Goal: Information Seeking & Learning: Learn about a topic

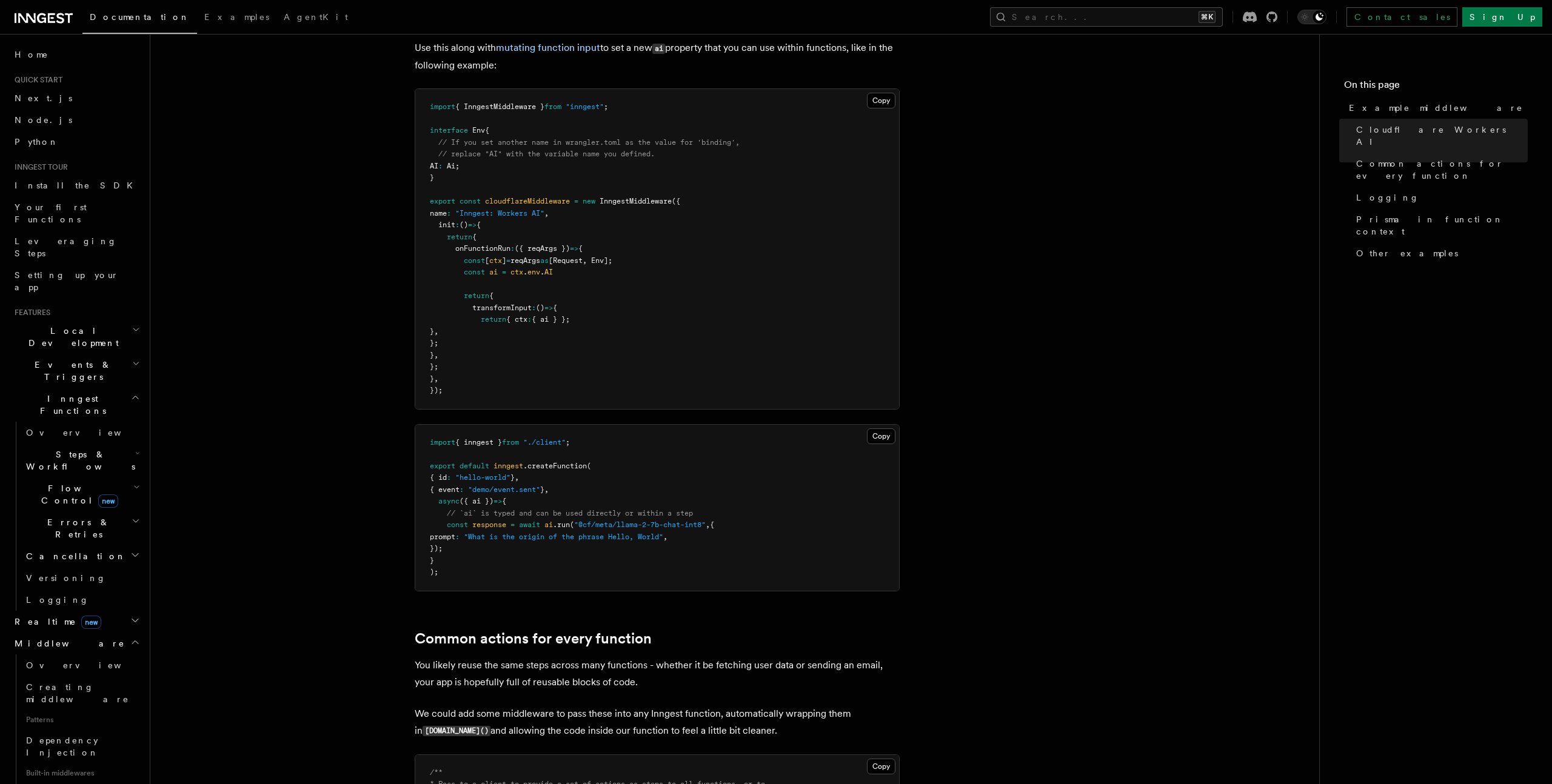
click at [485, 312] on span "transformInput" at bounding box center [502, 308] width 59 height 8
drag, startPoint x: 472, startPoint y: 308, endPoint x: 575, endPoint y: 311, distance: 103.0
click at [575, 311] on pre "import { InngestMiddleware } from "inngest" ; interface Env { // If you set ano…" at bounding box center [657, 249] width 484 height 320
copy span "transformInput : () => {"
click at [549, 248] on span "({ reqArgs })" at bounding box center [542, 248] width 55 height 8
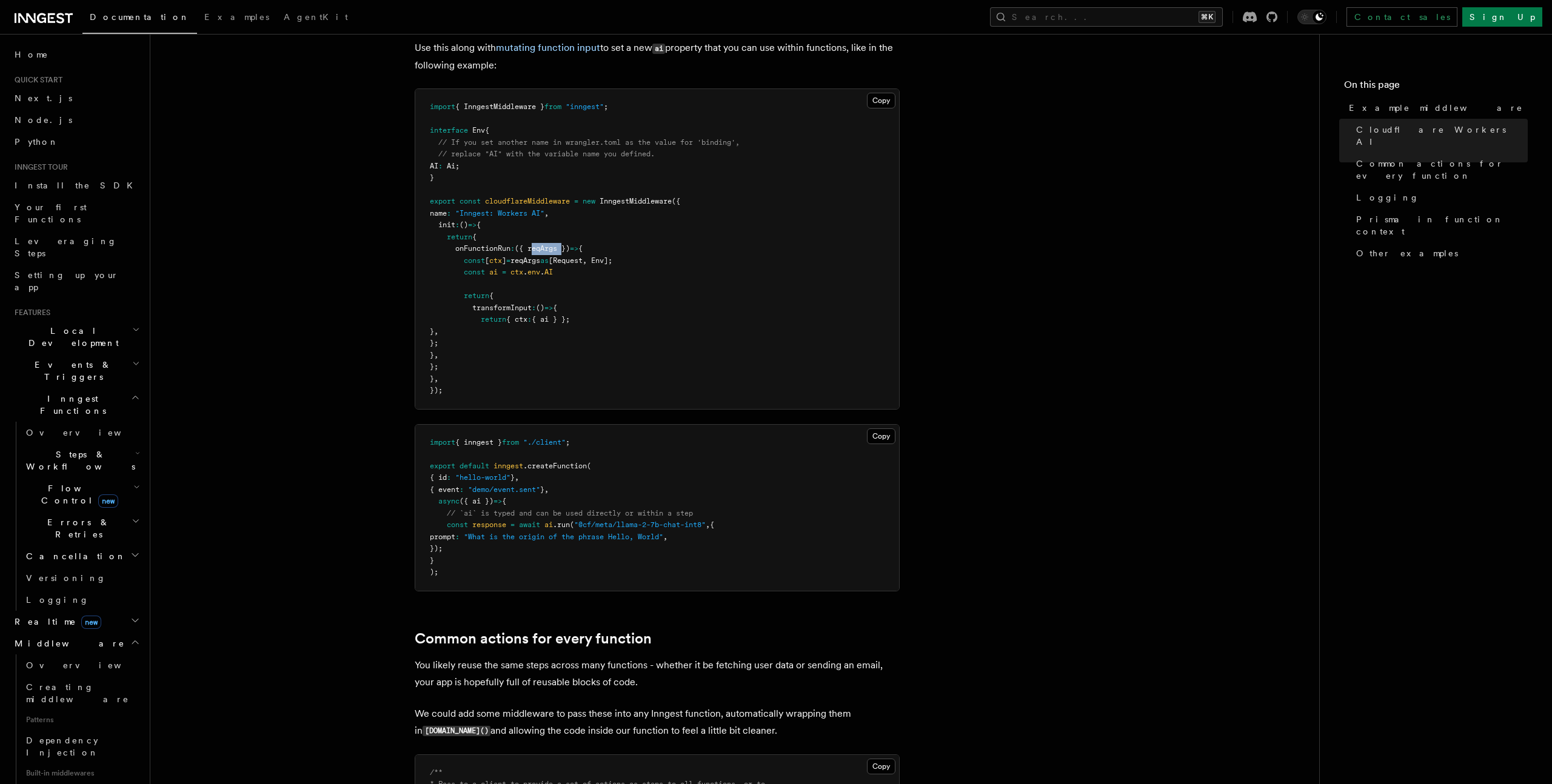
click at [549, 248] on span "({ reqArgs })" at bounding box center [542, 248] width 55 height 8
copy span "reqArgs"
click at [541, 246] on span "({ reqArgs })" at bounding box center [542, 248] width 55 height 8
copy span "eqArgs"
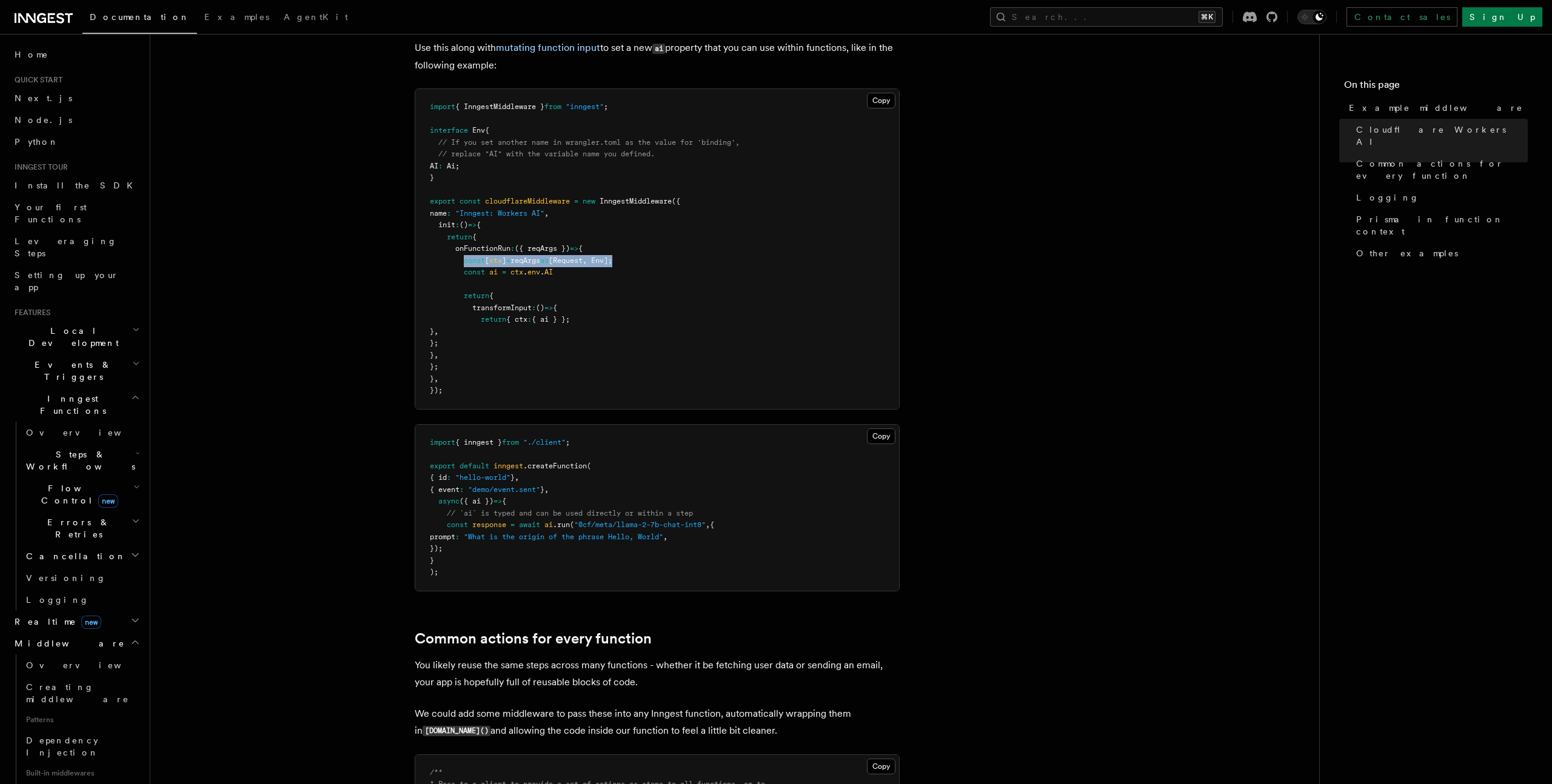
drag, startPoint x: 465, startPoint y: 260, endPoint x: 647, endPoint y: 263, distance: 182.0
click at [647, 263] on pre "import { InngestMiddleware } from "inngest" ; interface Env { // If you set ano…" at bounding box center [657, 249] width 484 height 320
copy span "const [ ctx ] = reqArgs as [ Request , Env ];"
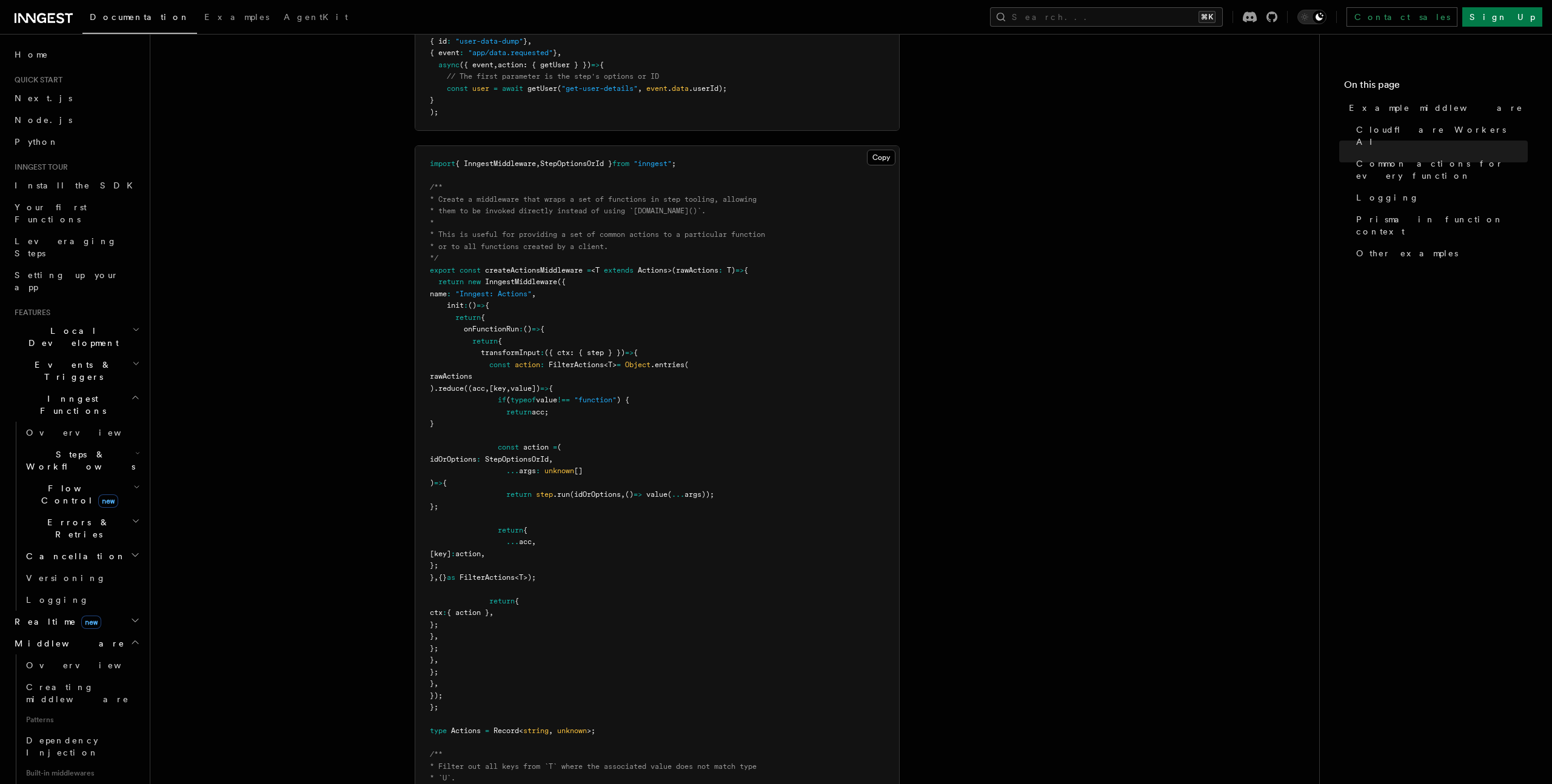
scroll to position [1399, 0]
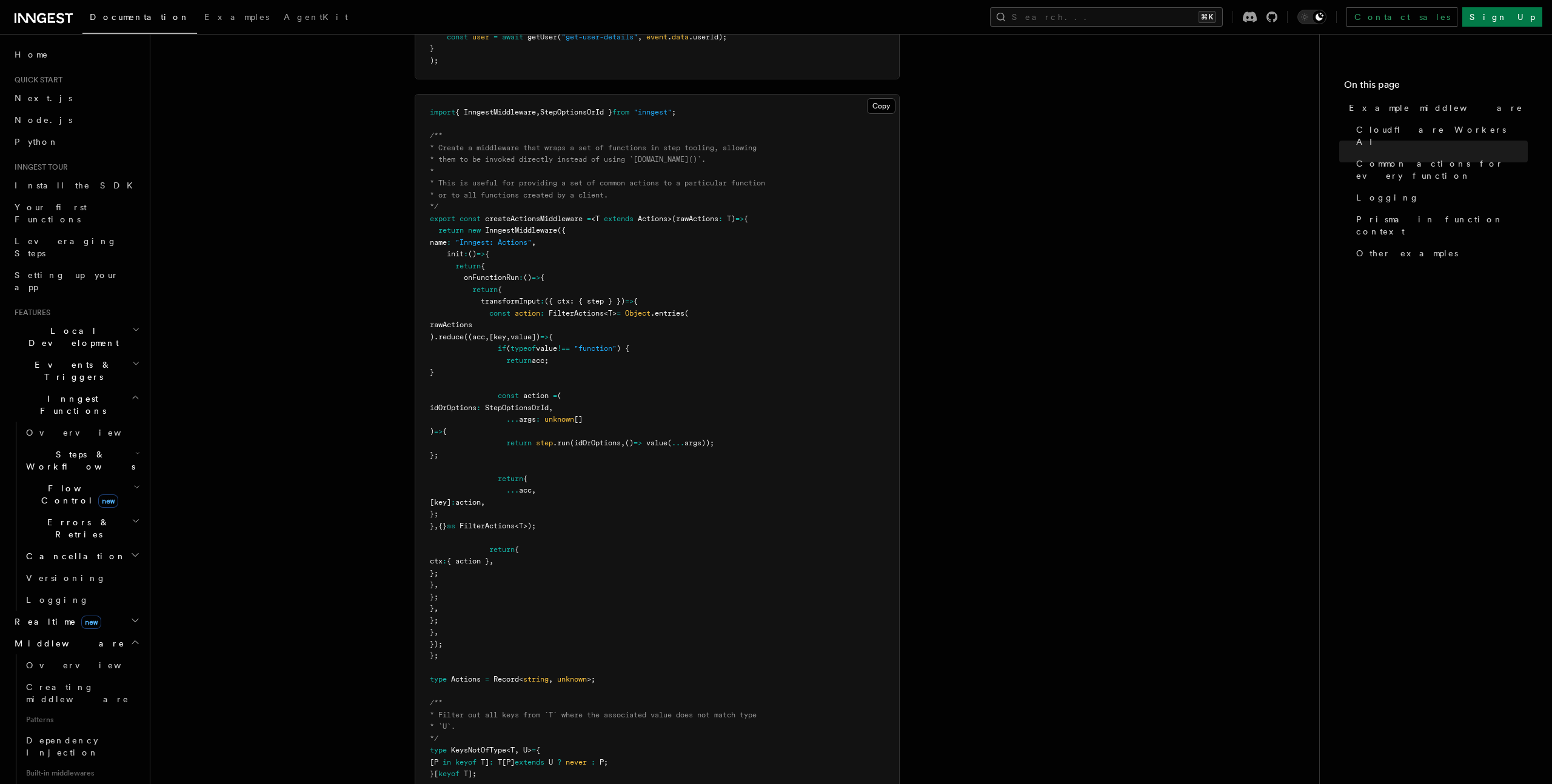
drag, startPoint x: 553, startPoint y: 302, endPoint x: 695, endPoint y: 303, distance: 142.0
click at [695, 303] on pre "import { InngestMiddleware , StepOptionsOrId } from "inngest" ; /** * Create a …" at bounding box center [657, 527] width 484 height 864
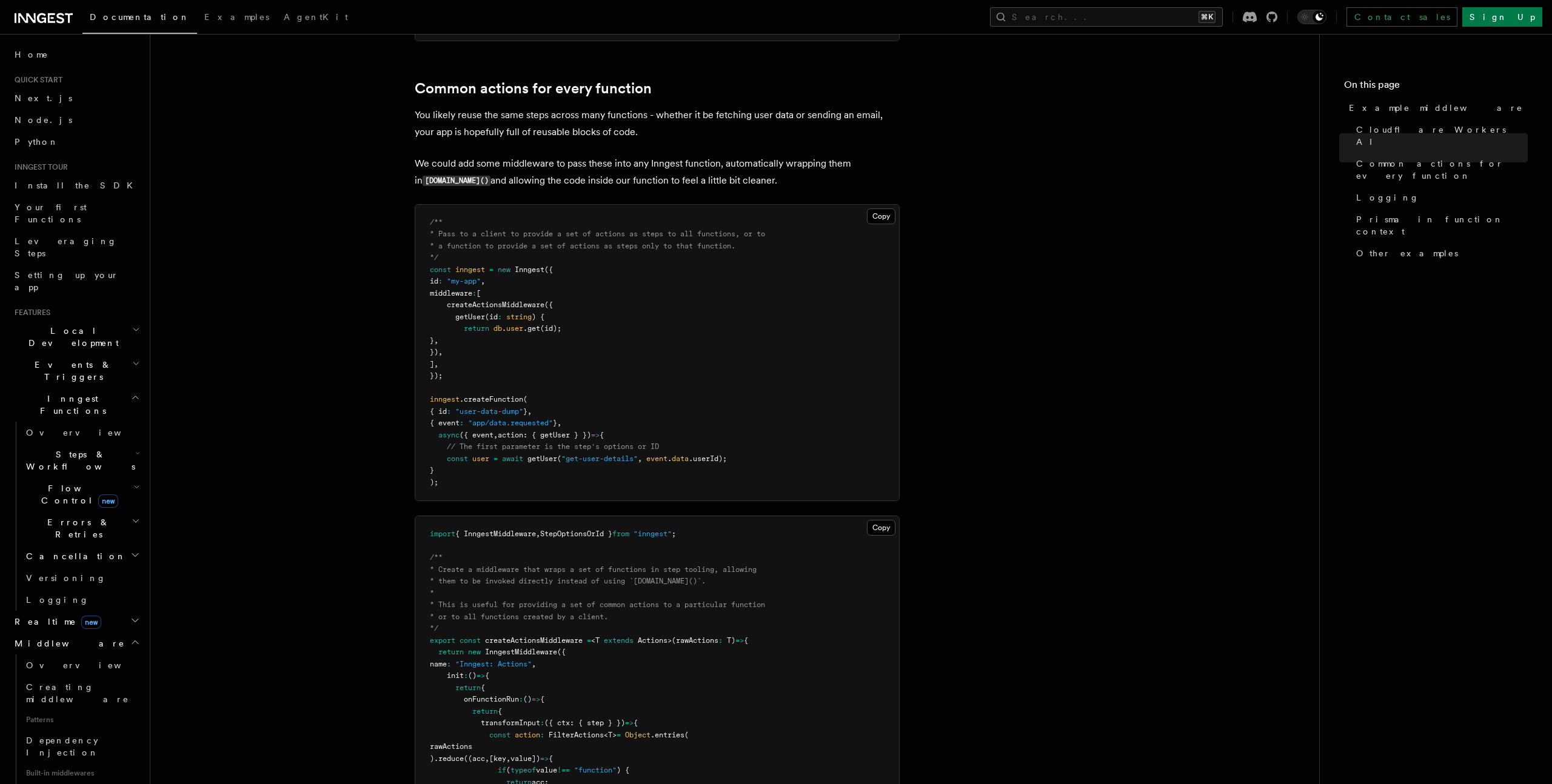
scroll to position [963, 0]
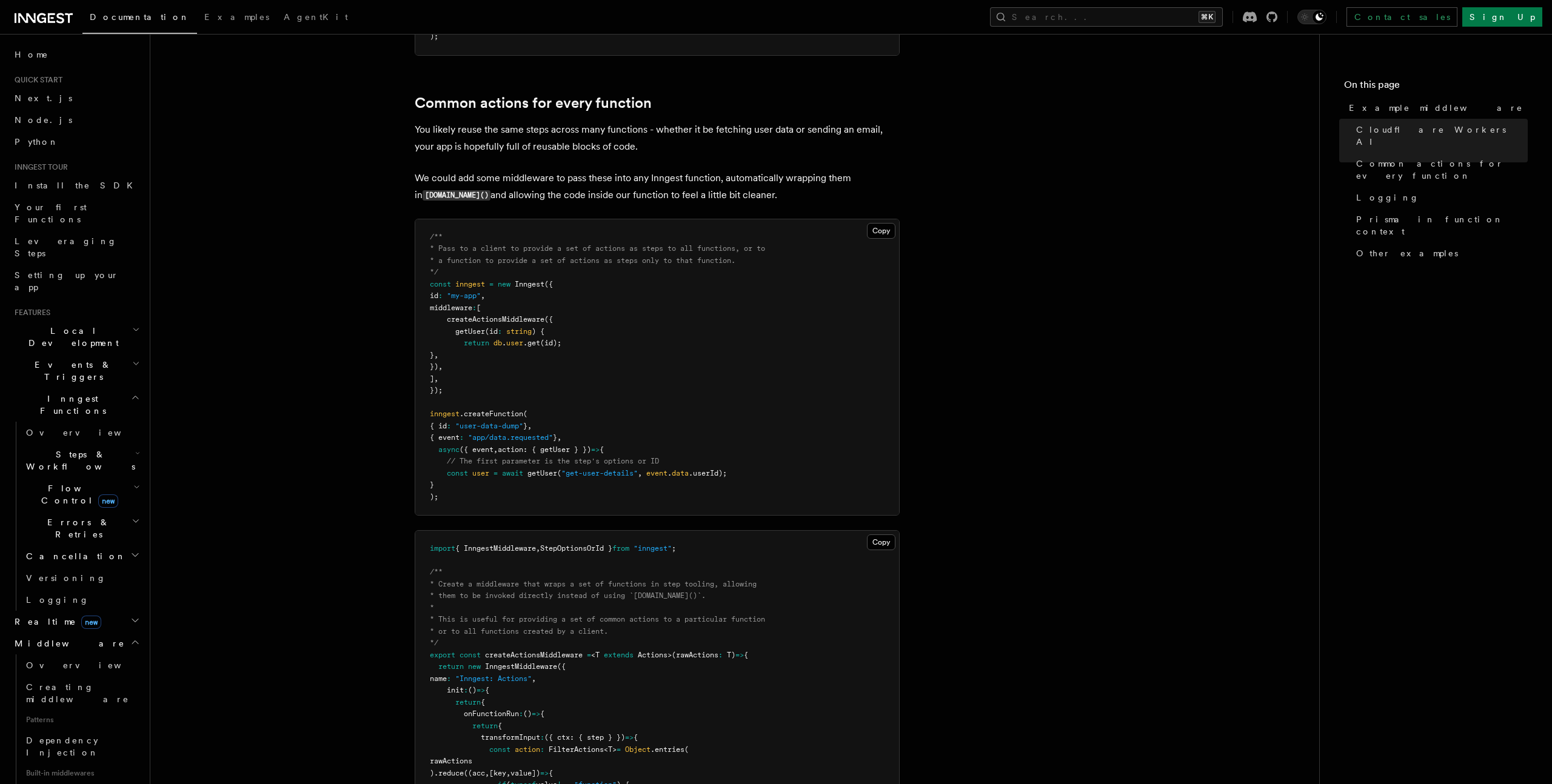
click at [626, 368] on pre "/** * Pass to a client to provide a set of actions as steps to all functions, o…" at bounding box center [657, 368] width 484 height 297
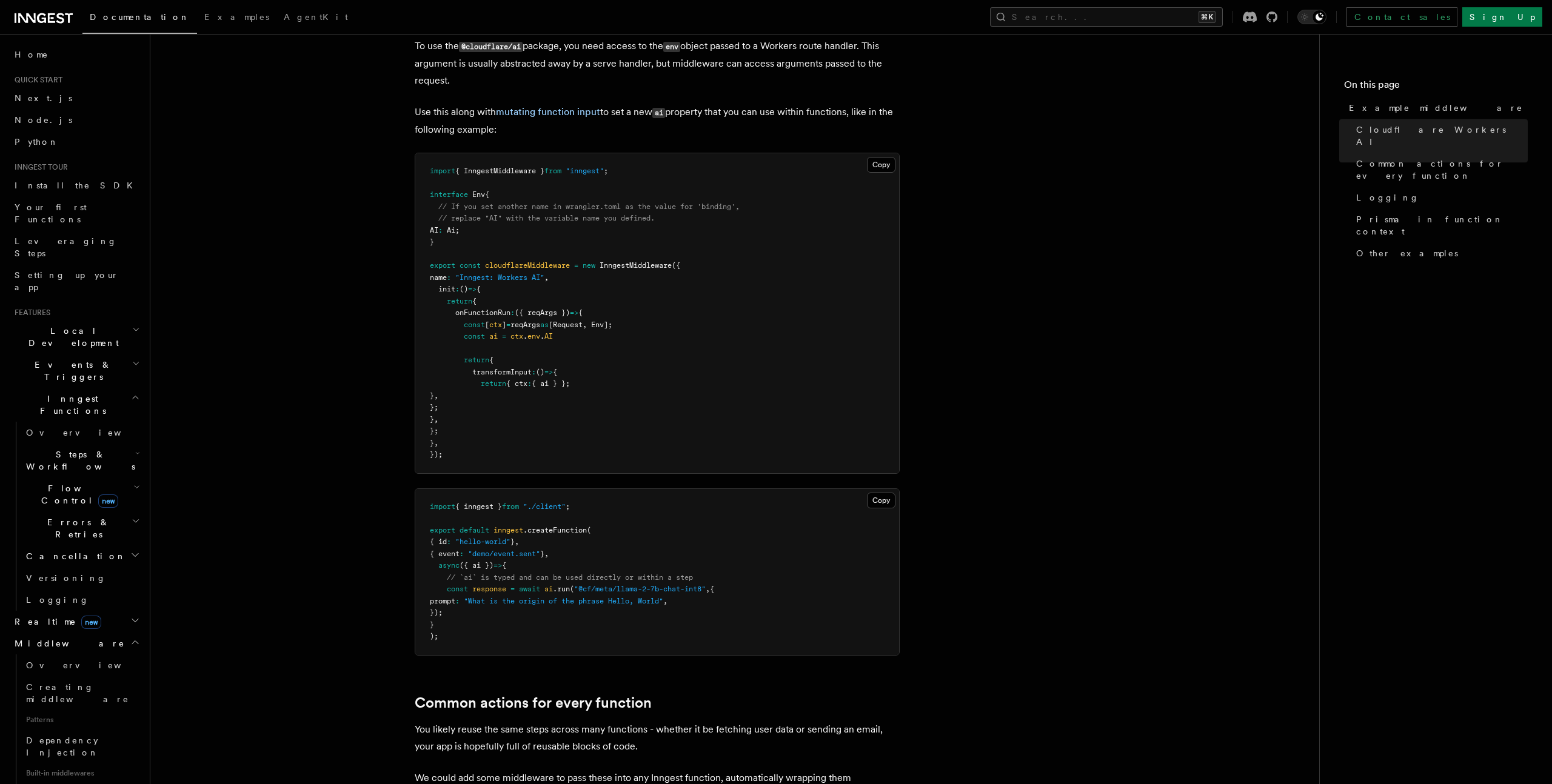
scroll to position [1286, 0]
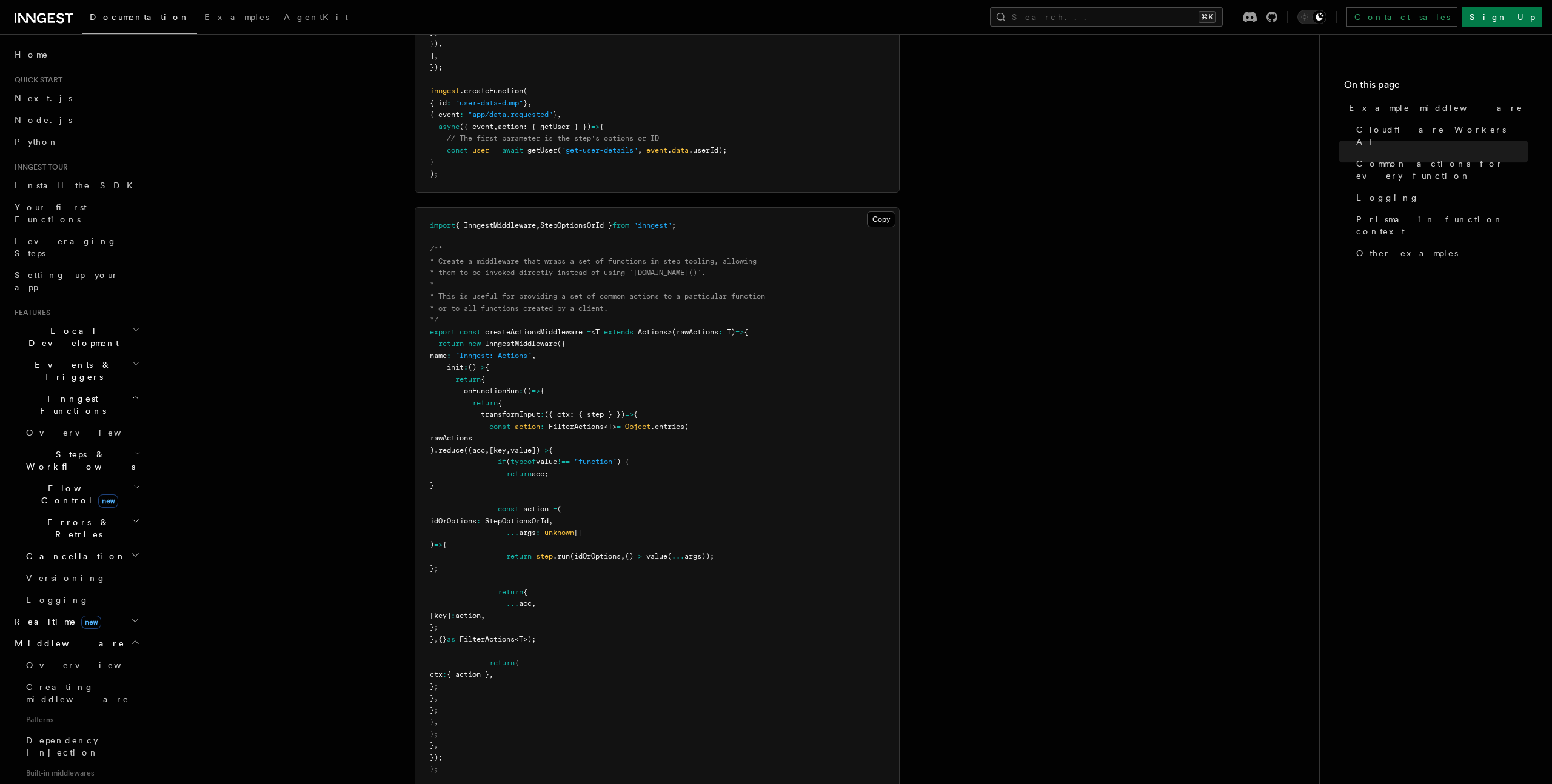
click at [507, 413] on span "transformInput" at bounding box center [510, 414] width 59 height 8
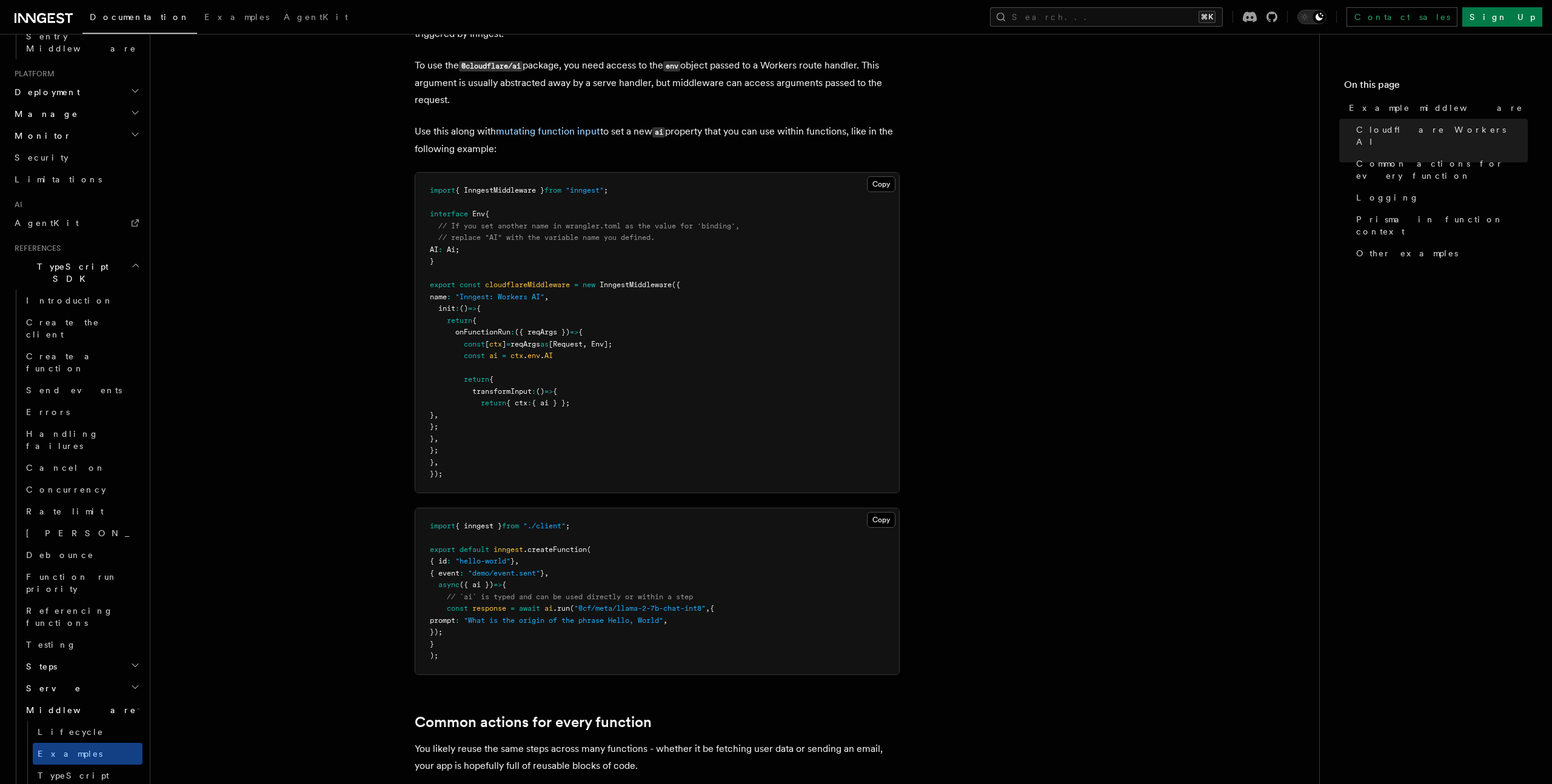
scroll to position [0, 0]
click at [42, 638] on span "Middleware" at bounding box center [67, 643] width 115 height 12
click at [40, 638] on span "Middleware" at bounding box center [67, 643] width 115 height 12
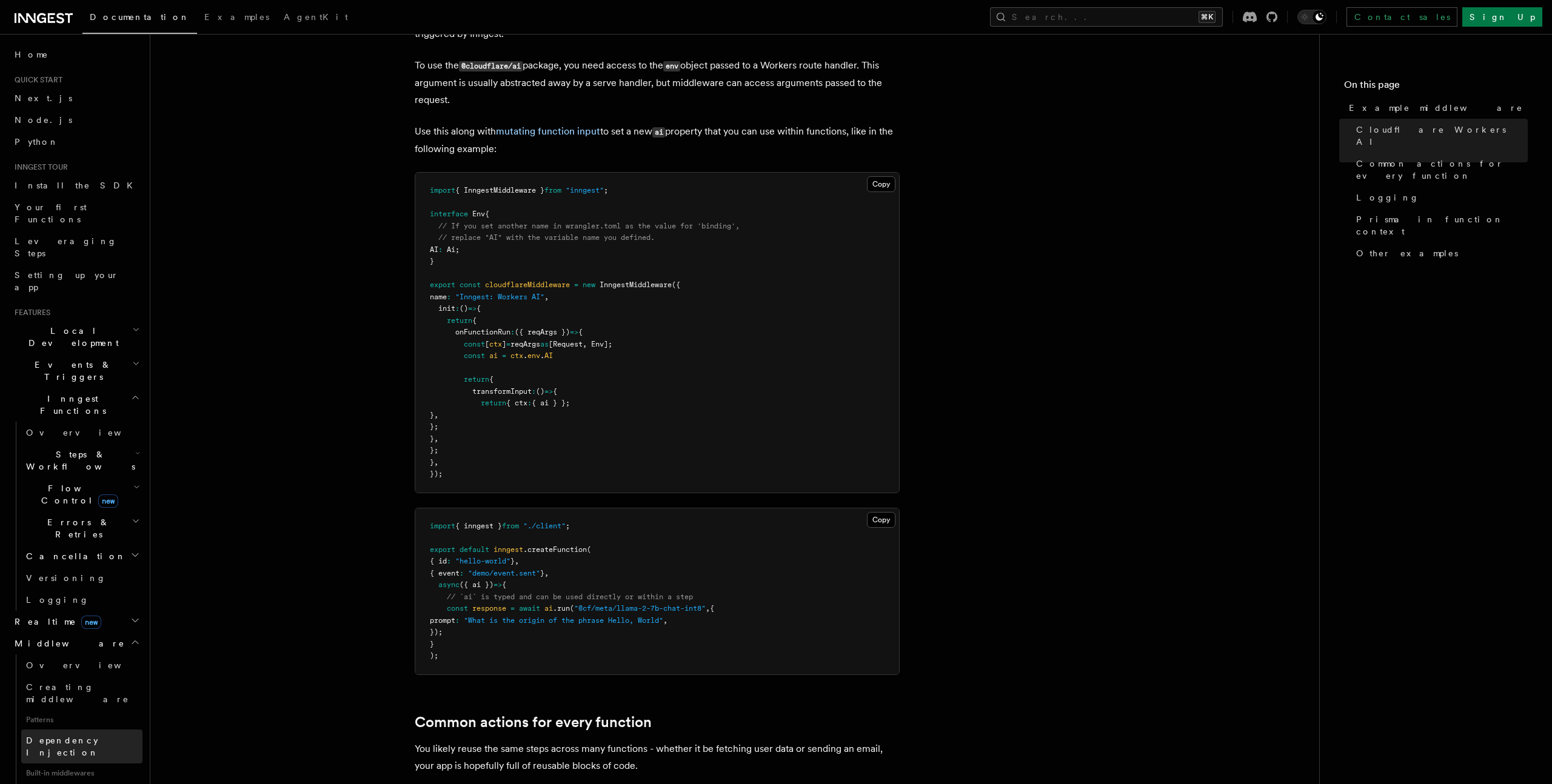
click at [61, 736] on span "Dependency Injection" at bounding box center [62, 746] width 72 height 21
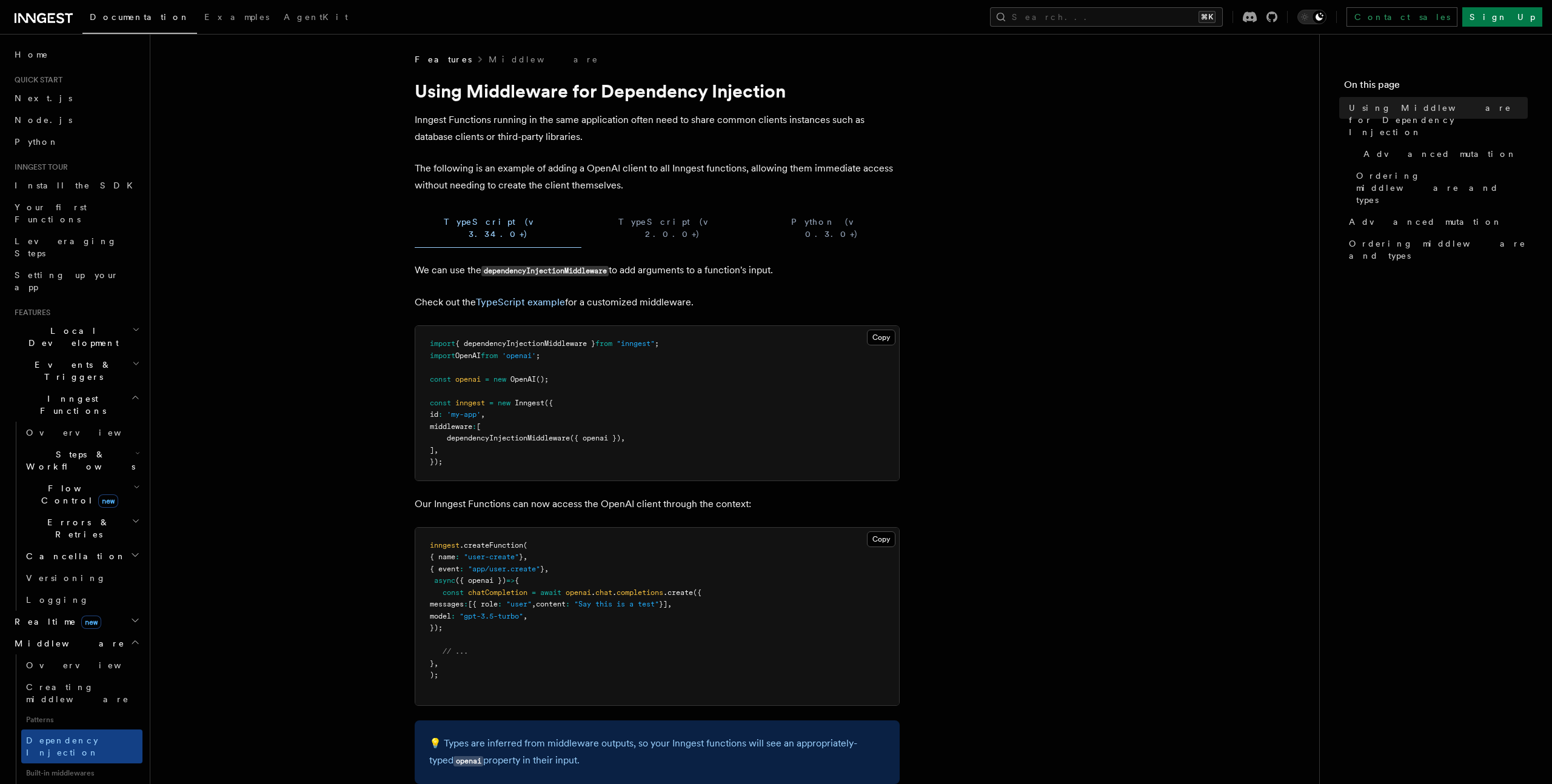
click at [362, 175] on article "Features Middleware Using Middleware for Dependency Injection Inngest Functions…" at bounding box center [734, 769] width 1130 height 1433
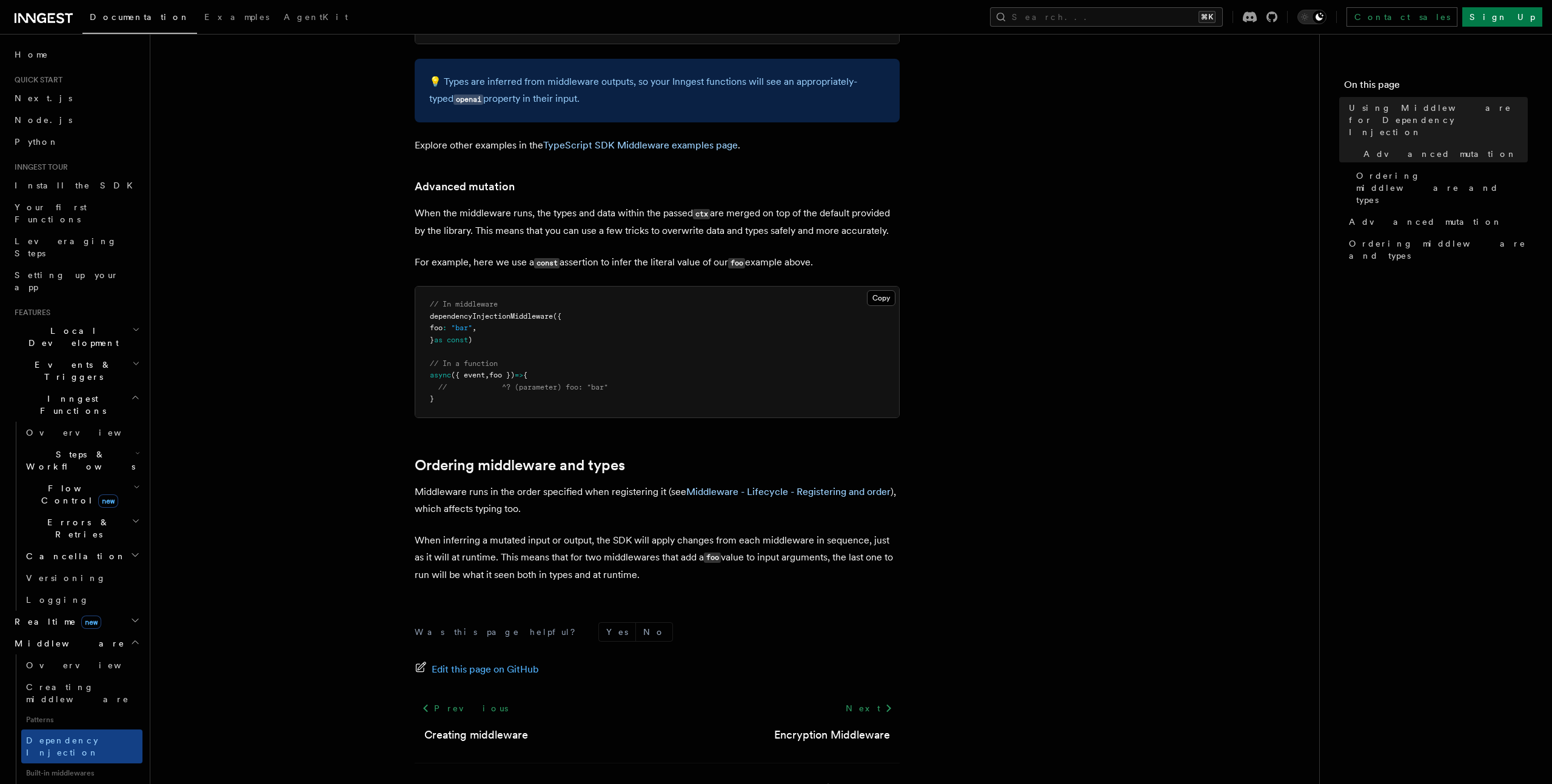
scroll to position [691, 0]
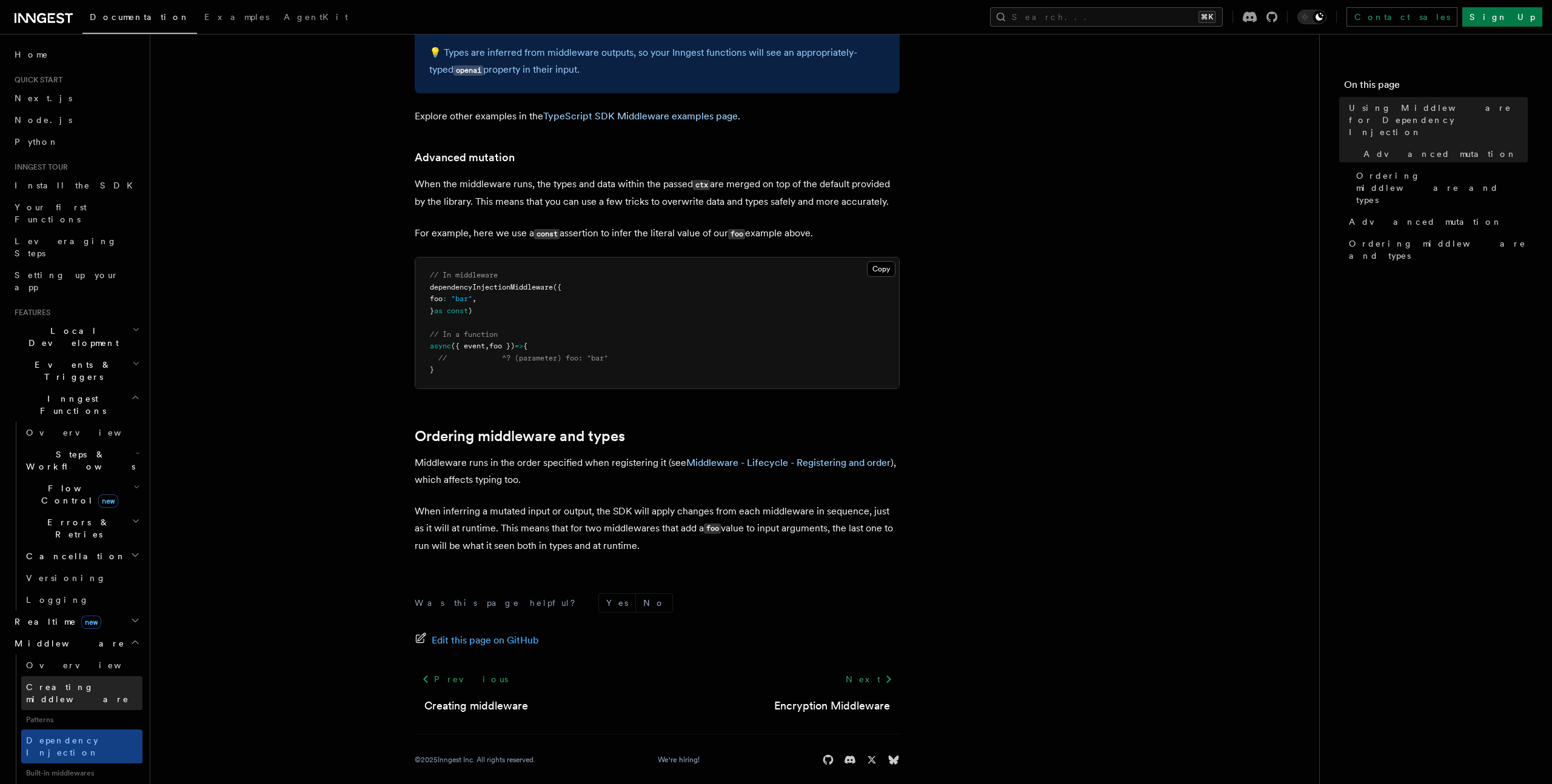
click at [67, 683] on span "Creating middleware" at bounding box center [77, 693] width 103 height 21
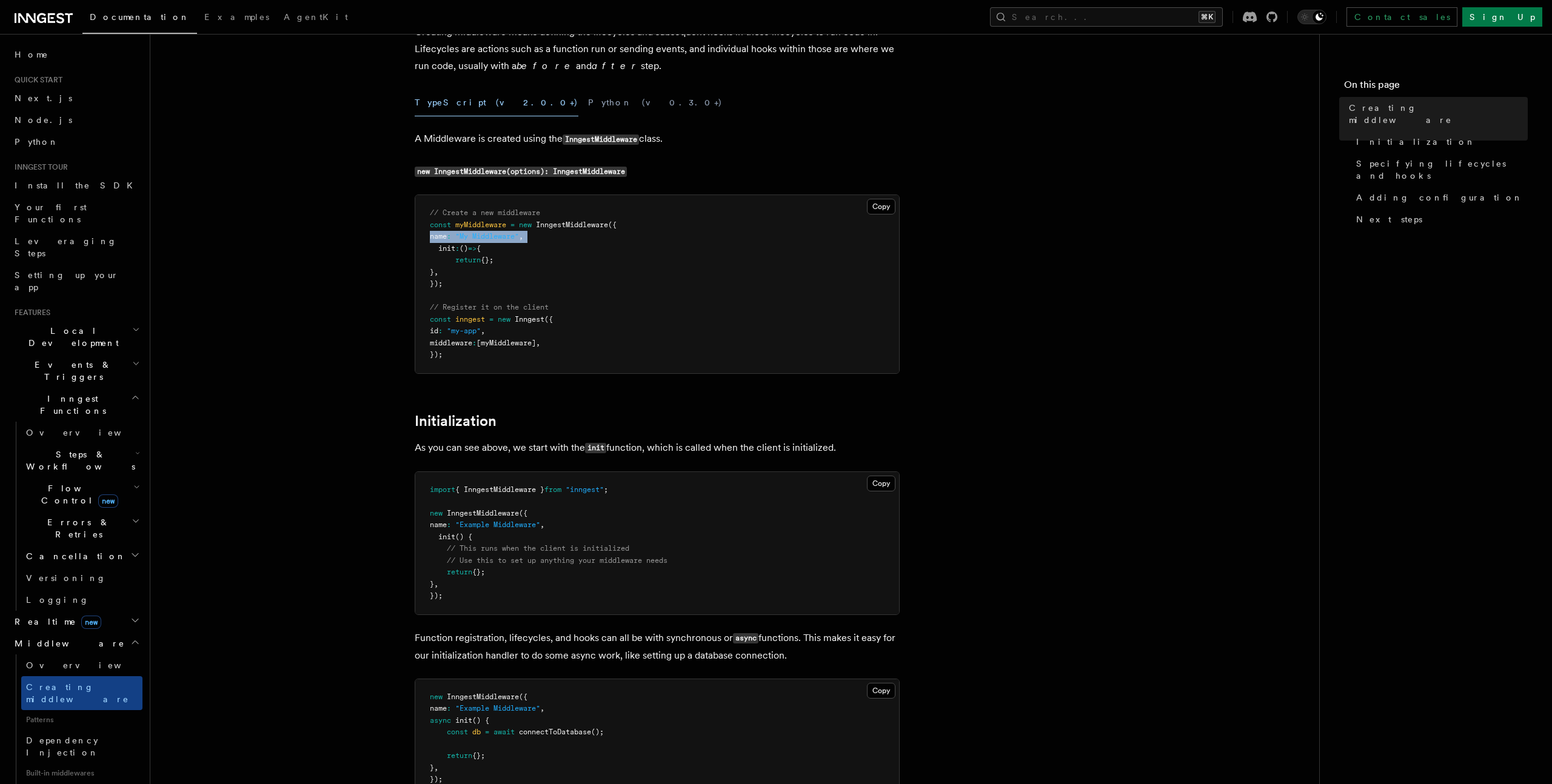
scroll to position [153, 0]
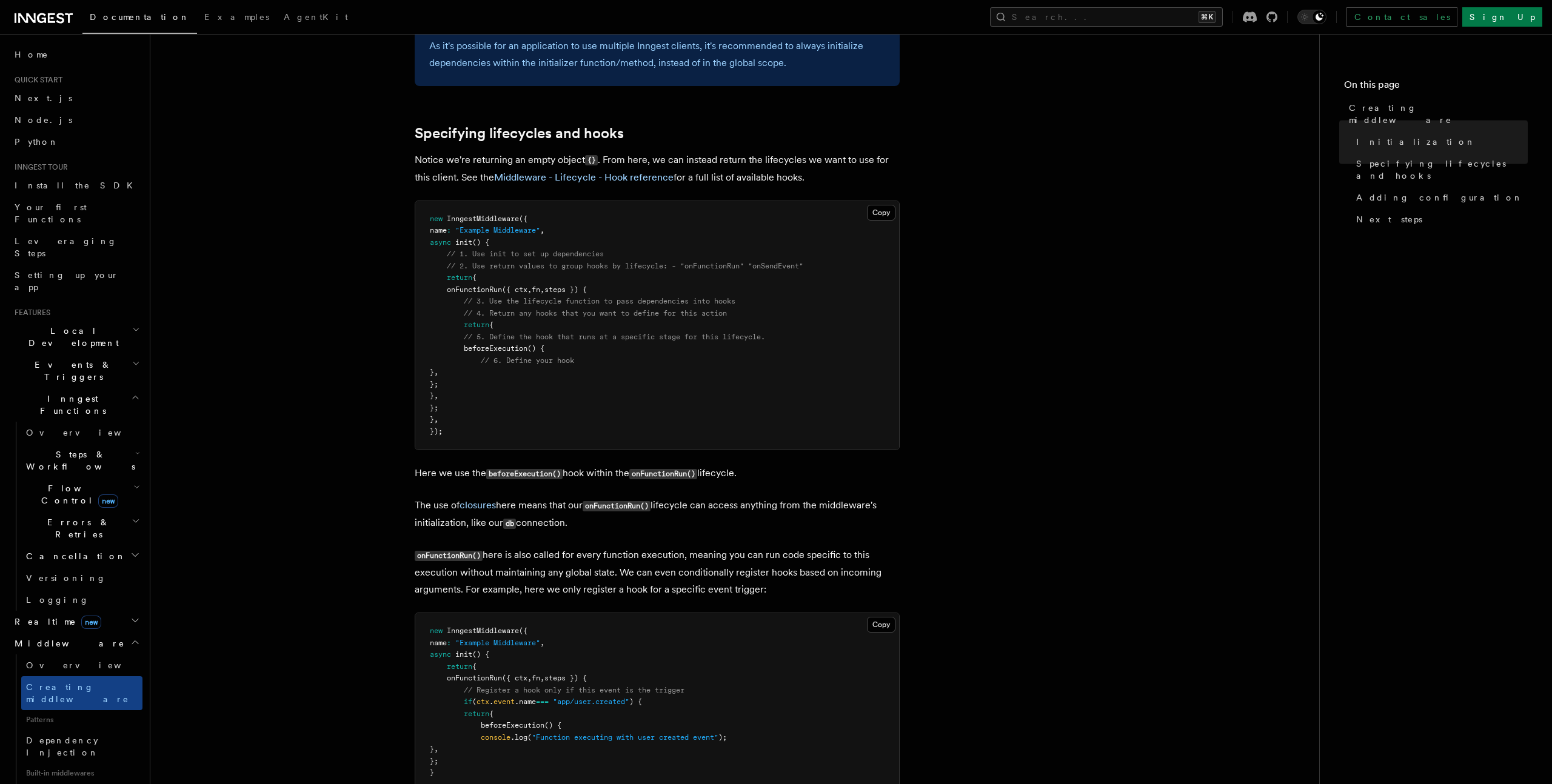
scroll to position [1774, 0]
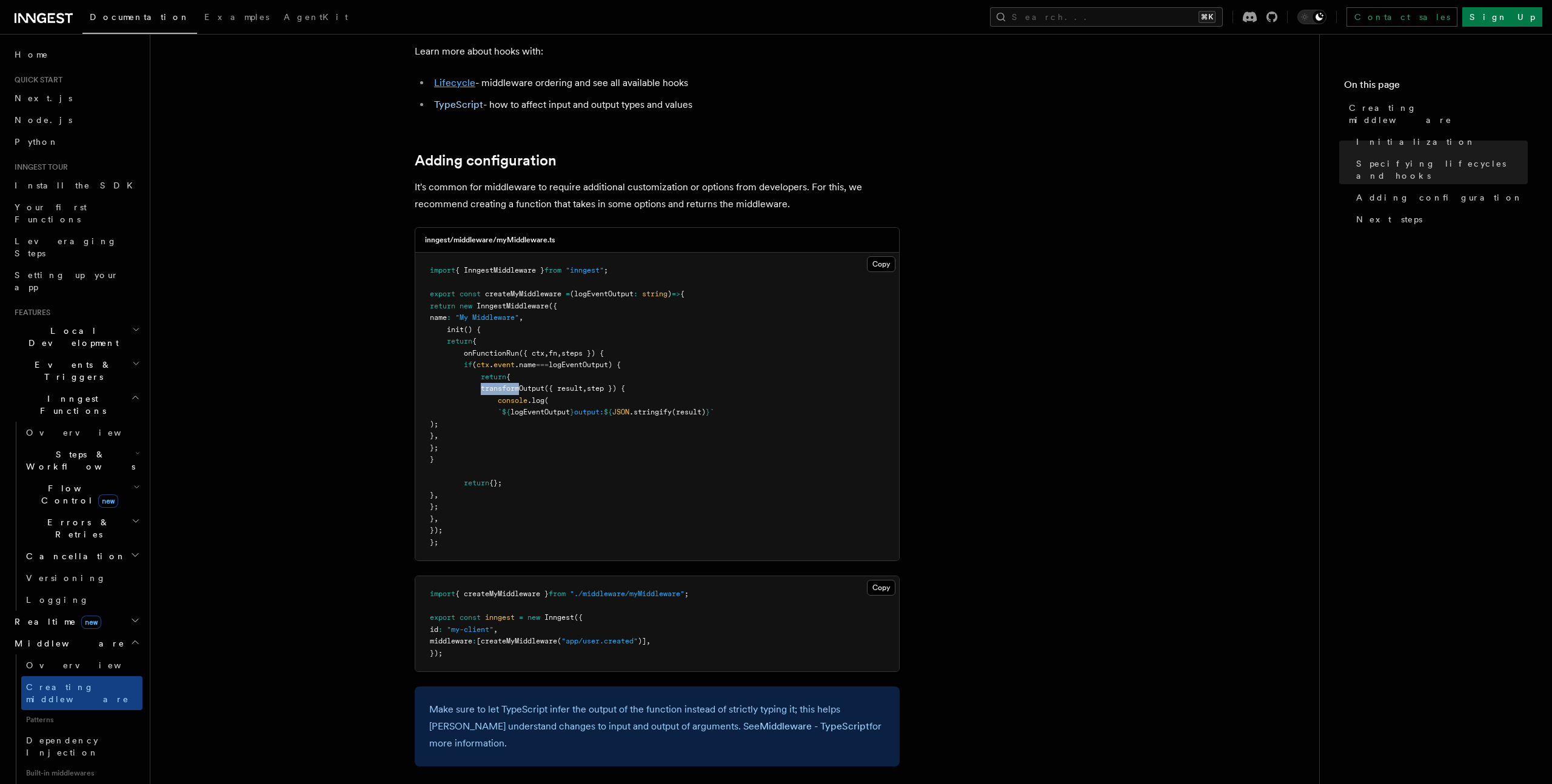
click at [447, 84] on link "Lifecycle" at bounding box center [455, 83] width 41 height 12
click at [465, 108] on link "TypeScript" at bounding box center [459, 105] width 49 height 12
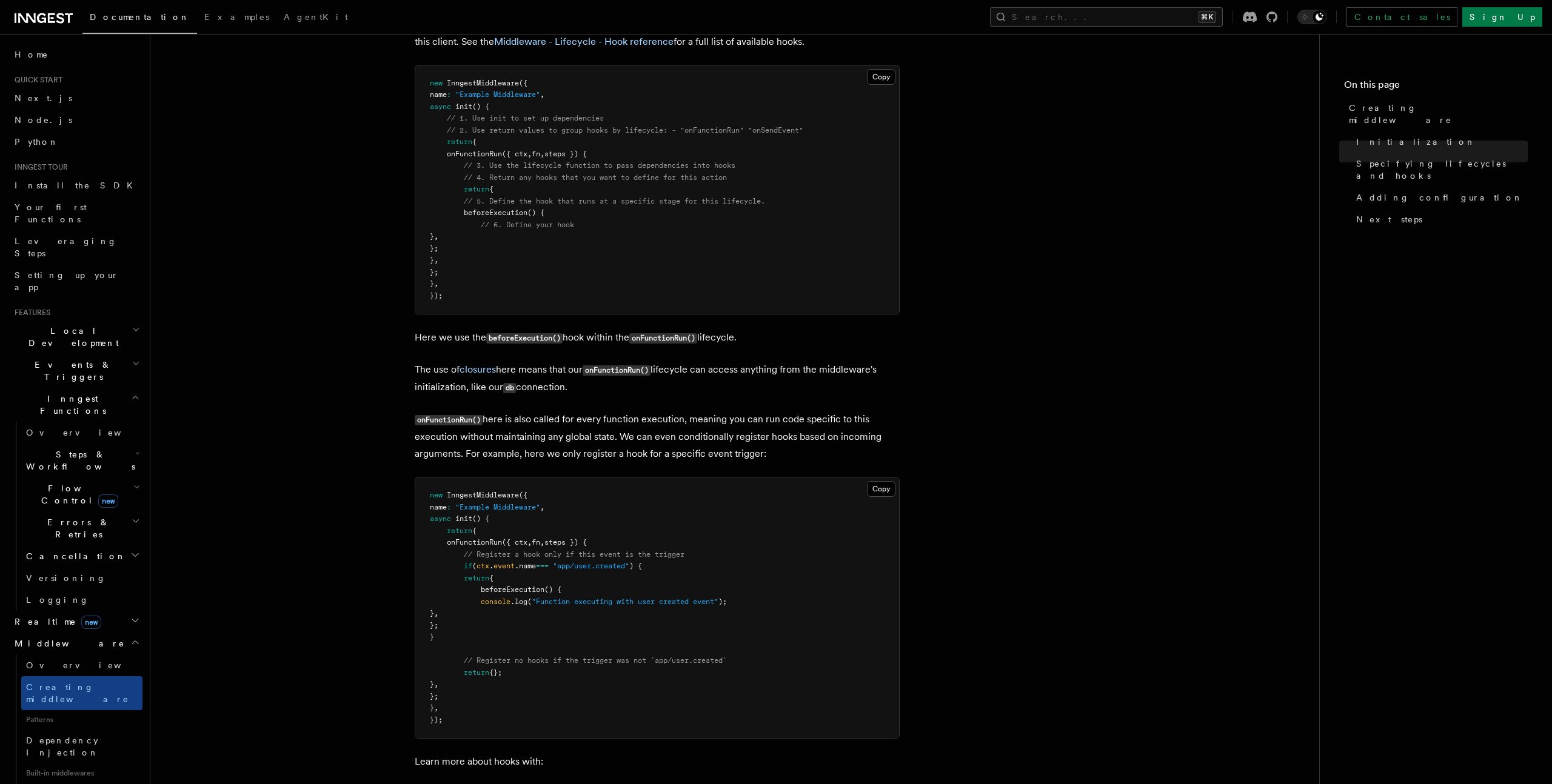
scroll to position [1163, 0]
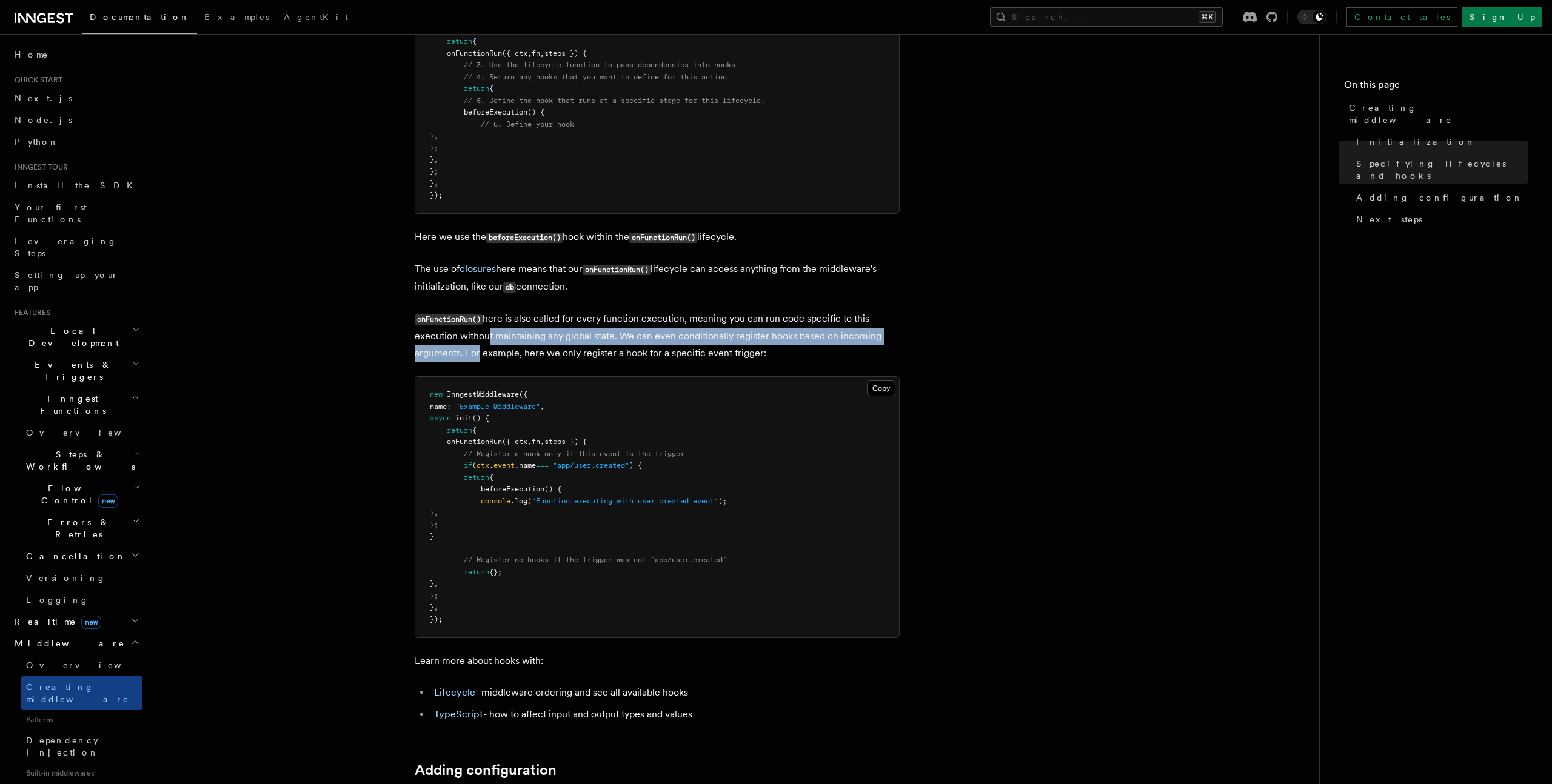
drag, startPoint x: 482, startPoint y: 336, endPoint x: 478, endPoint y: 351, distance: 15.5
click at [478, 351] on p "onFunctionRun() here is also called for every function execution, meaning you c…" at bounding box center [657, 337] width 485 height 52
drag, startPoint x: 478, startPoint y: 351, endPoint x: 547, endPoint y: 354, distance: 69.1
click at [478, 351] on p "onFunctionRun() here is also called for every function execution, meaning you c…" at bounding box center [657, 337] width 485 height 52
drag, startPoint x: 689, startPoint y: 344, endPoint x: 681, endPoint y: 356, distance: 14.4
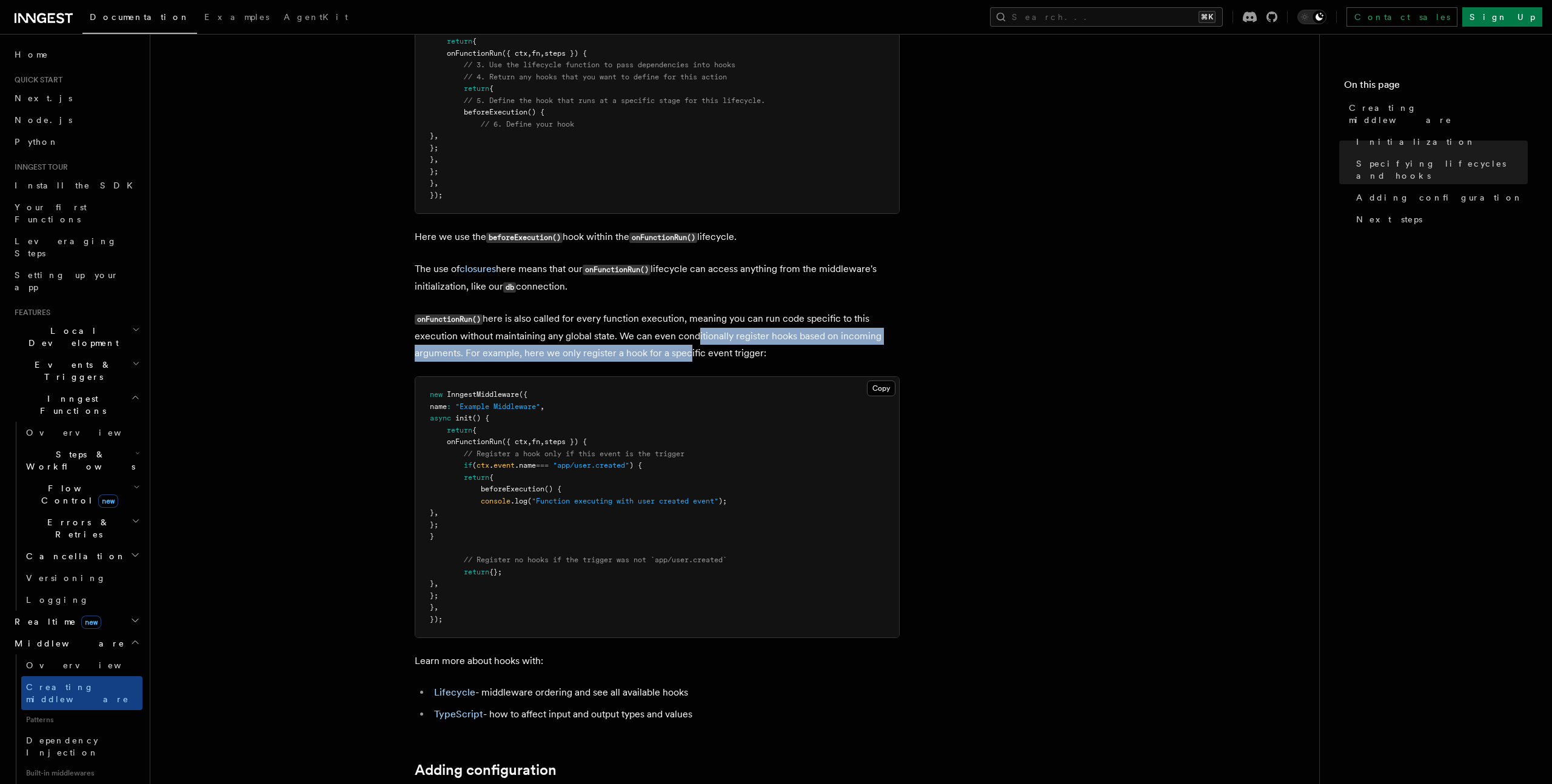
click at [681, 356] on p "onFunctionRun() here is also called for every function execution, meaning you c…" at bounding box center [657, 337] width 485 height 52
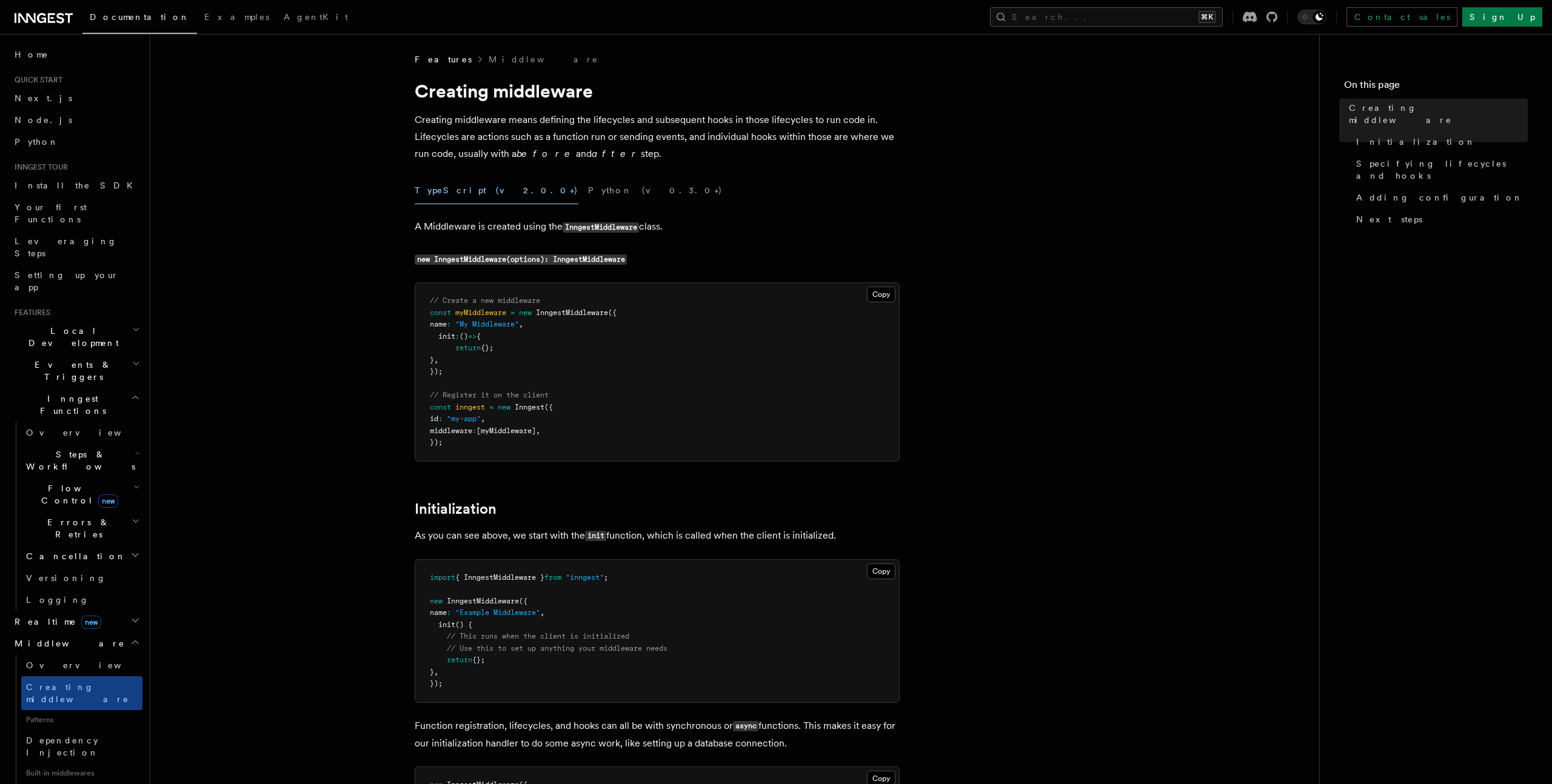
scroll to position [827, 0]
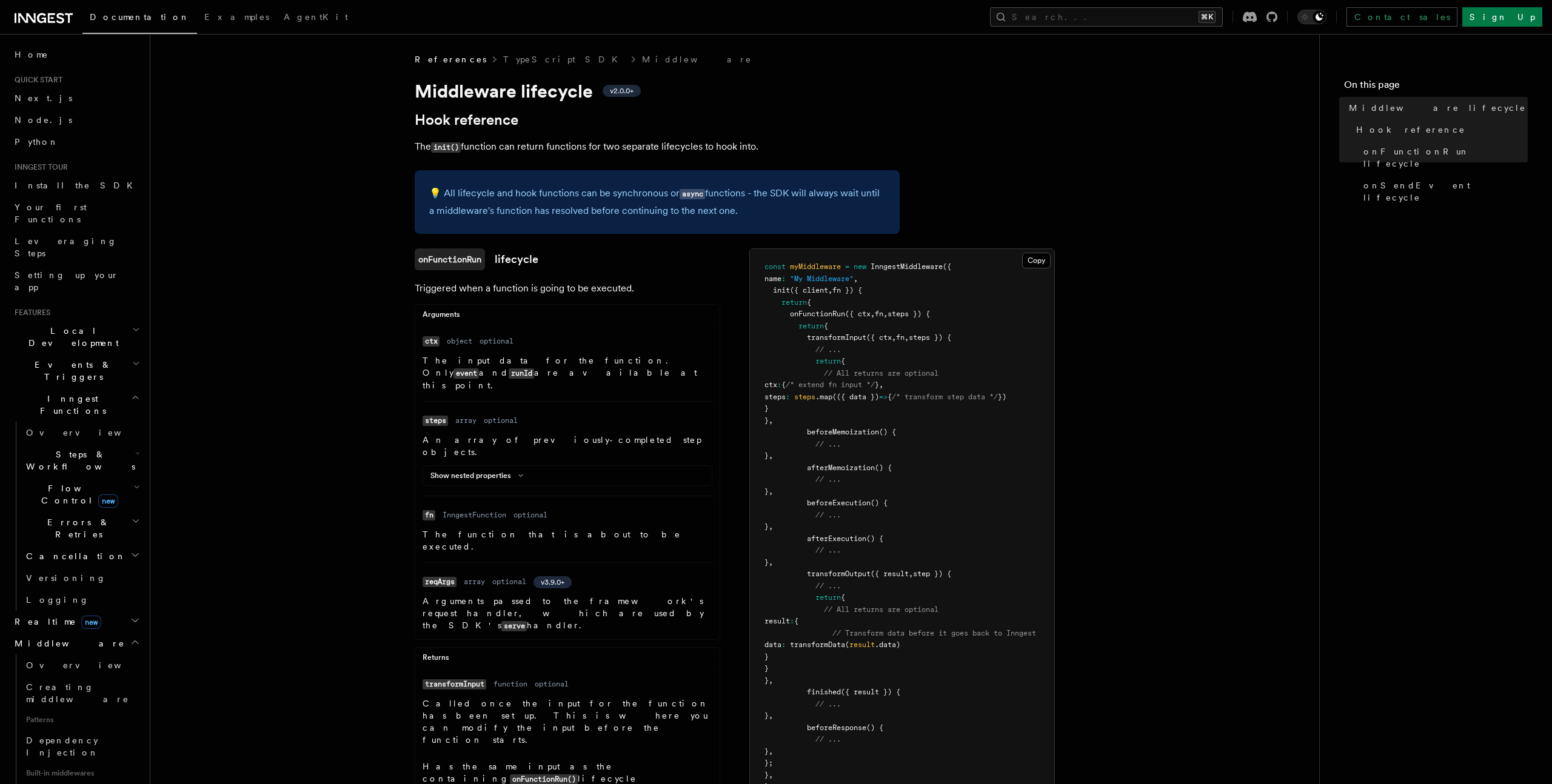
drag, startPoint x: 831, startPoint y: 400, endPoint x: 908, endPoint y: 401, distance: 77.0
click at [908, 401] on span "steps : steps .map (({ data }) => { /* transform step data */ })" at bounding box center [885, 396] width 242 height 8
click at [1041, 399] on pre "const myMiddleware = new InngestMiddleware ({ name : "My Middleware" , init ({ …" at bounding box center [902, 539] width 304 height 580
click at [827, 398] on span ".map" at bounding box center [823, 396] width 17 height 8
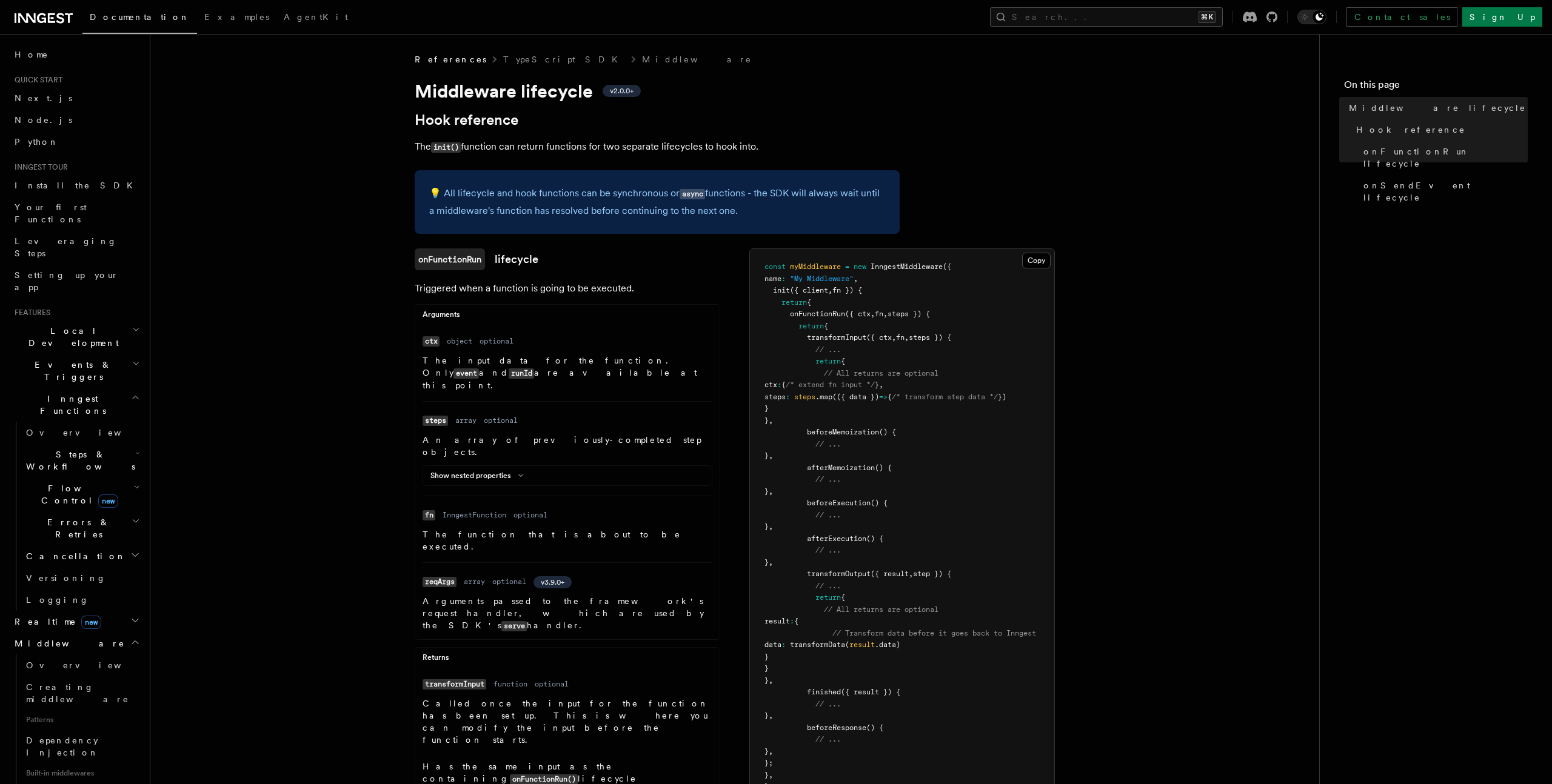
scroll to position [0, 36]
drag, startPoint x: 780, startPoint y: 364, endPoint x: 820, endPoint y: 413, distance: 63.3
click at [819, 413] on pre "const myMiddleware = new InngestMiddleware ({ name : "My Middleware" , init ({ …" at bounding box center [902, 539] width 304 height 580
copy code "return { // All returns are optional ctx : { /* extend fn input */ } , steps : …"
click at [521, 434] on p "An array of previously-completed step objects." at bounding box center [567, 446] width 290 height 24
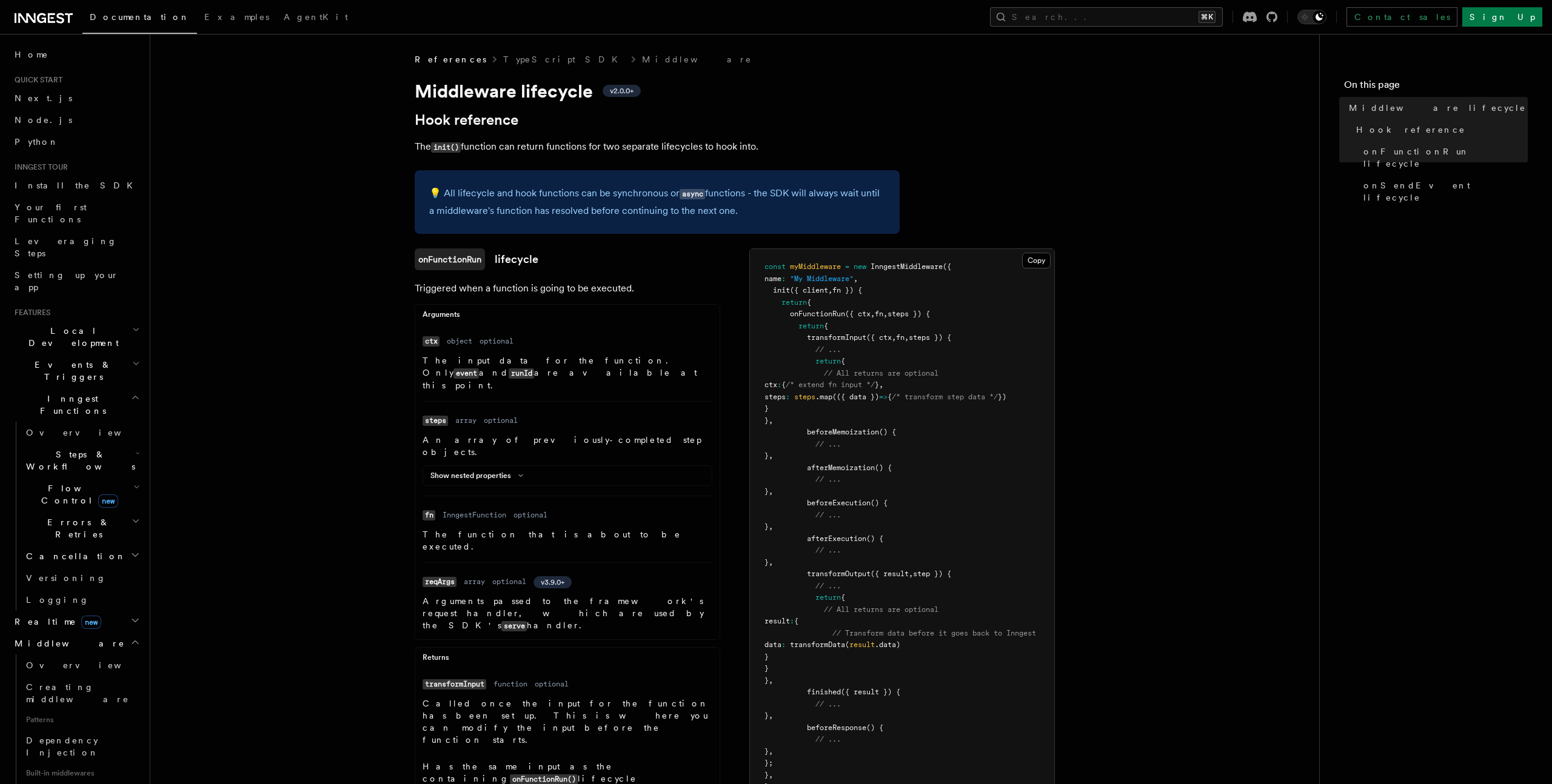
click at [512, 465] on div "Show nested properties Name data Type any Required optional Description The ser…" at bounding box center [567, 476] width 290 height 21
click at [522, 472] on icon at bounding box center [521, 476] width 15 height 7
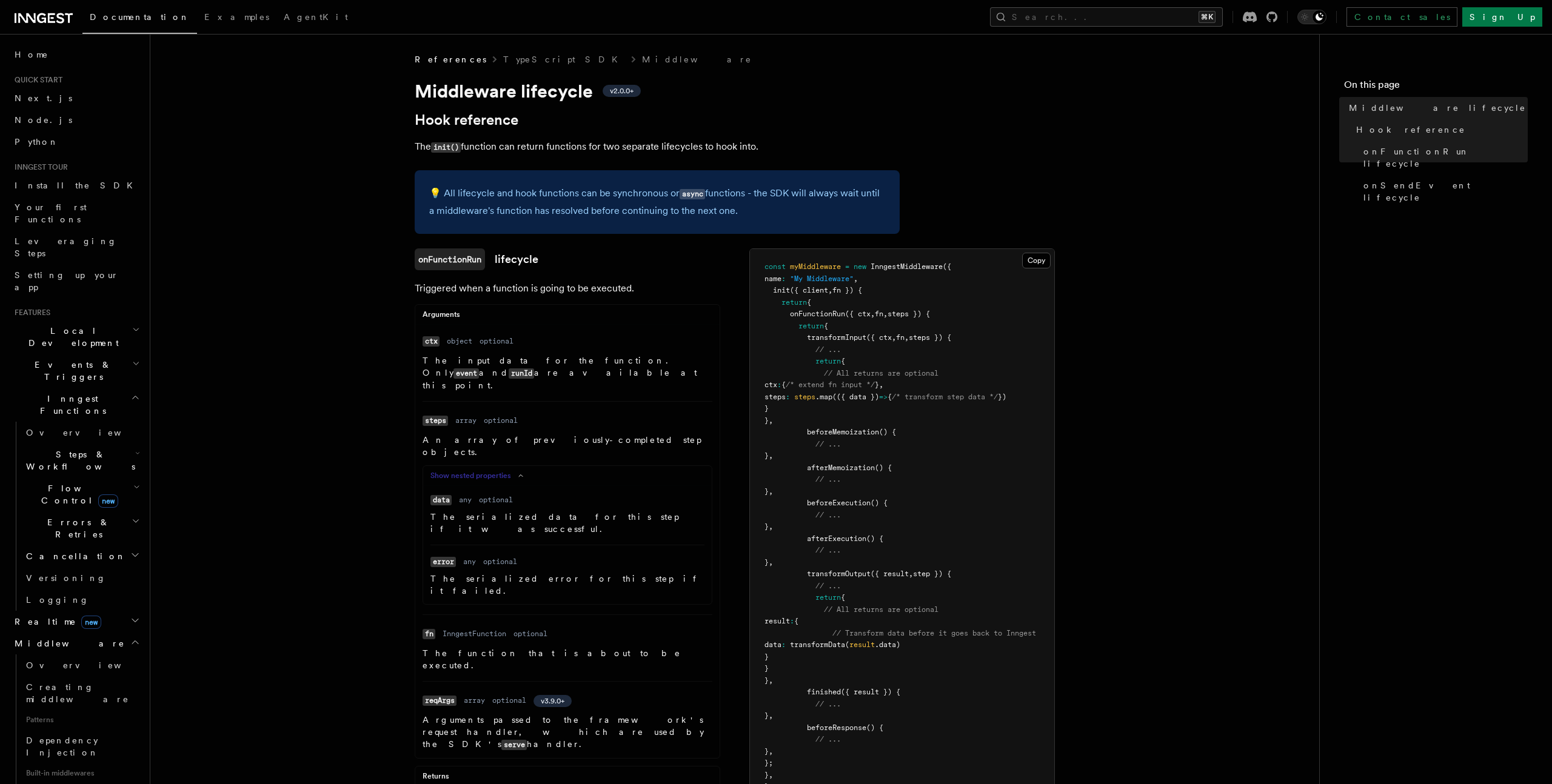
click at [522, 472] on icon at bounding box center [521, 476] width 15 height 7
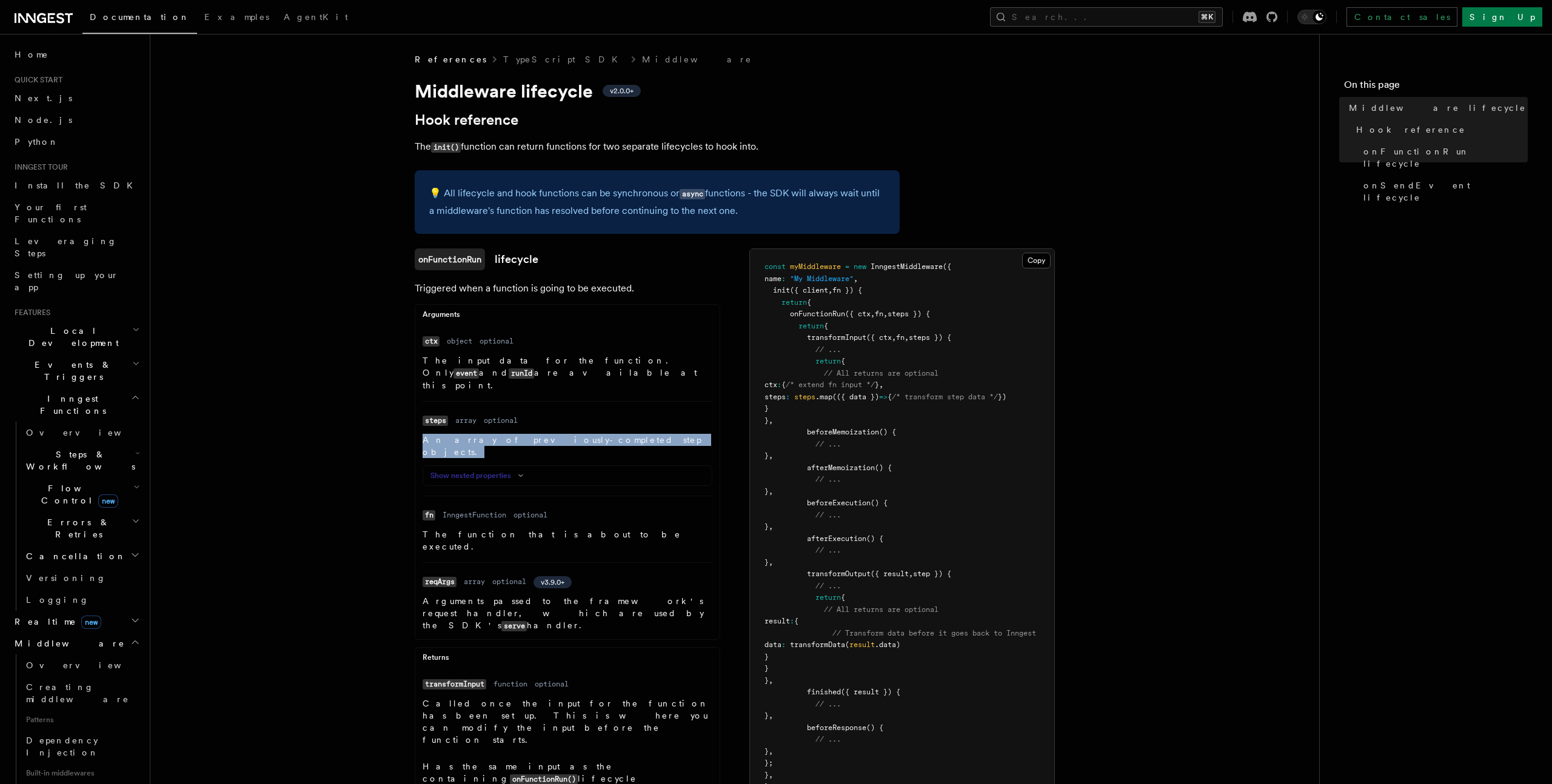
drag, startPoint x: 473, startPoint y: 428, endPoint x: 425, endPoint y: 430, distance: 48.0
click at [425, 434] on p "An array of previously-completed step objects." at bounding box center [567, 446] width 290 height 24
copy p "An array of previously-completed step objects."
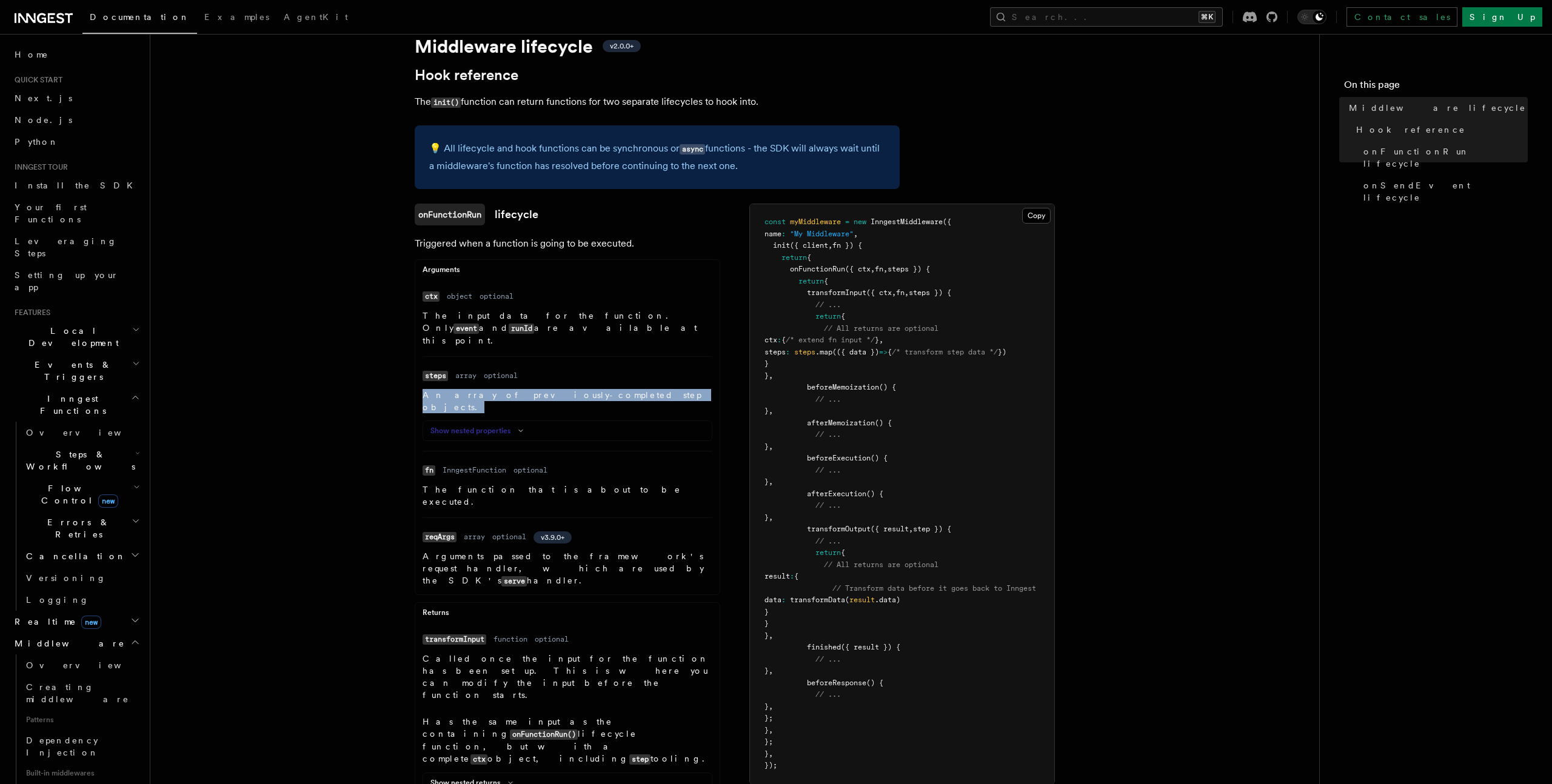
scroll to position [50, 0]
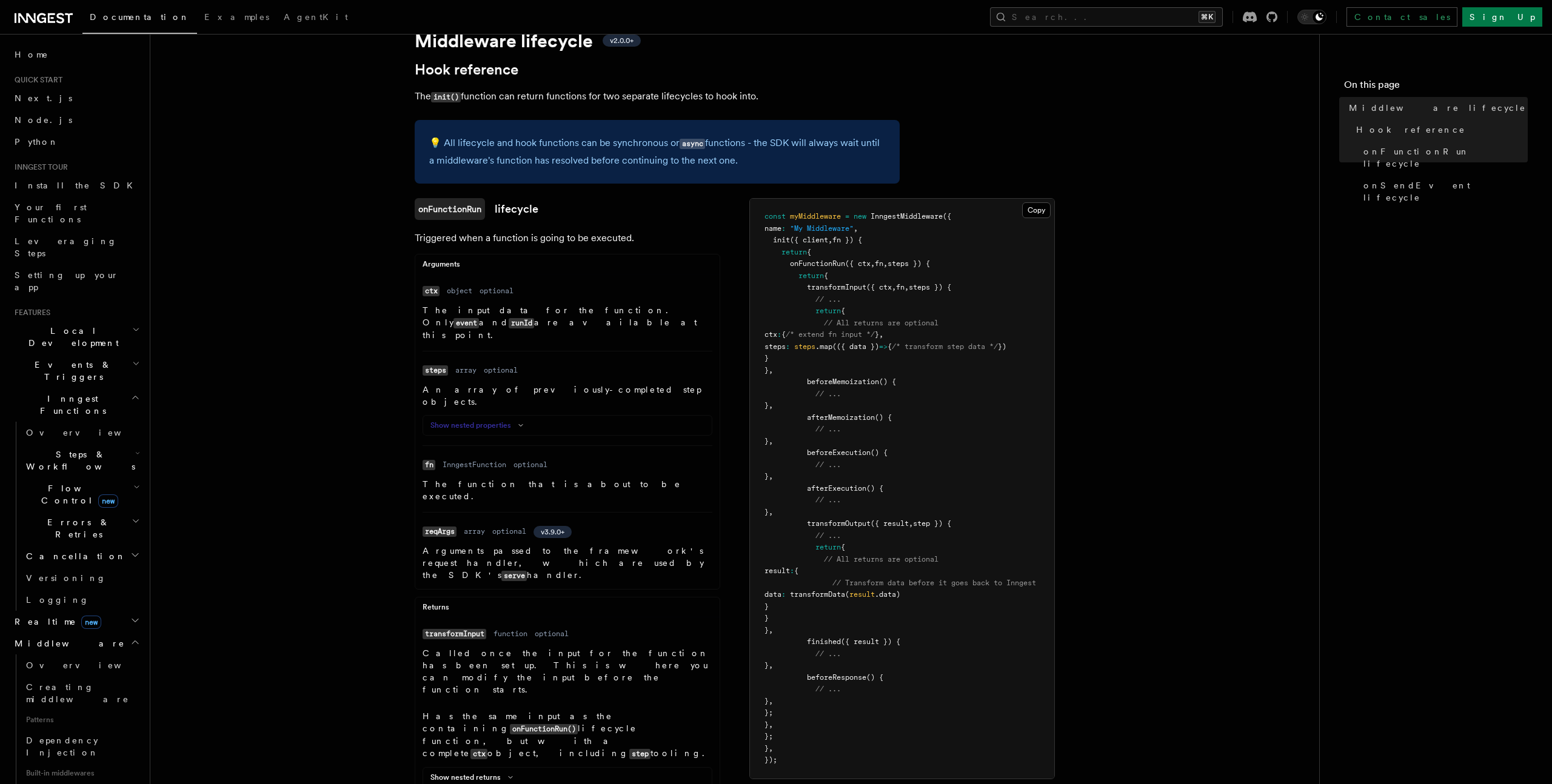
click at [848, 453] on span "beforeExecution" at bounding box center [839, 452] width 64 height 8
copy span "beforeExecution"
drag, startPoint x: 331, startPoint y: 467, endPoint x: 362, endPoint y: 467, distance: 31.0
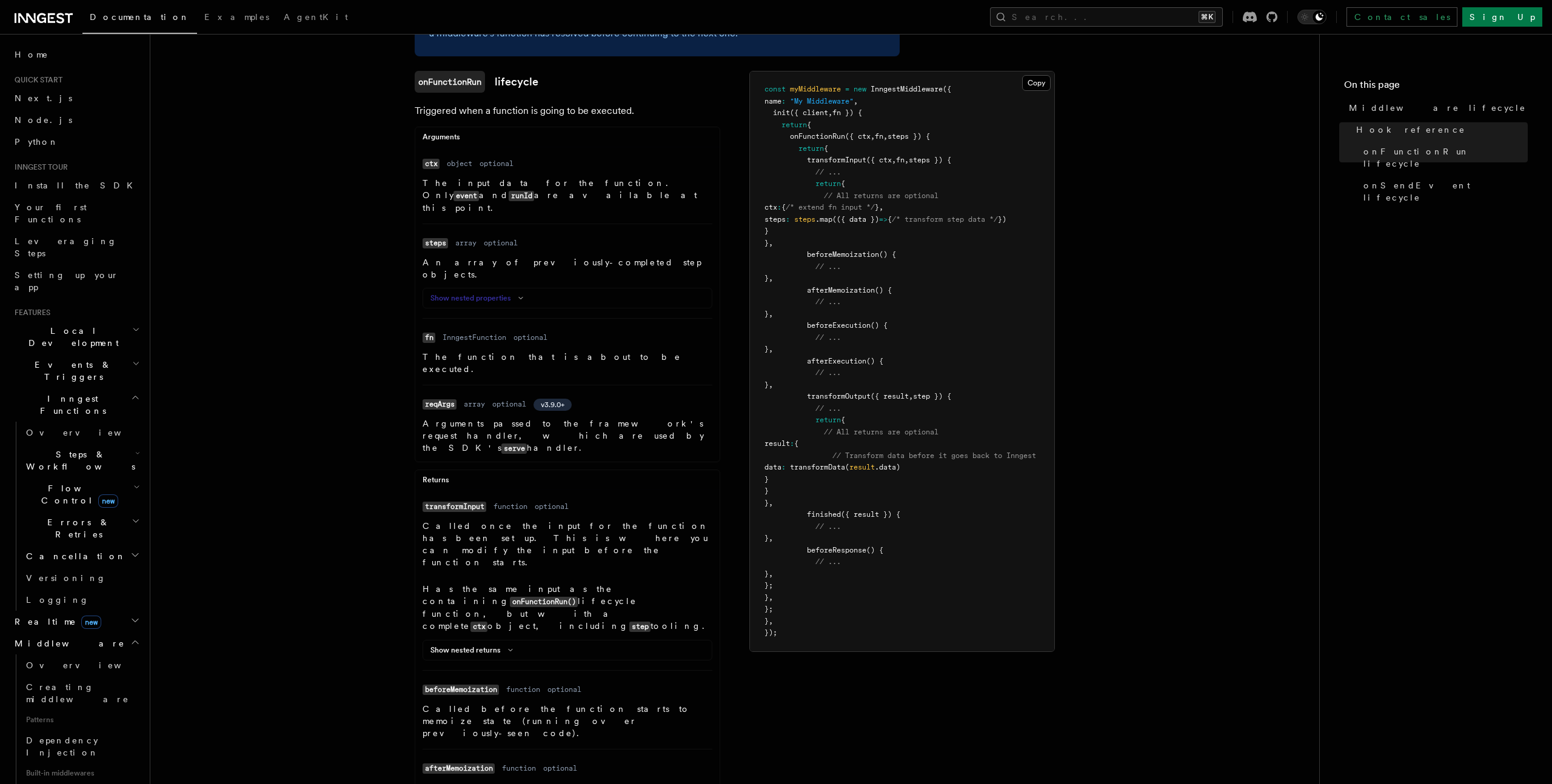
scroll to position [173, 0]
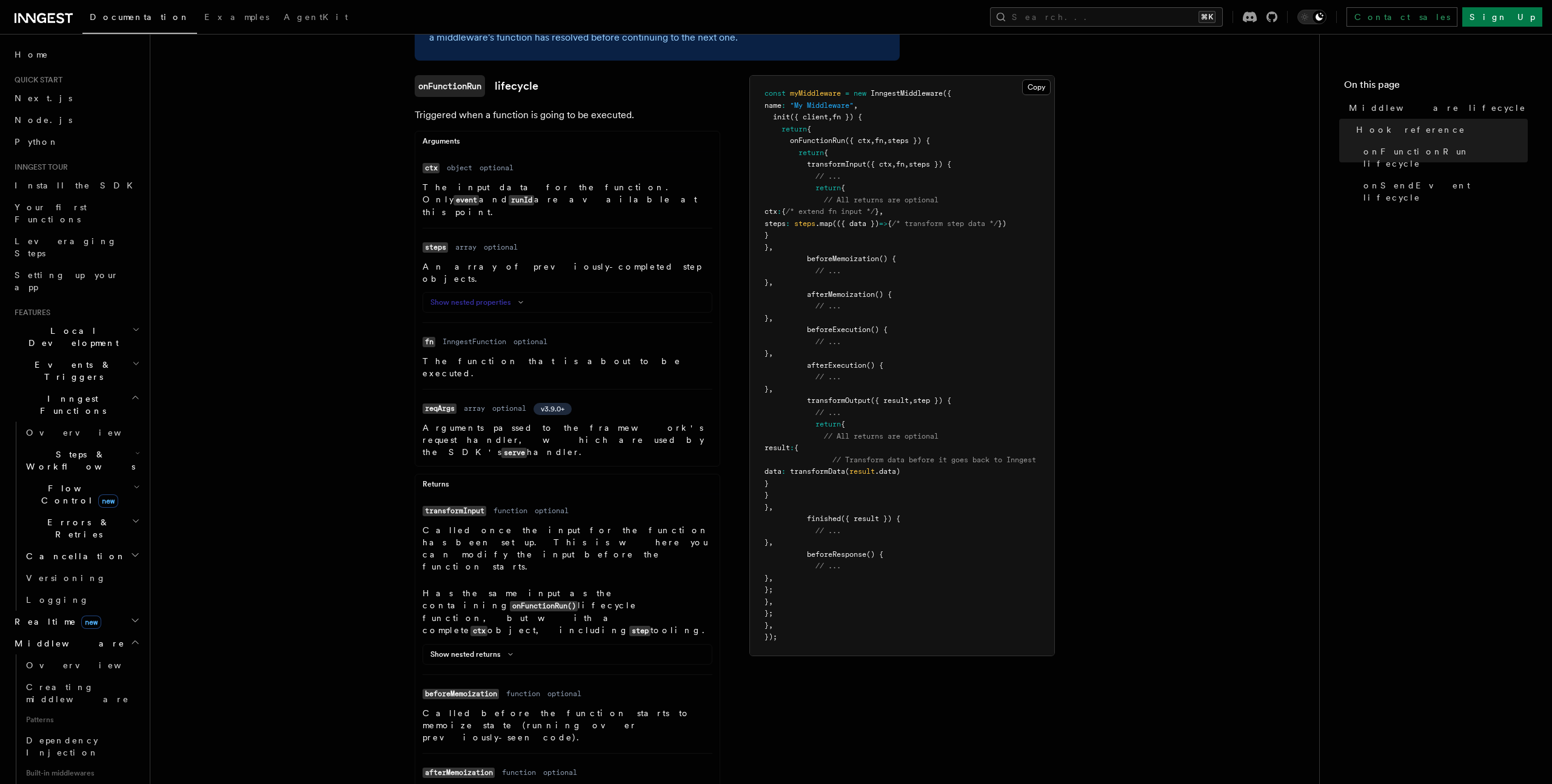
click at [493, 297] on button "Show nested properties" at bounding box center [479, 302] width 98 height 10
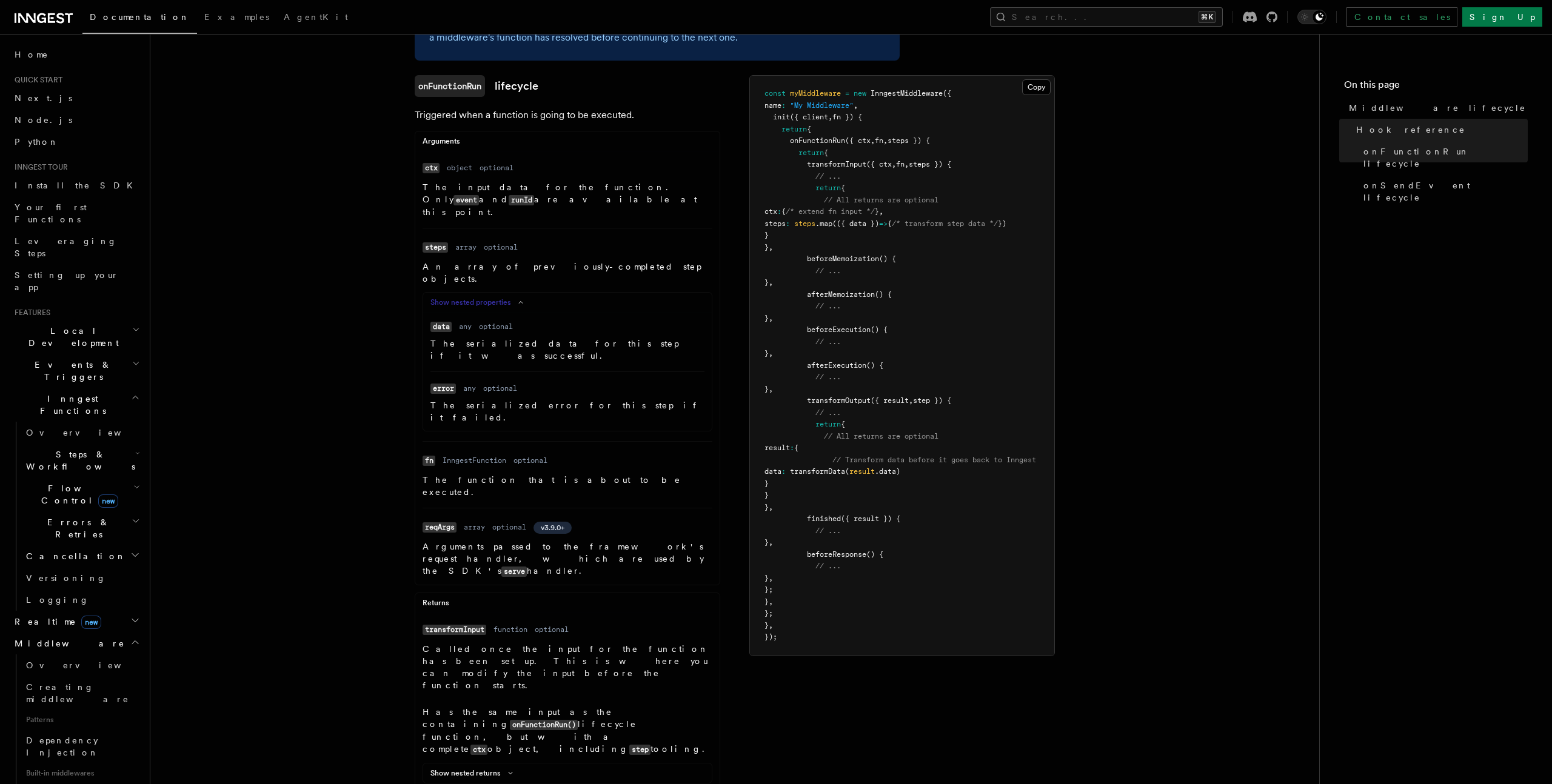
click at [495, 297] on button "Show nested properties" at bounding box center [479, 302] width 98 height 10
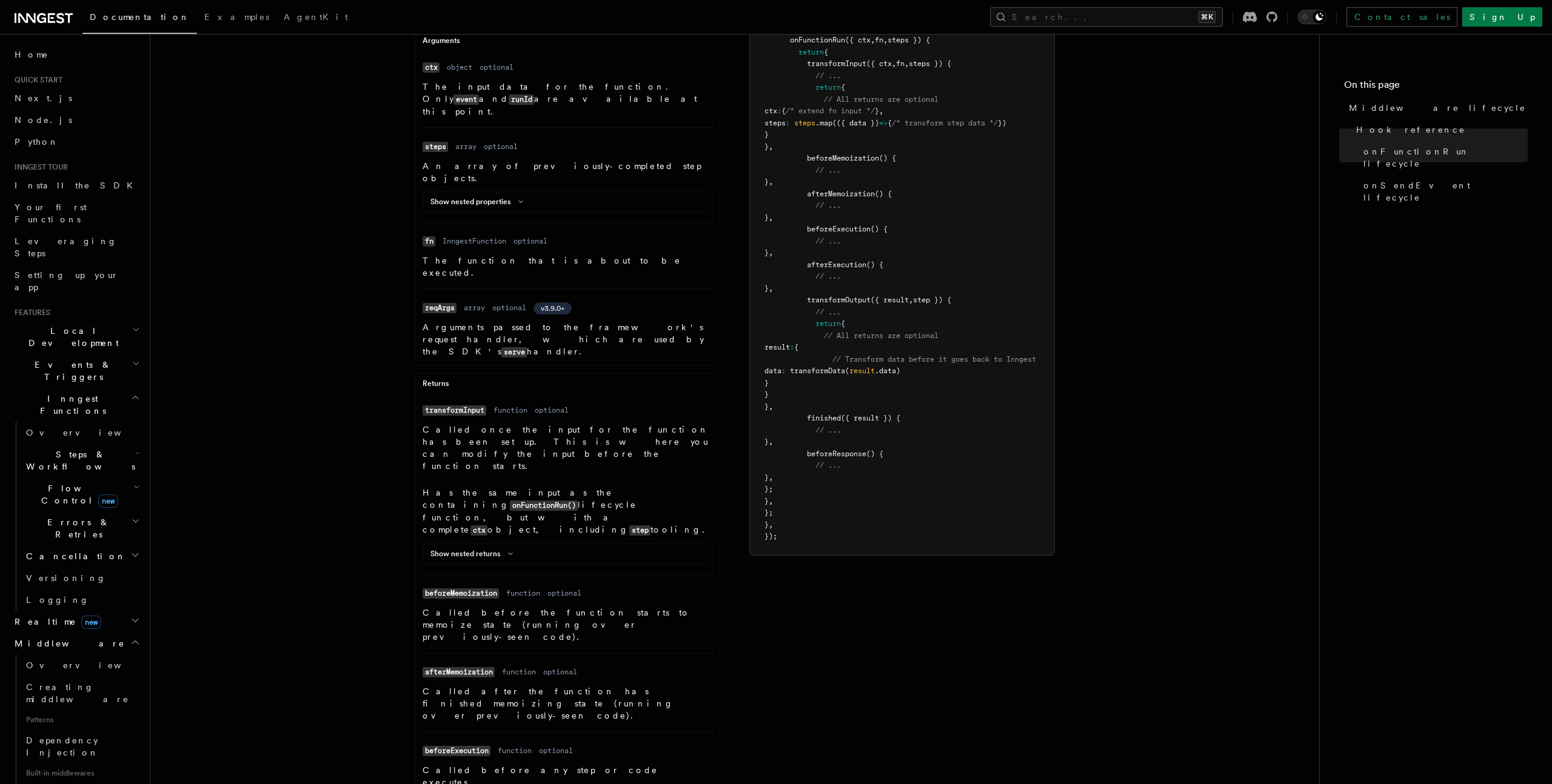
scroll to position [284, 0]
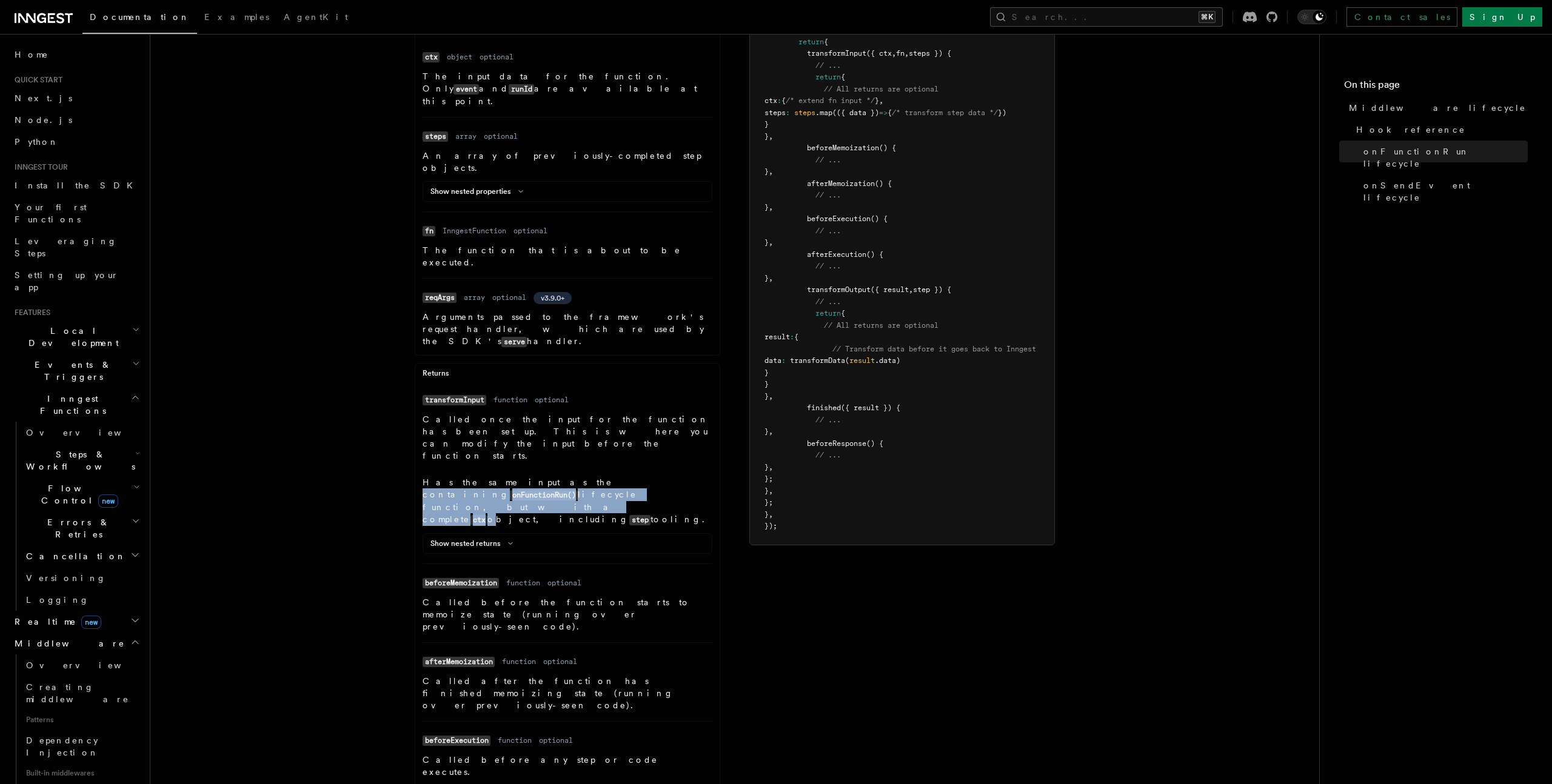
drag, startPoint x: 522, startPoint y: 415, endPoint x: 521, endPoint y: 425, distance: 10.0
click at [521, 476] on p "Has the same input as the containing onFunctionRun() lifecycle function, but wi…" at bounding box center [567, 501] width 290 height 50
click at [522, 476] on p "Has the same input as the containing onFunctionRun() lifecycle function, but wi…" at bounding box center [567, 501] width 290 height 50
drag, startPoint x: 461, startPoint y: 425, endPoint x: 562, endPoint y: 428, distance: 101.0
click at [562, 476] on p "Has the same input as the containing onFunctionRun() lifecycle function, but wi…" at bounding box center [567, 501] width 290 height 50
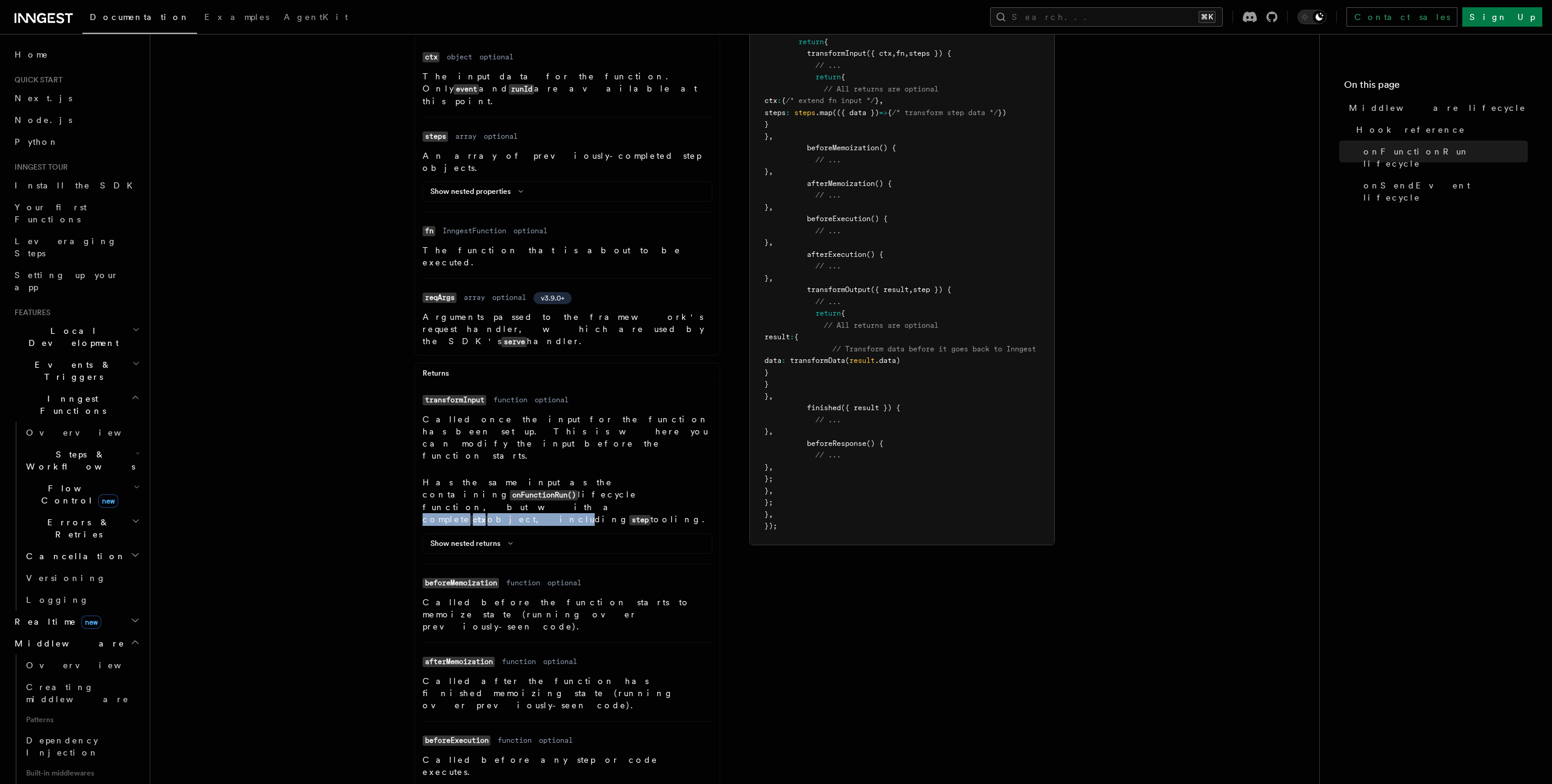
drag, startPoint x: 562, startPoint y: 428, endPoint x: 588, endPoint y: 424, distance: 26.3
click at [562, 476] on p "Has the same input as the containing onFunctionRun() lifecycle function, but wi…" at bounding box center [567, 501] width 290 height 50
click at [494, 538] on button "Show nested returns" at bounding box center [474, 543] width 87 height 10
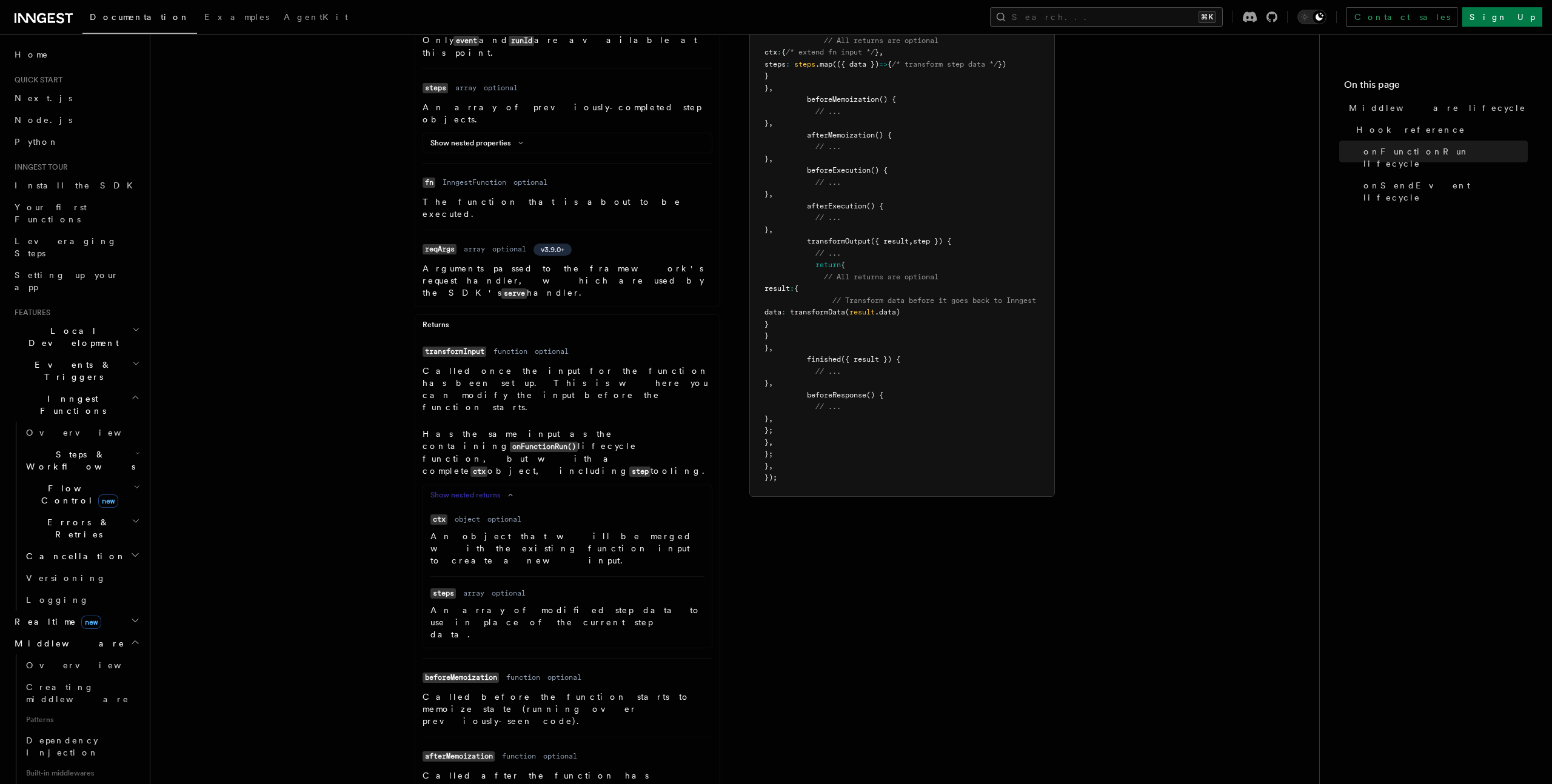
scroll to position [336, 0]
drag, startPoint x: 561, startPoint y: 502, endPoint x: 612, endPoint y: 499, distance: 51.1
click at [612, 601] on p "An array of modified step data to use in place of the current step data." at bounding box center [567, 619] width 274 height 36
drag, startPoint x: 669, startPoint y: 499, endPoint x: 586, endPoint y: 505, distance: 83.2
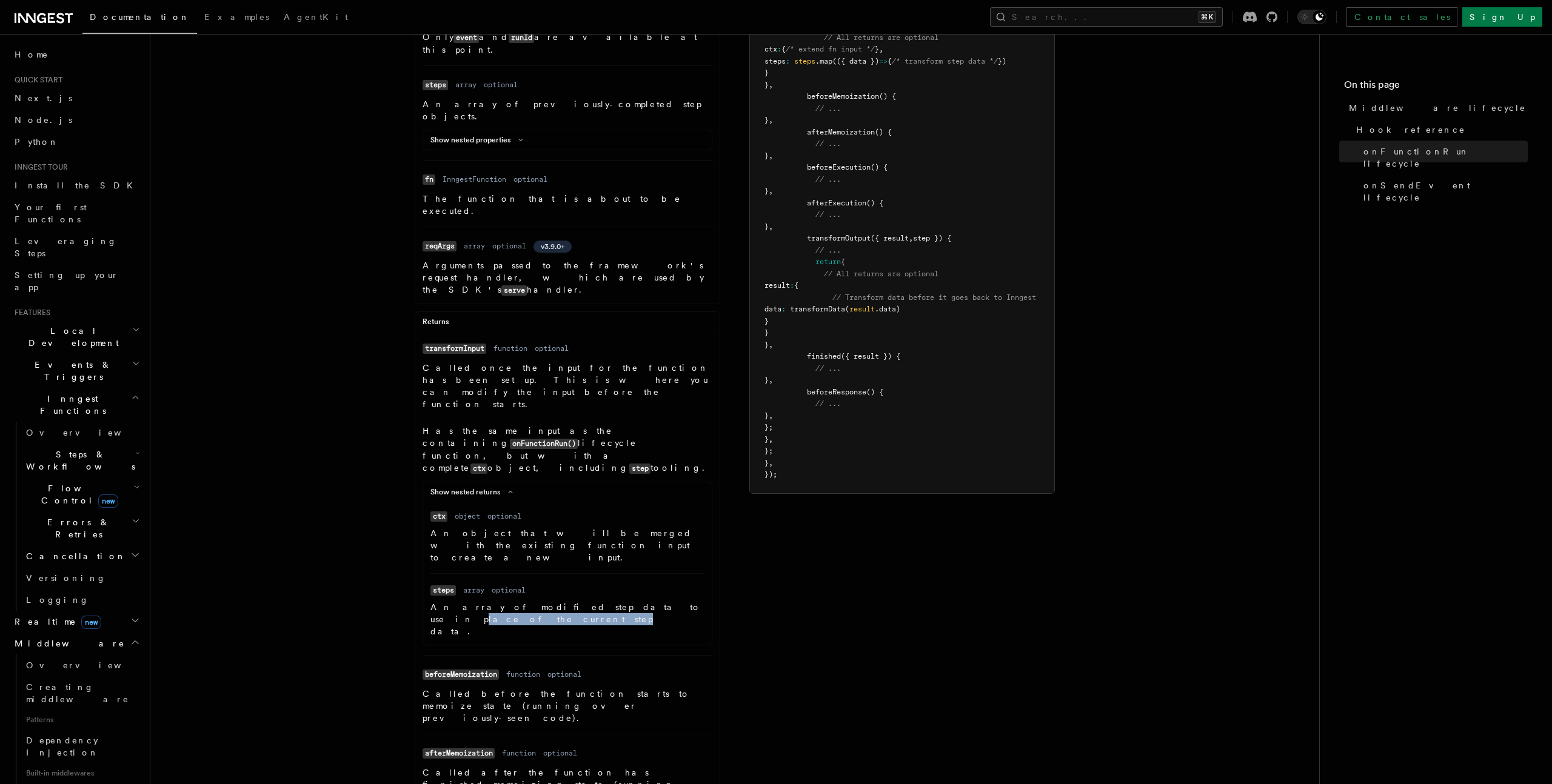
click at [586, 601] on p "An array of modified step data to use in place of the current step data." at bounding box center [567, 619] width 274 height 36
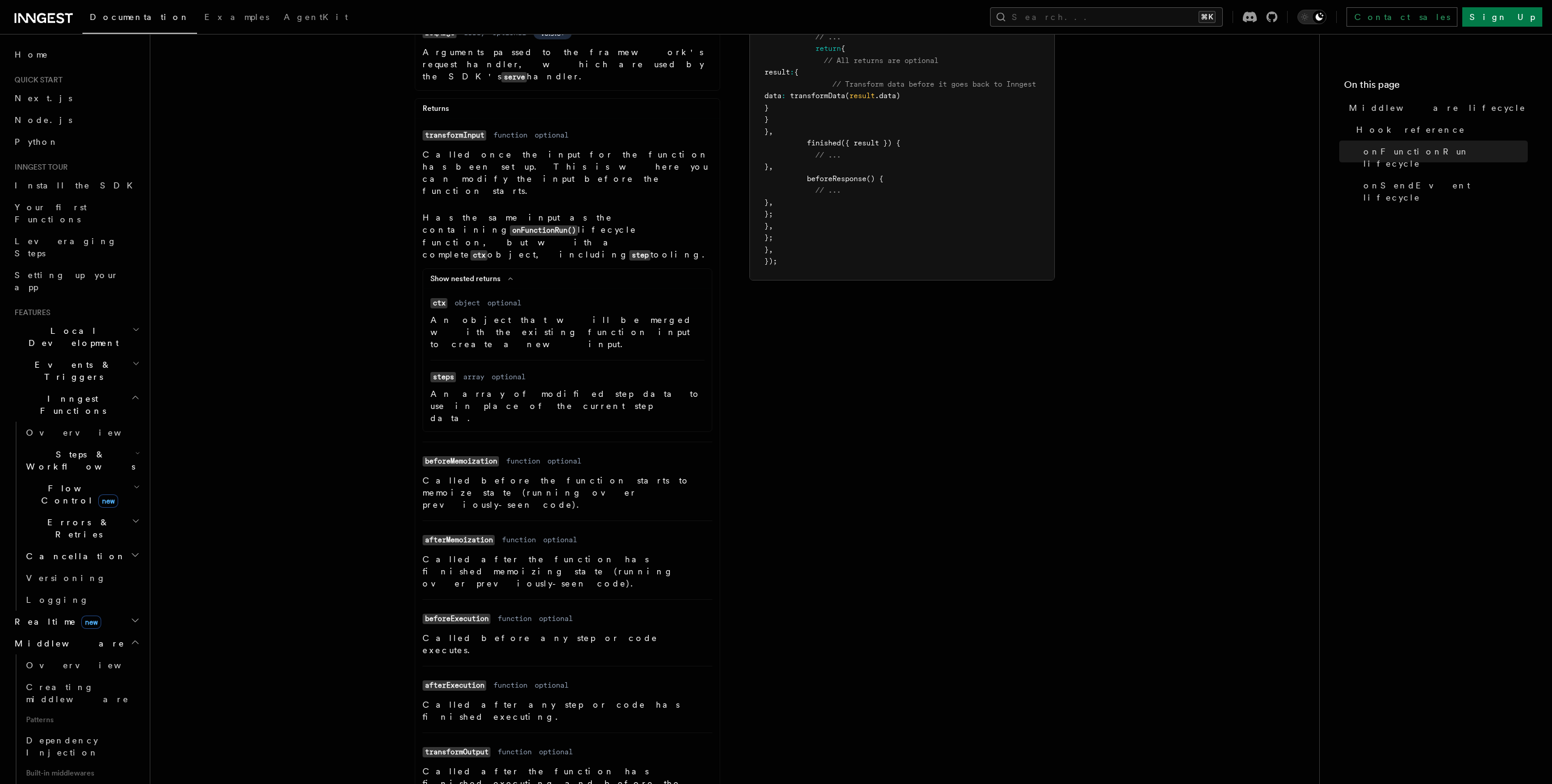
scroll to position [550, 0]
drag, startPoint x: 437, startPoint y: 483, endPoint x: 549, endPoint y: 485, distance: 112.0
click at [549, 632] on p "Called before any step or code executes." at bounding box center [567, 643] width 290 height 24
drag, startPoint x: 549, startPoint y: 485, endPoint x: 567, endPoint y: 485, distance: 18.0
click at [551, 632] on p "Called before any step or code executes." at bounding box center [567, 643] width 290 height 24
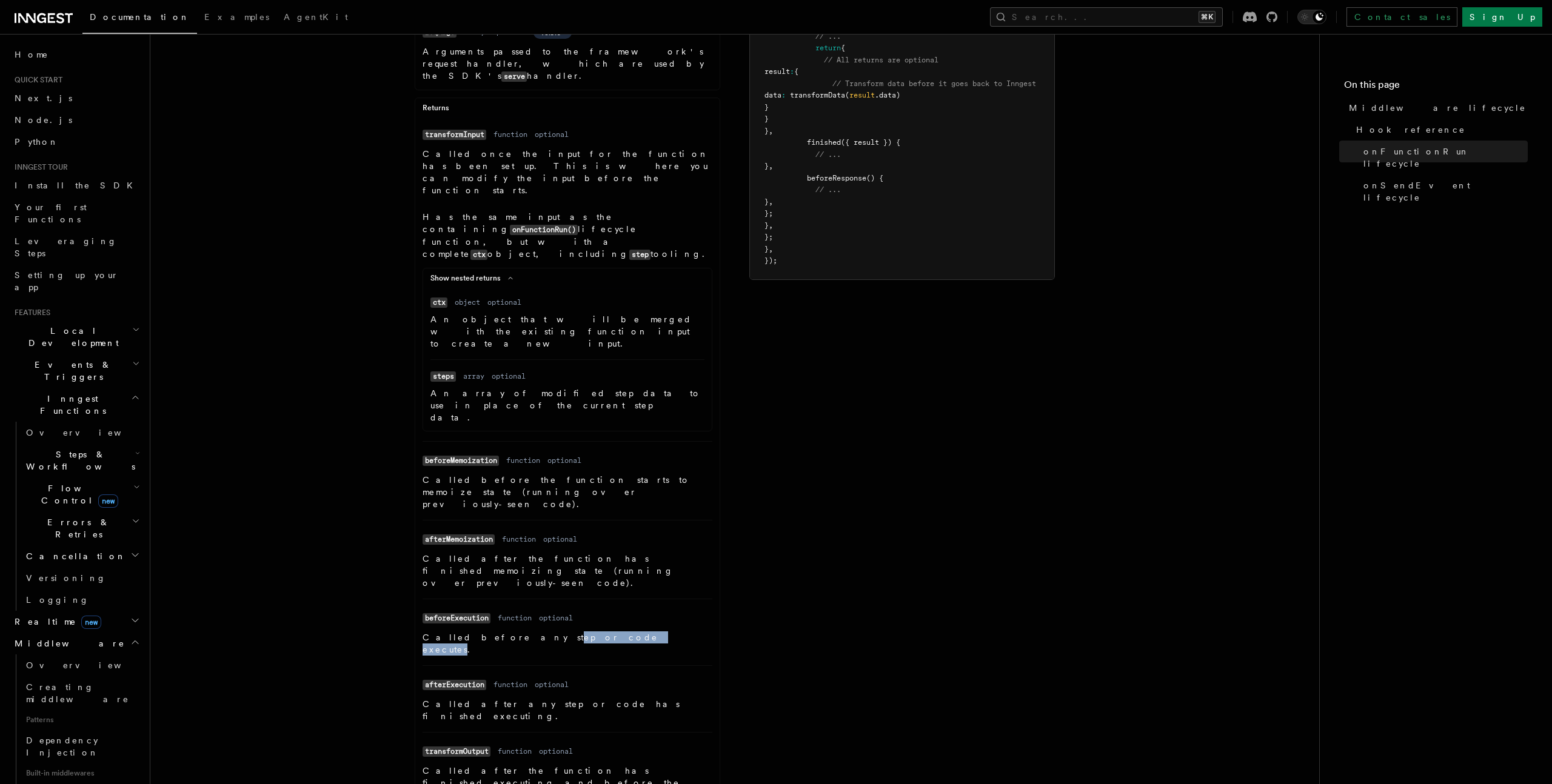
drag, startPoint x: 573, startPoint y: 484, endPoint x: 496, endPoint y: 485, distance: 77.0
click at [496, 632] on p "Called before any step or code executes." at bounding box center [567, 643] width 290 height 24
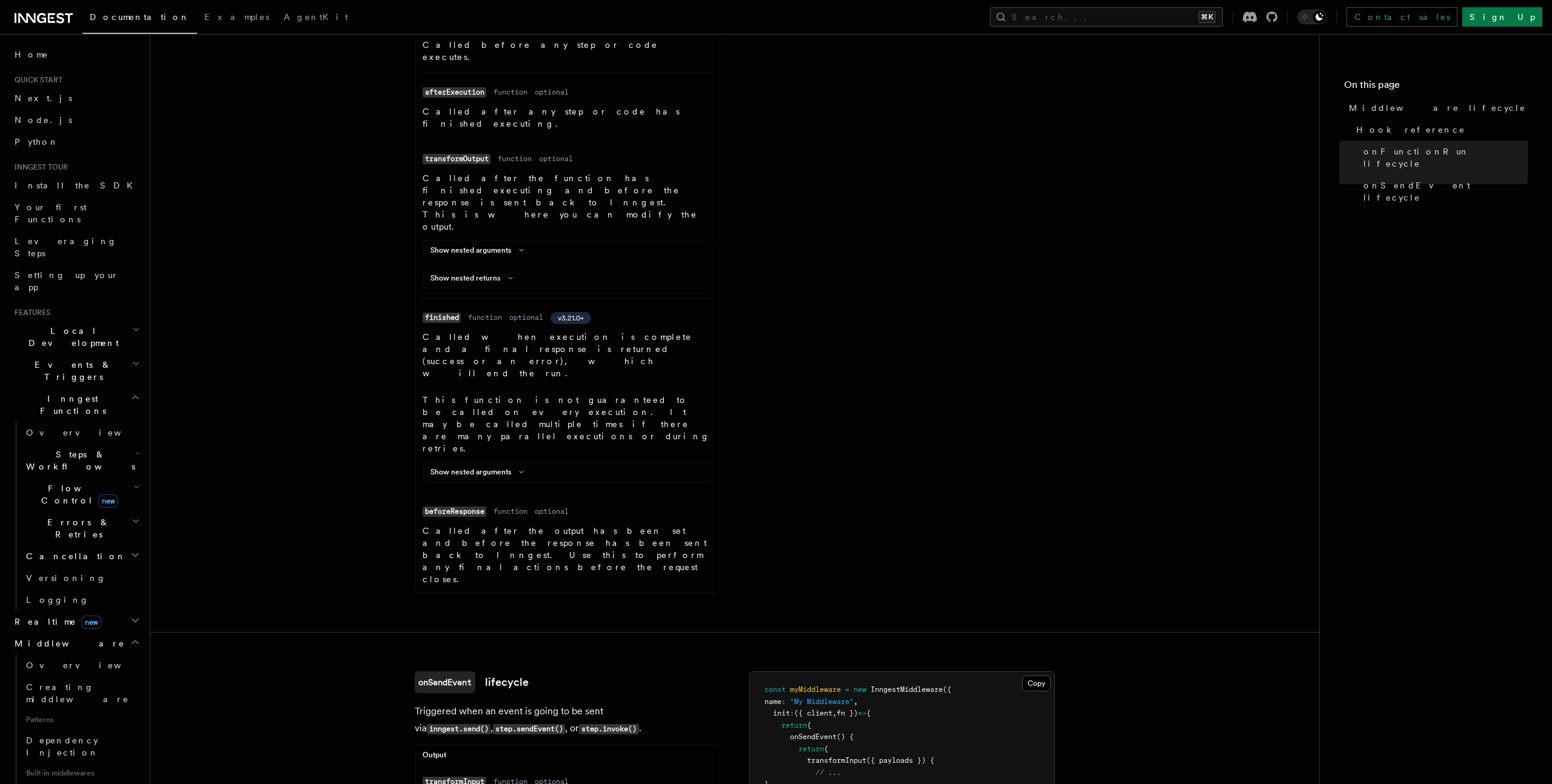
scroll to position [1197, 0]
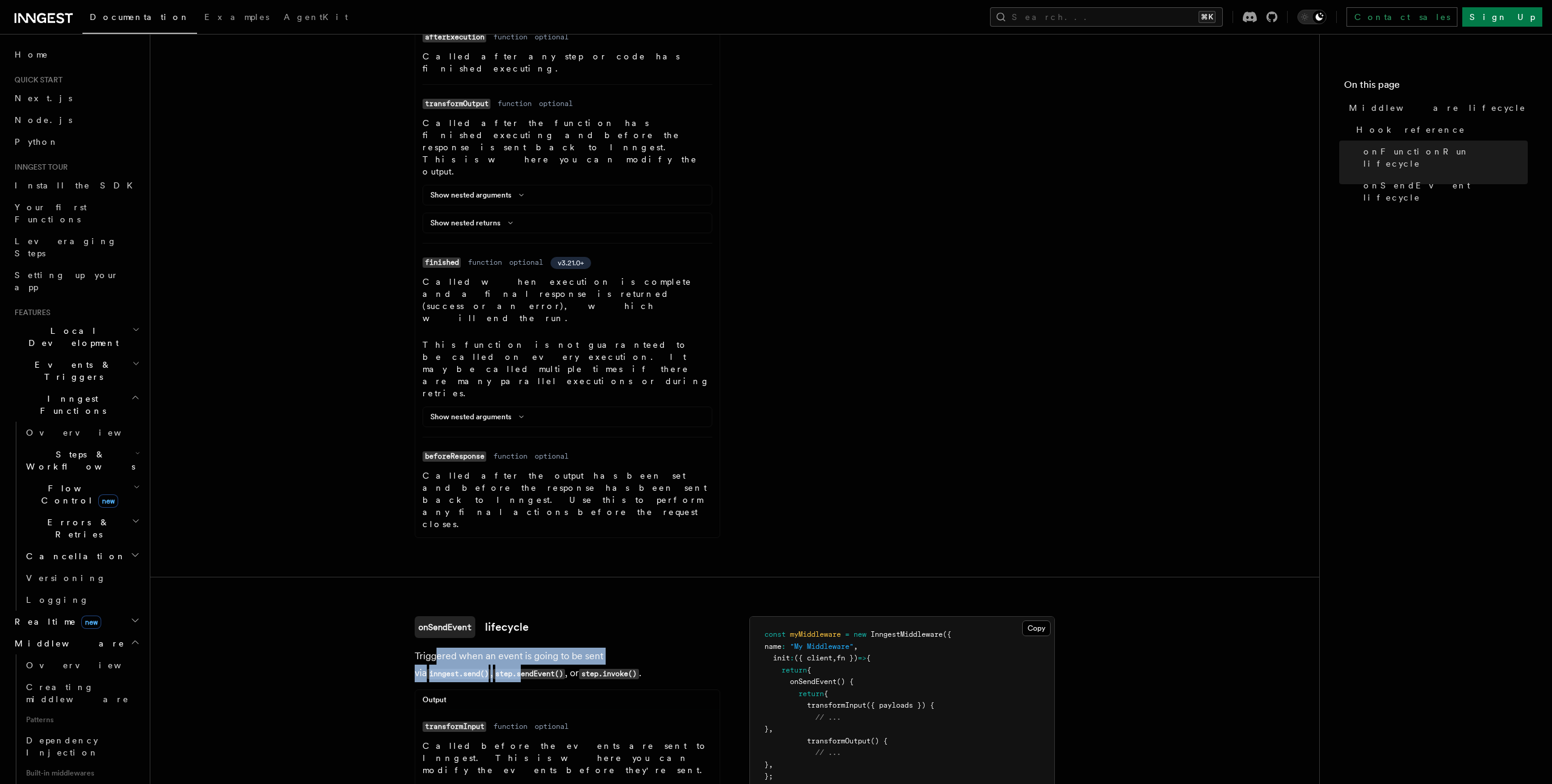
drag, startPoint x: 437, startPoint y: 360, endPoint x: 442, endPoint y: 375, distance: 15.8
click at [442, 648] on p "Triggered when an event is going to be sent via inngest.send() , step.sendEvent…" at bounding box center [567, 665] width 306 height 35
click at [493, 669] on code "step.sendEvent()" at bounding box center [529, 675] width 72 height 10
drag, startPoint x: 458, startPoint y: 358, endPoint x: 478, endPoint y: 374, distance: 25.6
click at [478, 648] on p "Triggered when an event is going to be sent via inngest.send() , step.sendEvent…" at bounding box center [567, 665] width 306 height 35
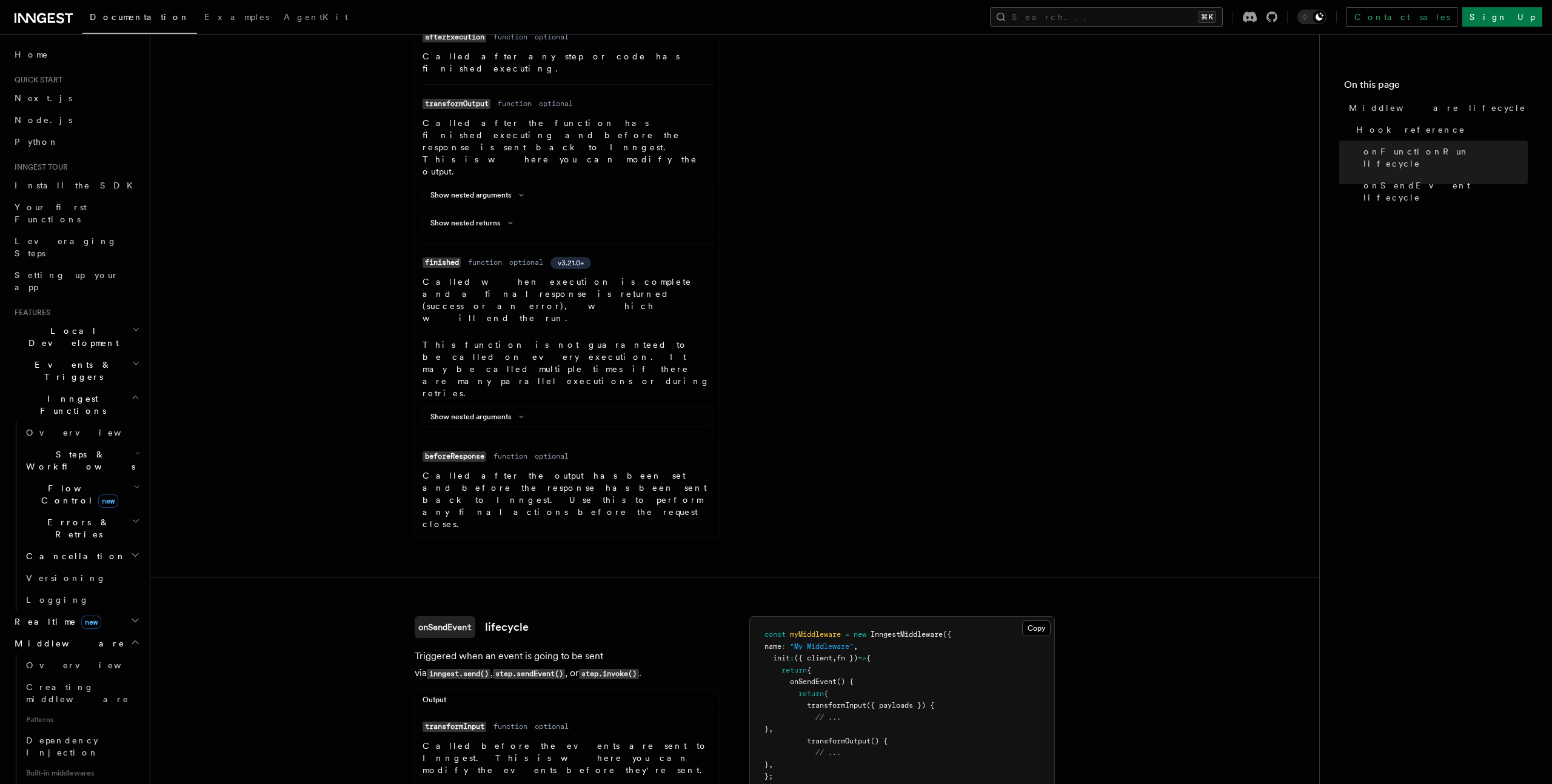
click at [493, 669] on code "step.sendEvent()" at bounding box center [529, 675] width 72 height 10
drag, startPoint x: 470, startPoint y: 364, endPoint x: 469, endPoint y: 376, distance: 12.0
click at [469, 648] on p "Triggered when an event is going to be sent via inngest.send() , step.sendEvent…" at bounding box center [567, 665] width 306 height 35
click at [493, 669] on code "step.sendEvent()" at bounding box center [529, 675] width 72 height 10
drag, startPoint x: 431, startPoint y: 356, endPoint x: 462, endPoint y: 394, distance: 49.0
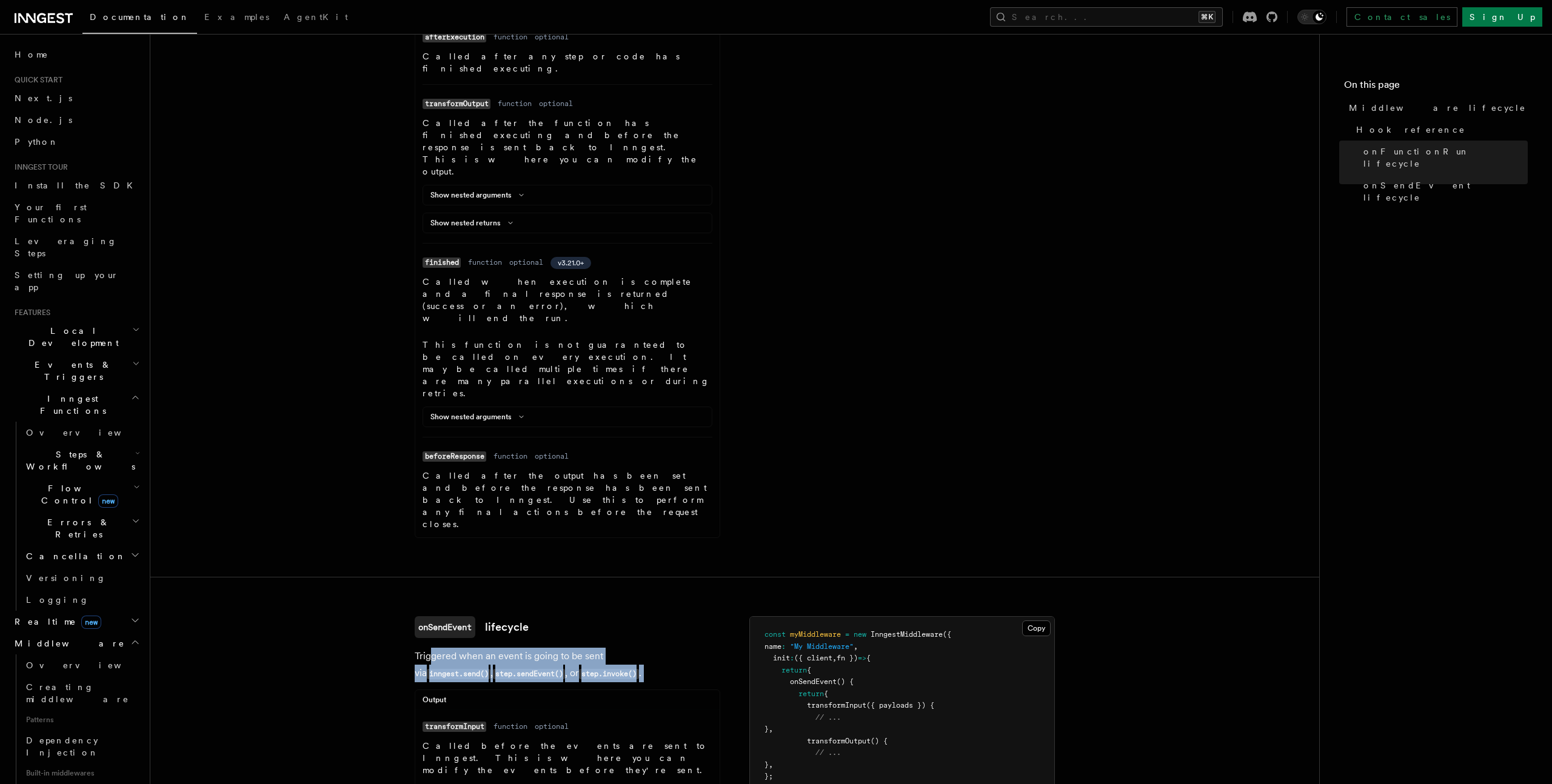
click at [462, 616] on div "onSendEvent lifecycle Triggered when an event is going to be sent via inngest.s…" at bounding box center [567, 746] width 306 height 260
click at [462, 689] on div "Output Name transformInput Type function Required optional Description Called b…" at bounding box center [567, 783] width 306 height 186
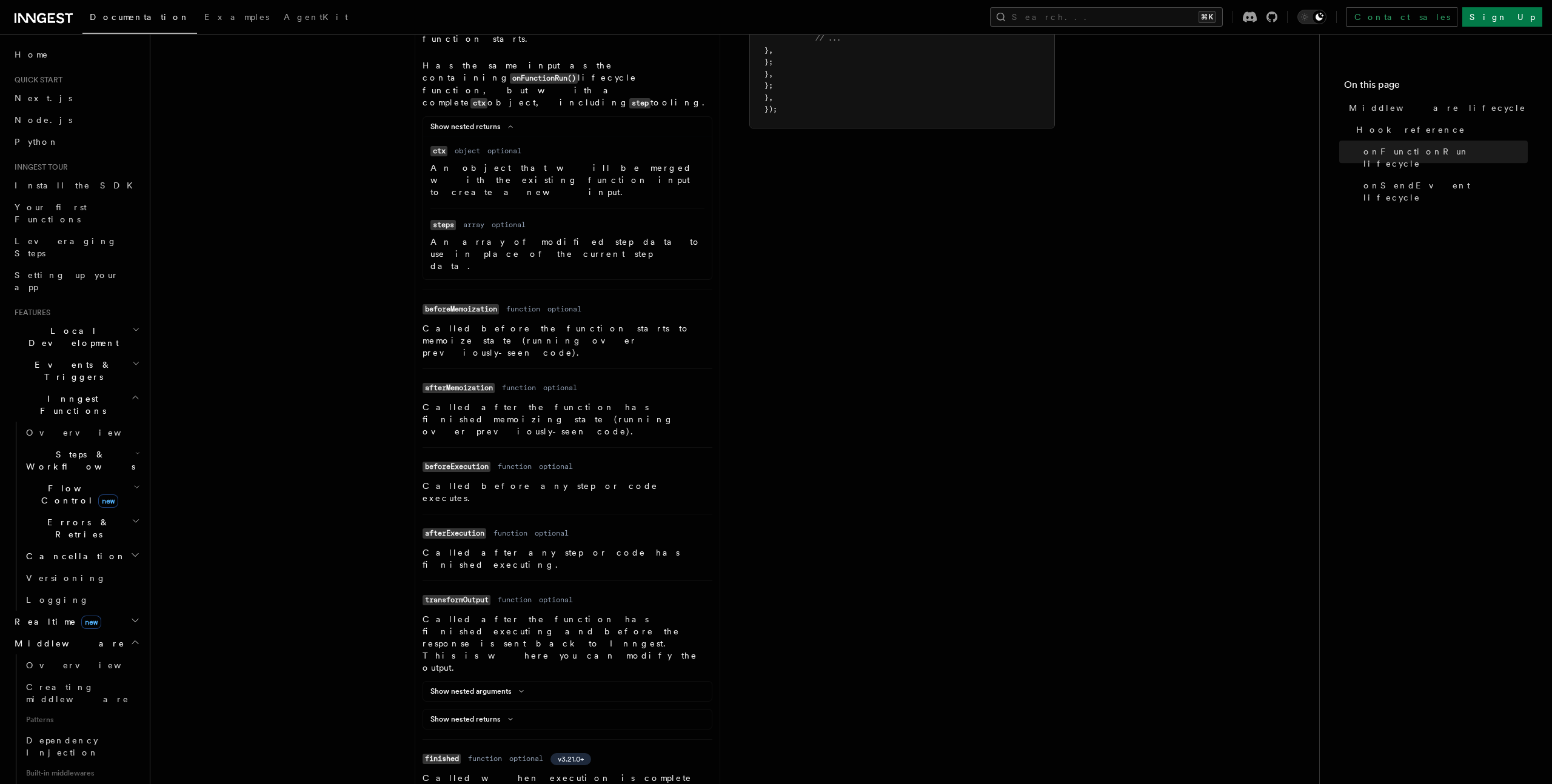
scroll to position [703, 0]
click at [474, 527] on code "afterExecution" at bounding box center [454, 533] width 64 height 10
click at [473, 527] on code "afterExecution" at bounding box center [454, 533] width 64 height 10
copy code "afterExecution"
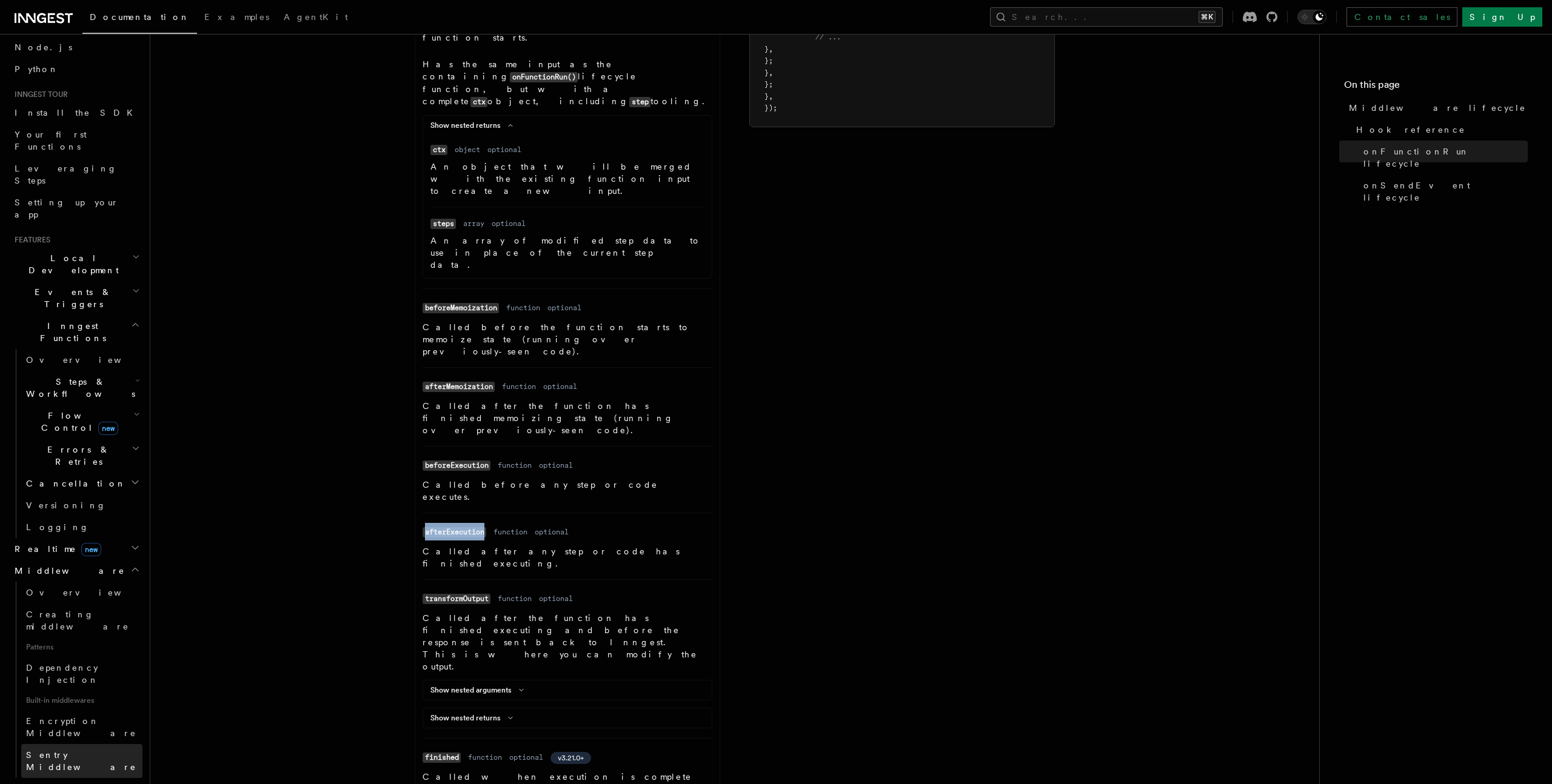
scroll to position [99, 0]
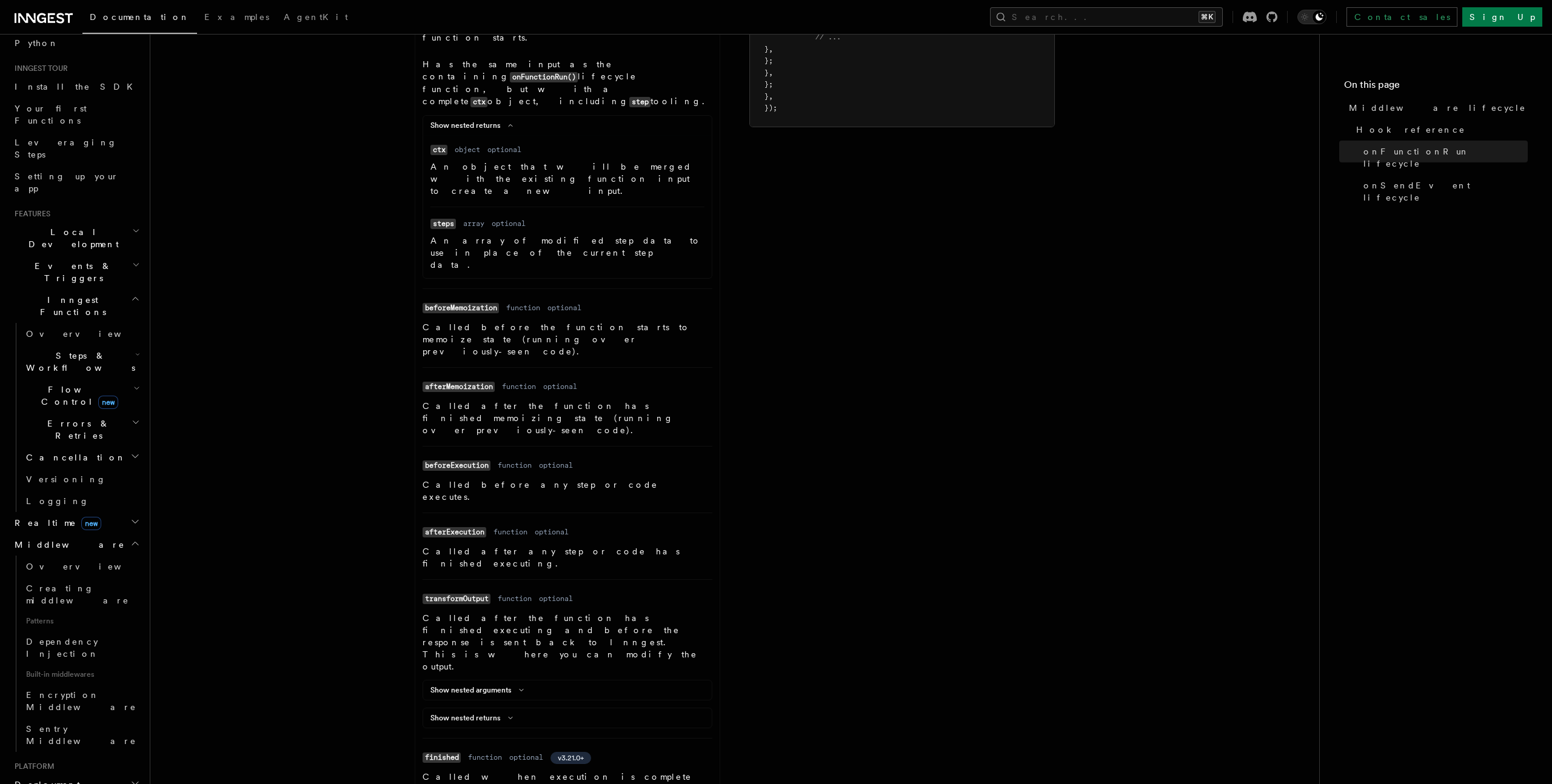
drag, startPoint x: 264, startPoint y: 464, endPoint x: 270, endPoint y: 461, distance: 6.7
click at [264, 464] on article "References TypeScript SDK Middleware Middleware lifecycle v2.0.0+ Hook referenc…" at bounding box center [734, 481] width 1130 height 2260
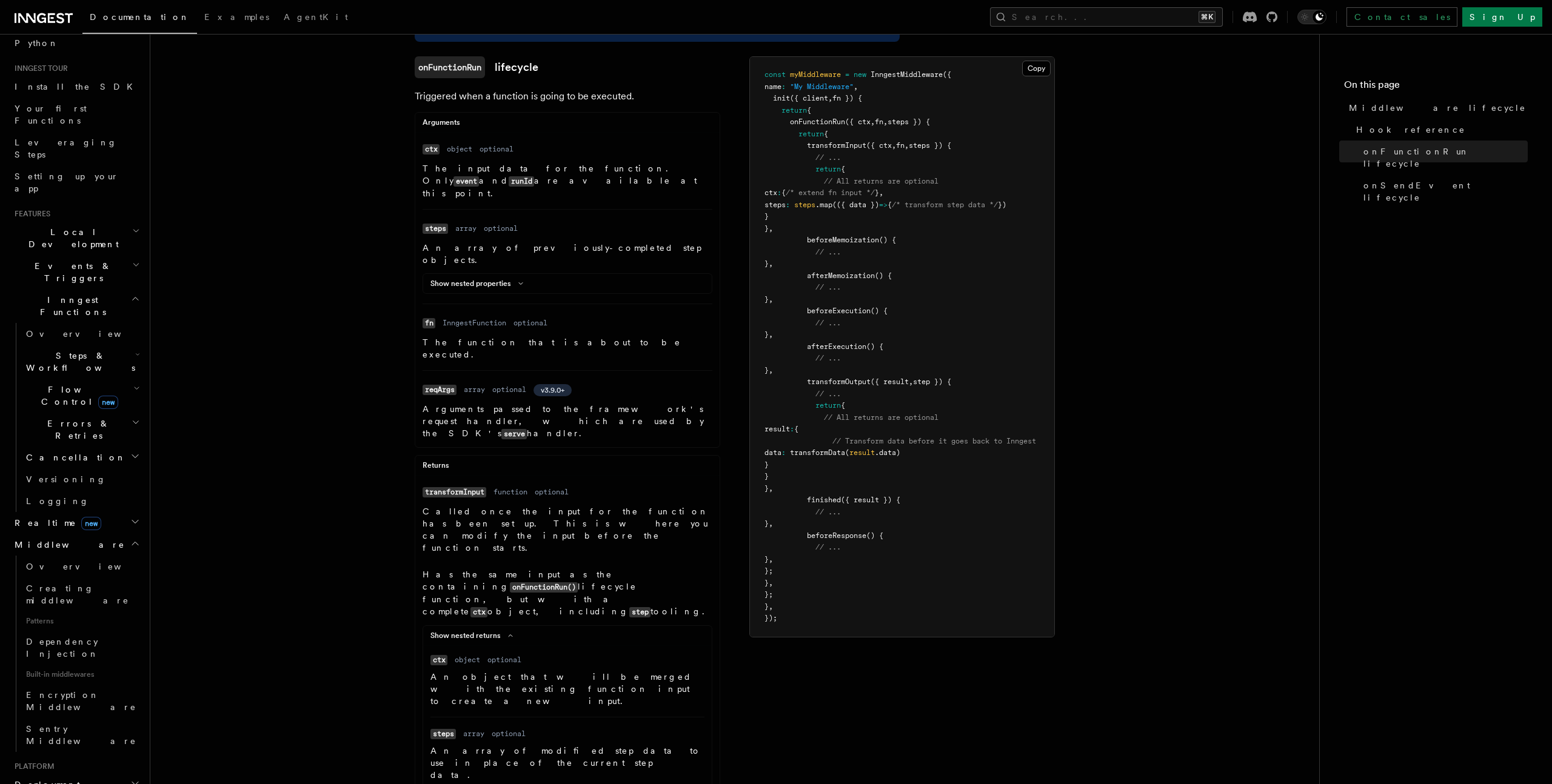
scroll to position [0, 0]
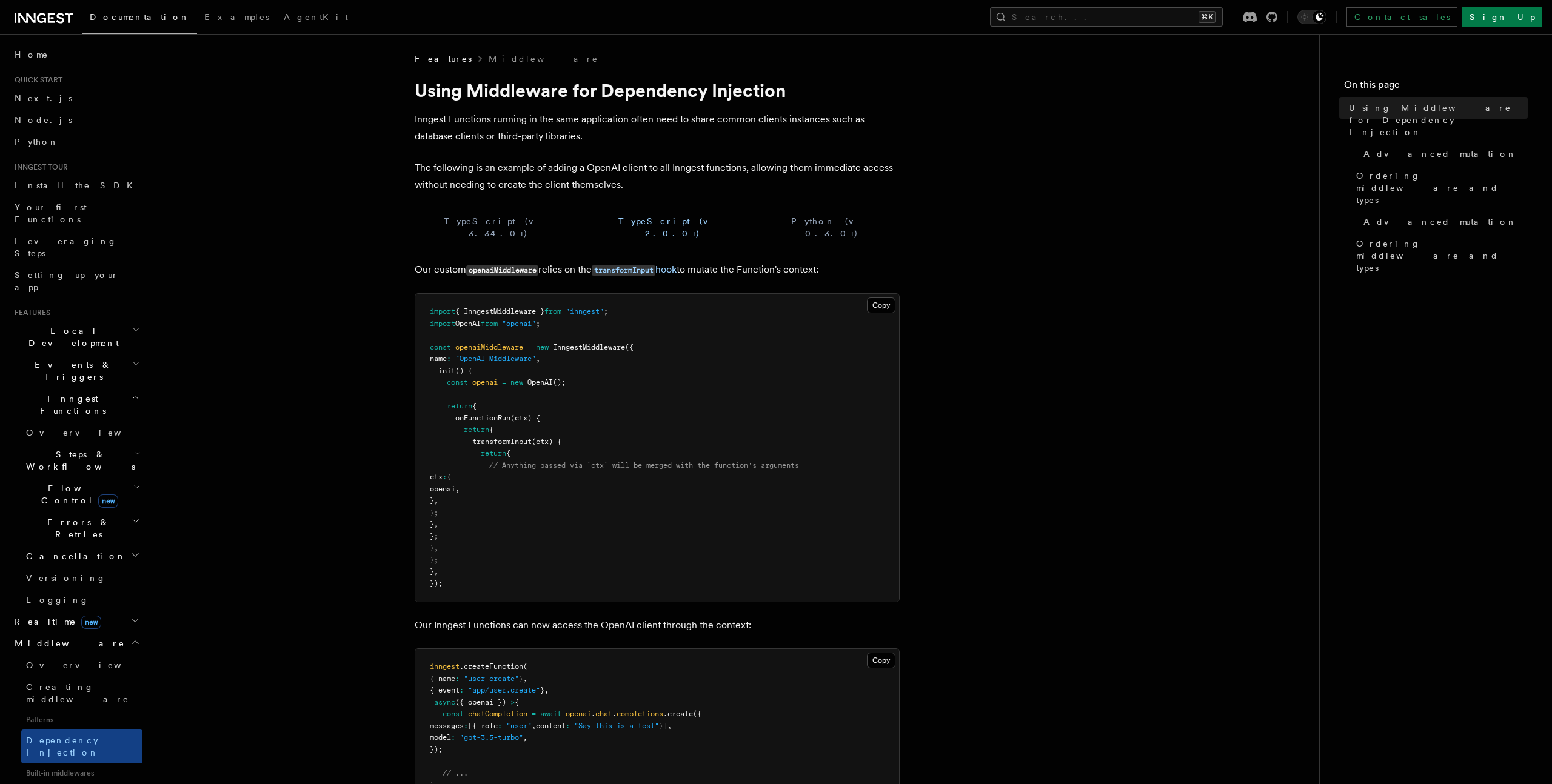
scroll to position [1, 0]
click at [471, 223] on button "TypeScript (v 3.34.0+)" at bounding box center [497, 227] width 166 height 39
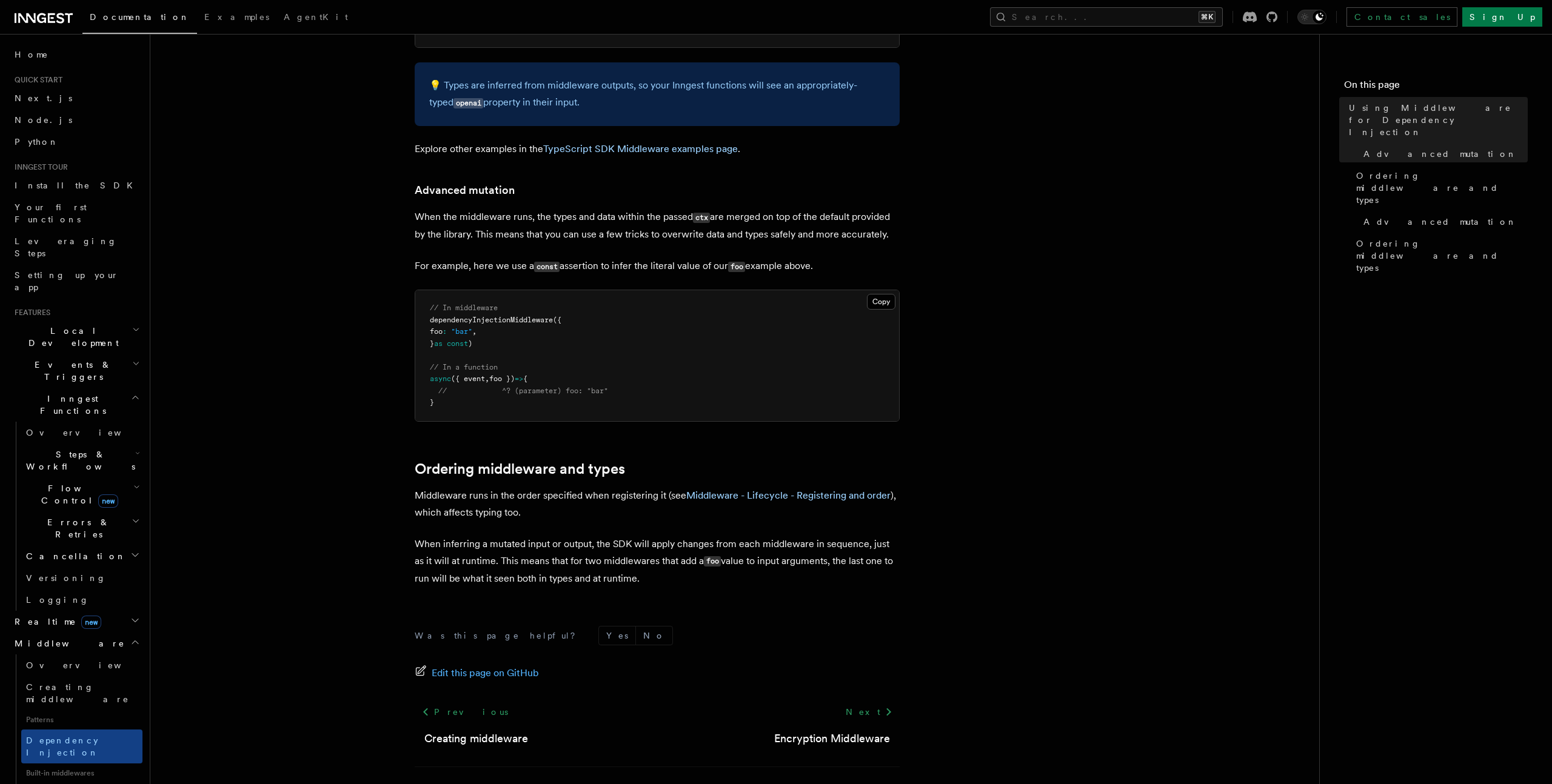
scroll to position [691, 0]
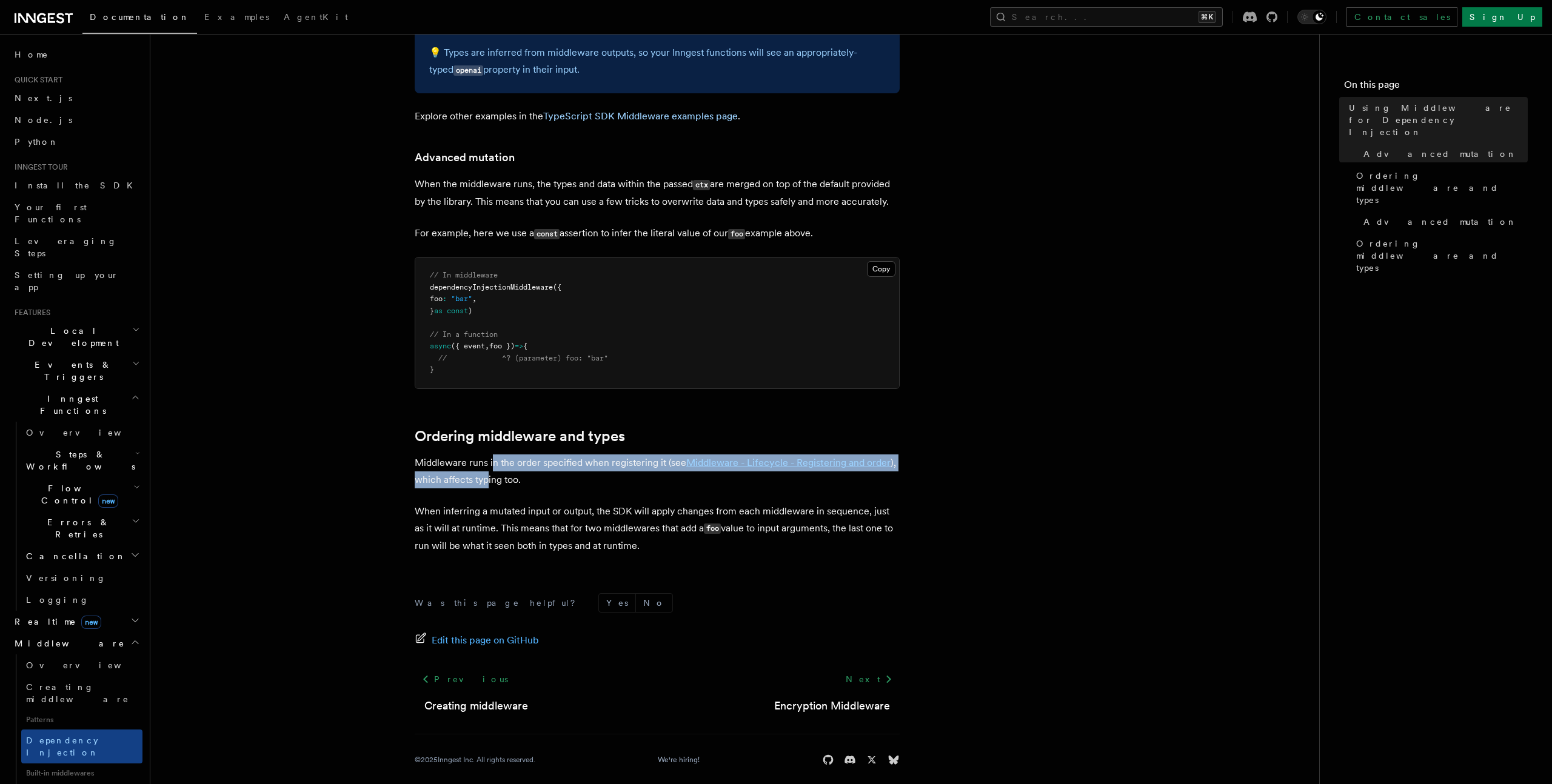
drag, startPoint x: 490, startPoint y: 462, endPoint x: 488, endPoint y: 468, distance: 6.3
click at [488, 468] on p "Middleware runs in the order specified when registering it (see Middleware - Li…" at bounding box center [657, 472] width 485 height 34
click at [743, 457] on link "Middleware - Lifecycle - Registering and order" at bounding box center [789, 463] width 204 height 12
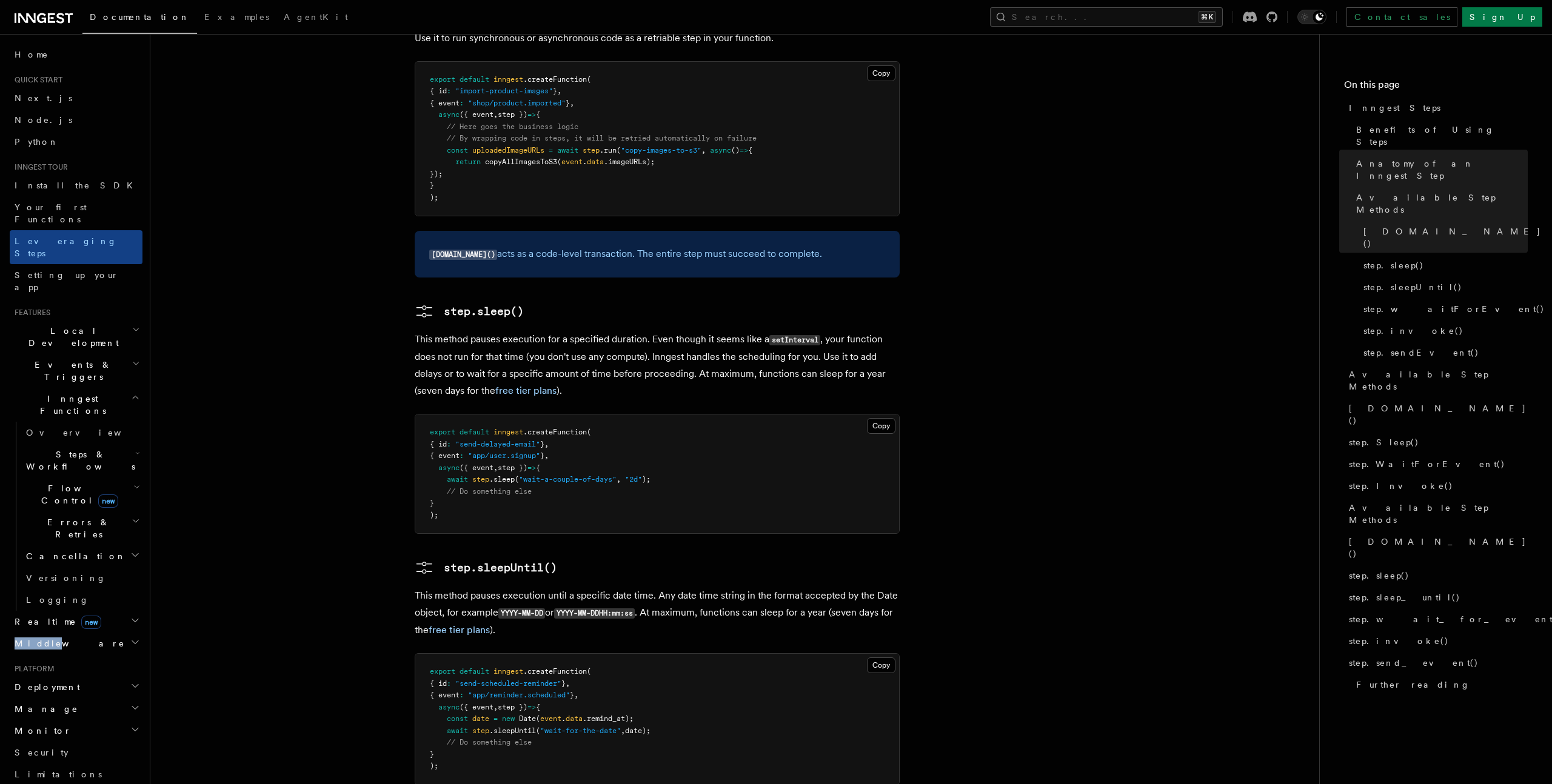
scroll to position [1347, 0]
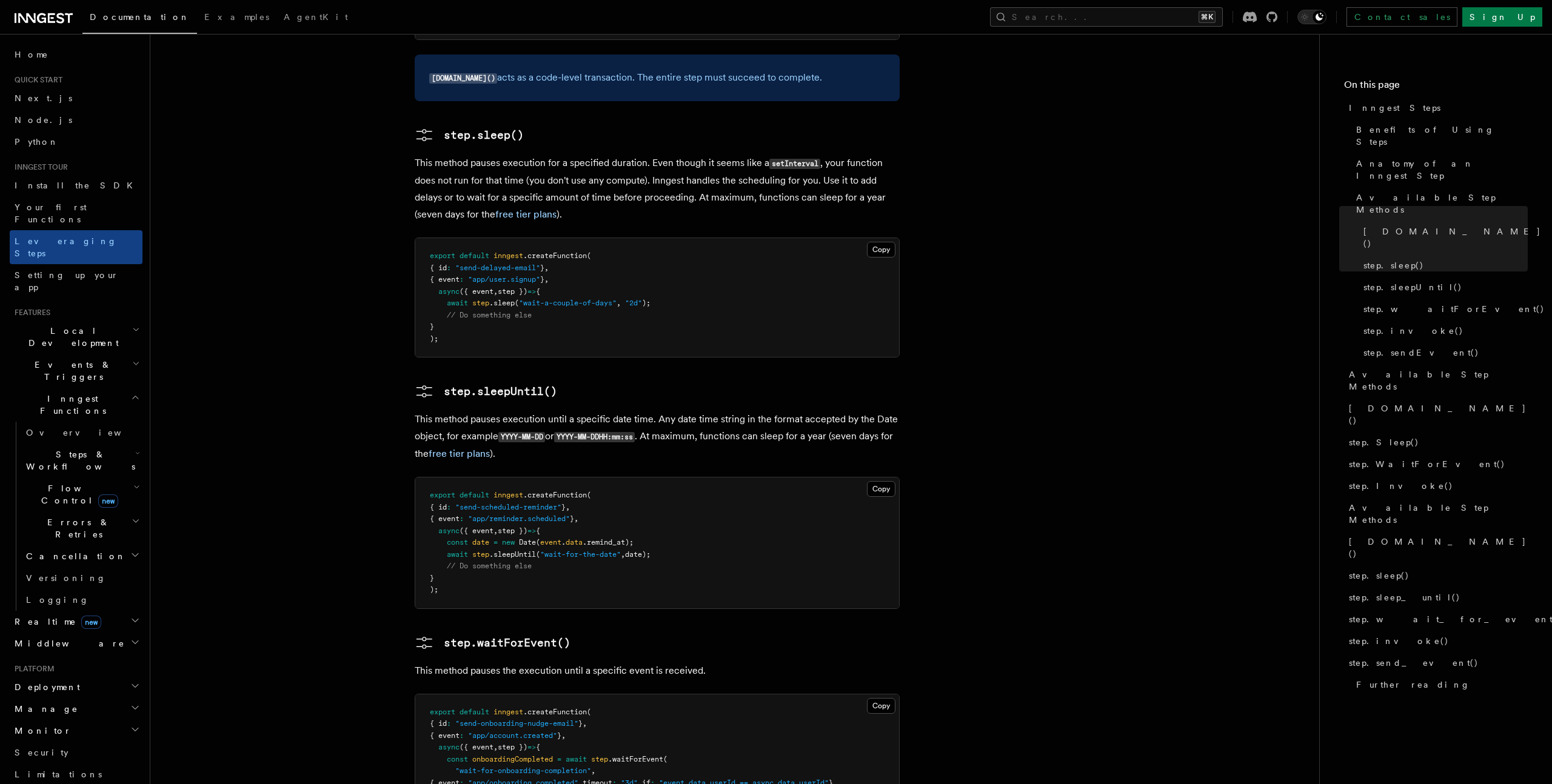
click at [364, 455] on article "Inngest tour Inngest Steps Steps are fundamental building blocks in Inngest fun…" at bounding box center [734, 321] width 1130 height 3229
click at [50, 638] on span "Middleware" at bounding box center [67, 643] width 115 height 12
click at [52, 660] on span "Overview" at bounding box center [88, 665] width 125 height 10
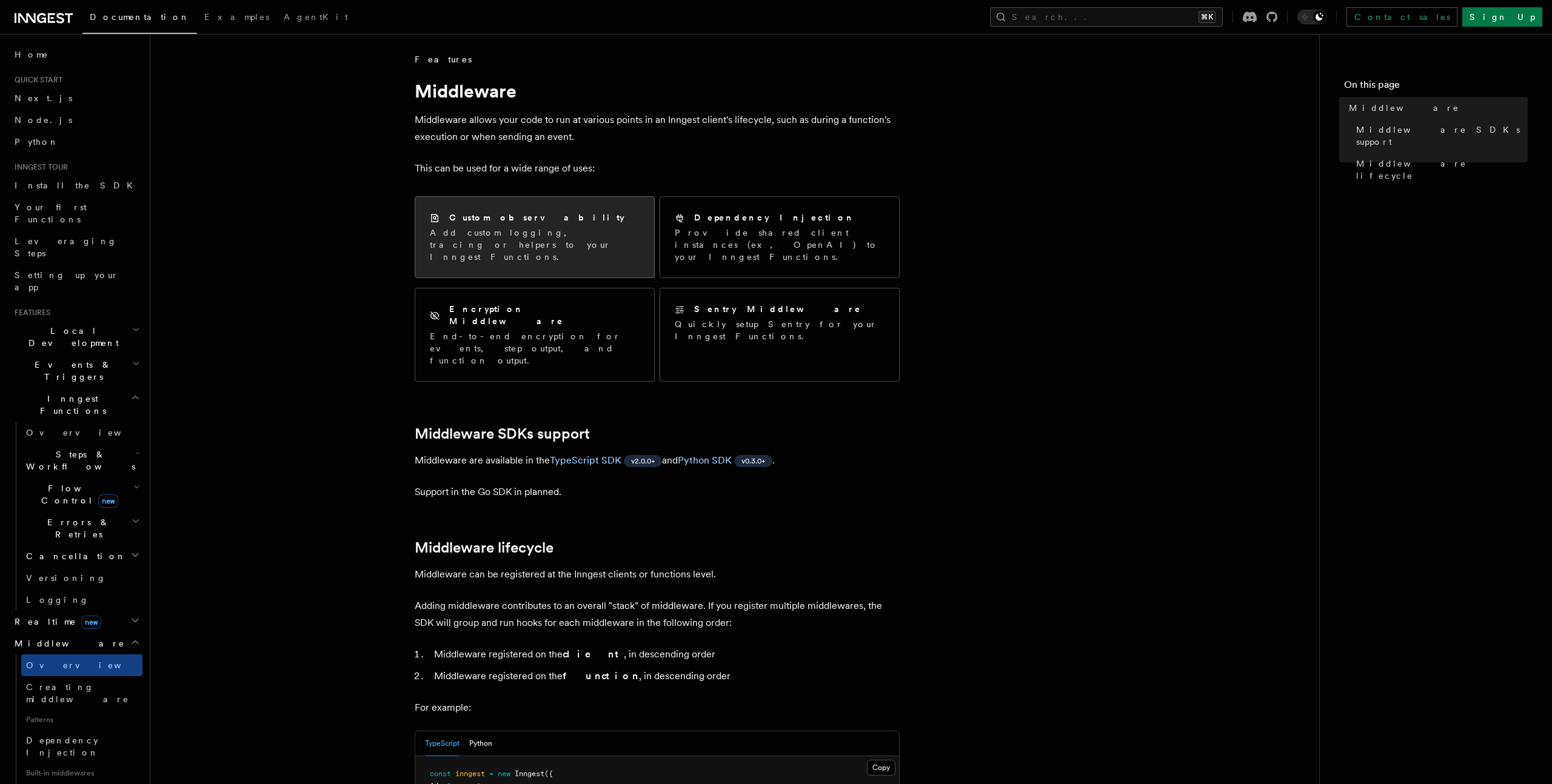
click at [462, 224] on div "Custom observability Add custom logging, tracing or helpers to your Inngest Fun…" at bounding box center [535, 237] width 210 height 52
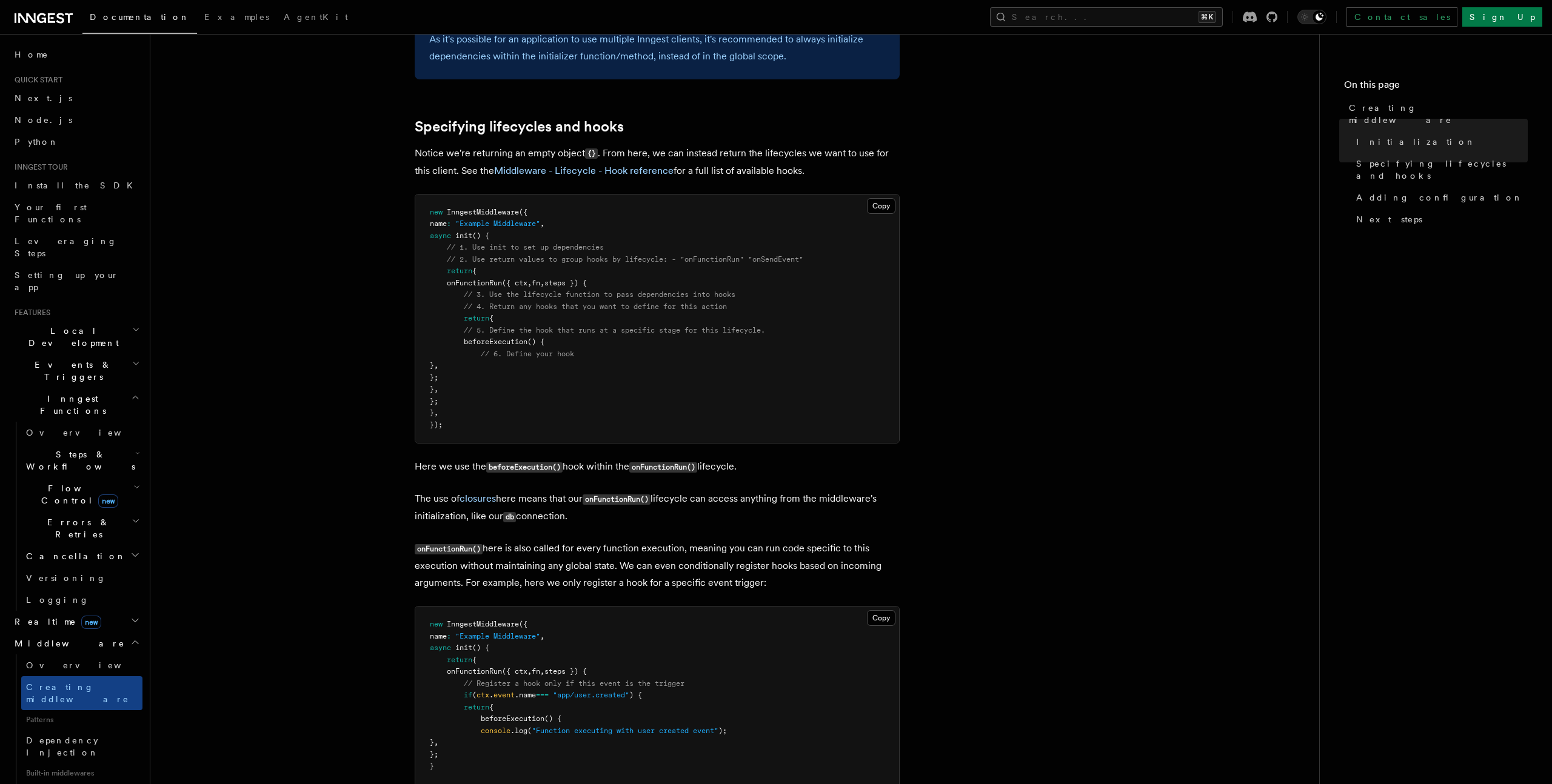
scroll to position [1097, 0]
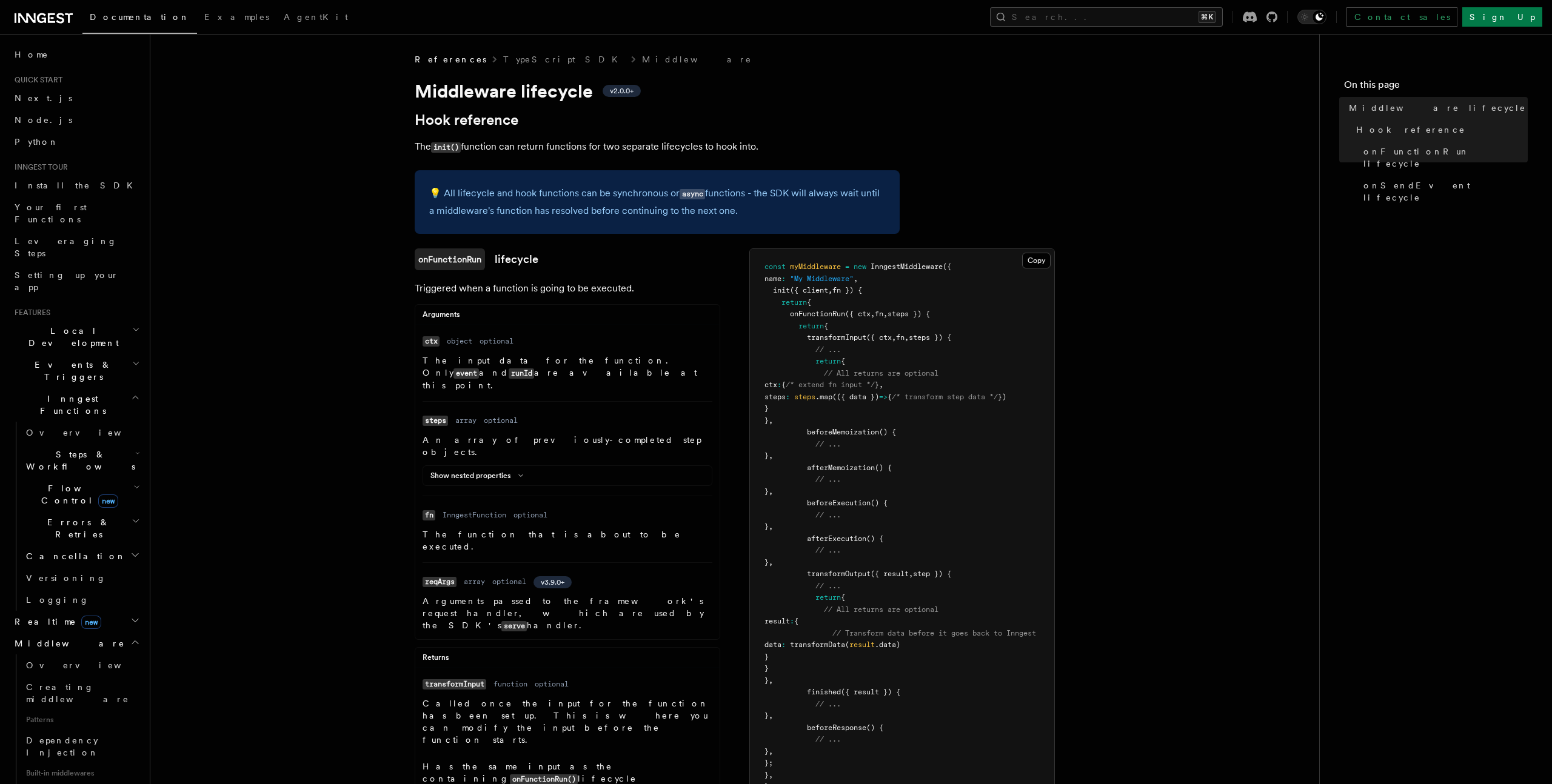
click at [837, 505] on span "beforeExecution" at bounding box center [839, 502] width 64 height 8
copy span "beforeExecution"
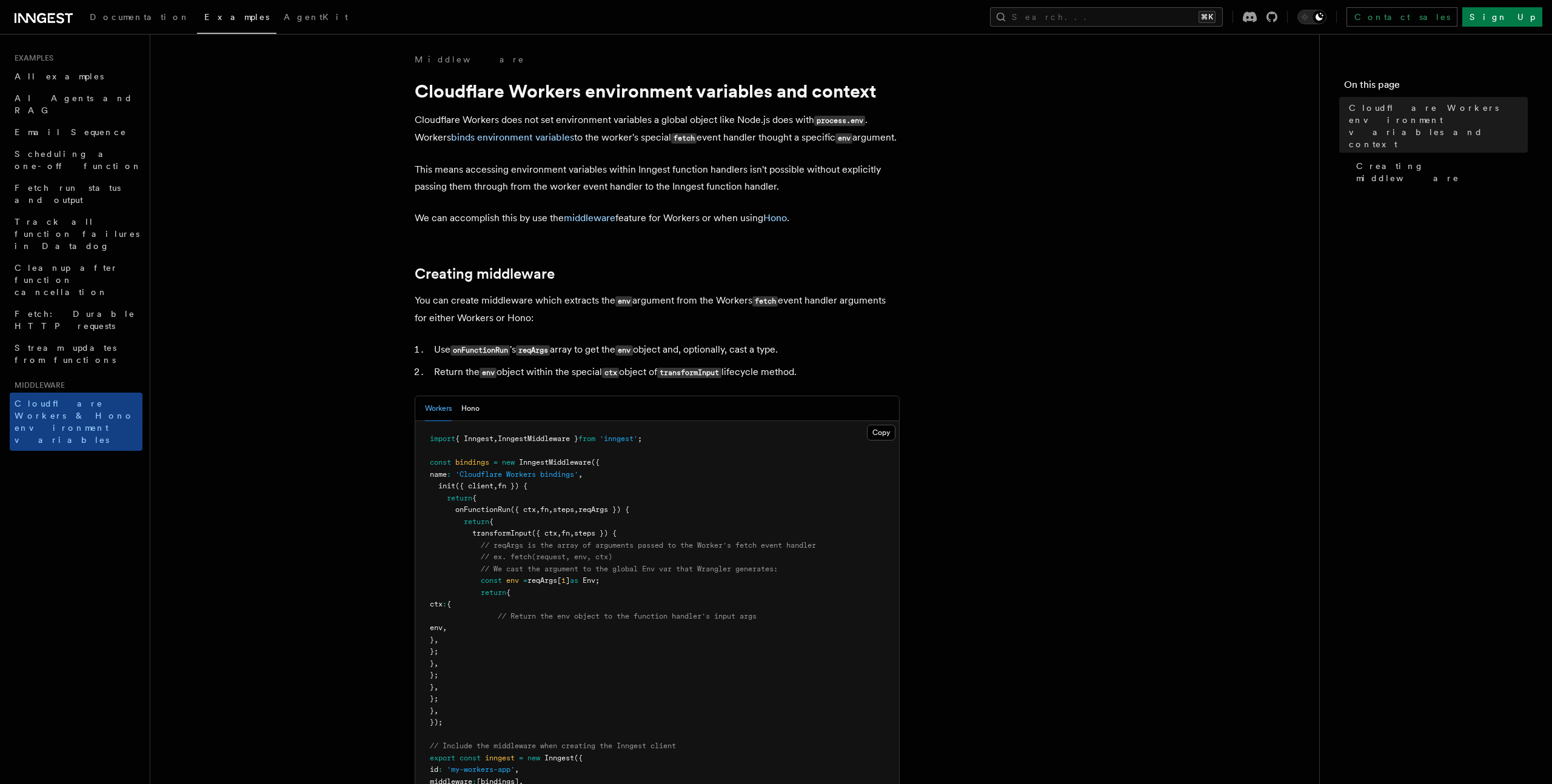
click at [1139, 184] on article "Middleware Cloudflare Workers environment variables and context Cloudflare Work…" at bounding box center [734, 657] width 1130 height 1208
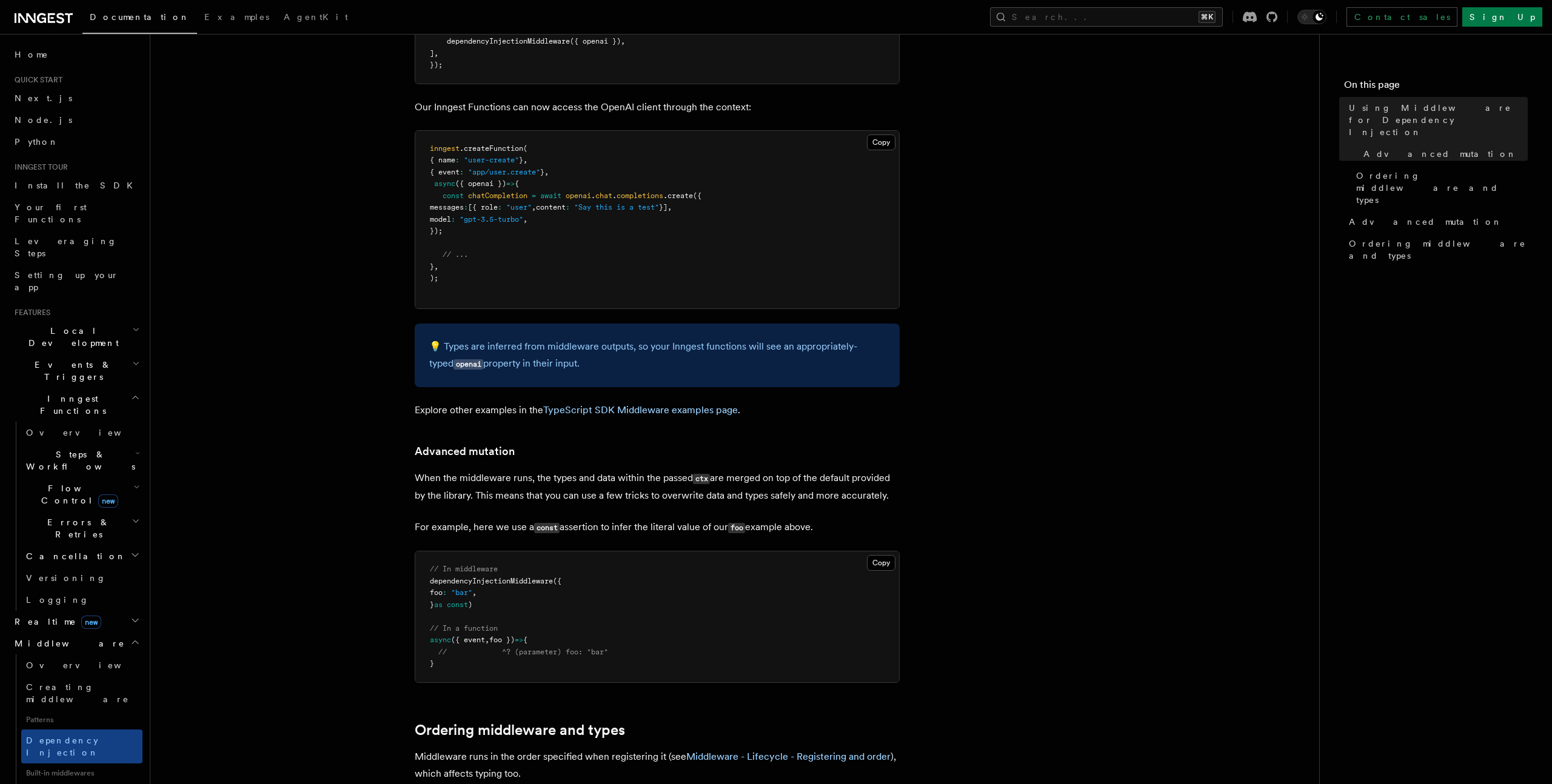
scroll to position [40, 0]
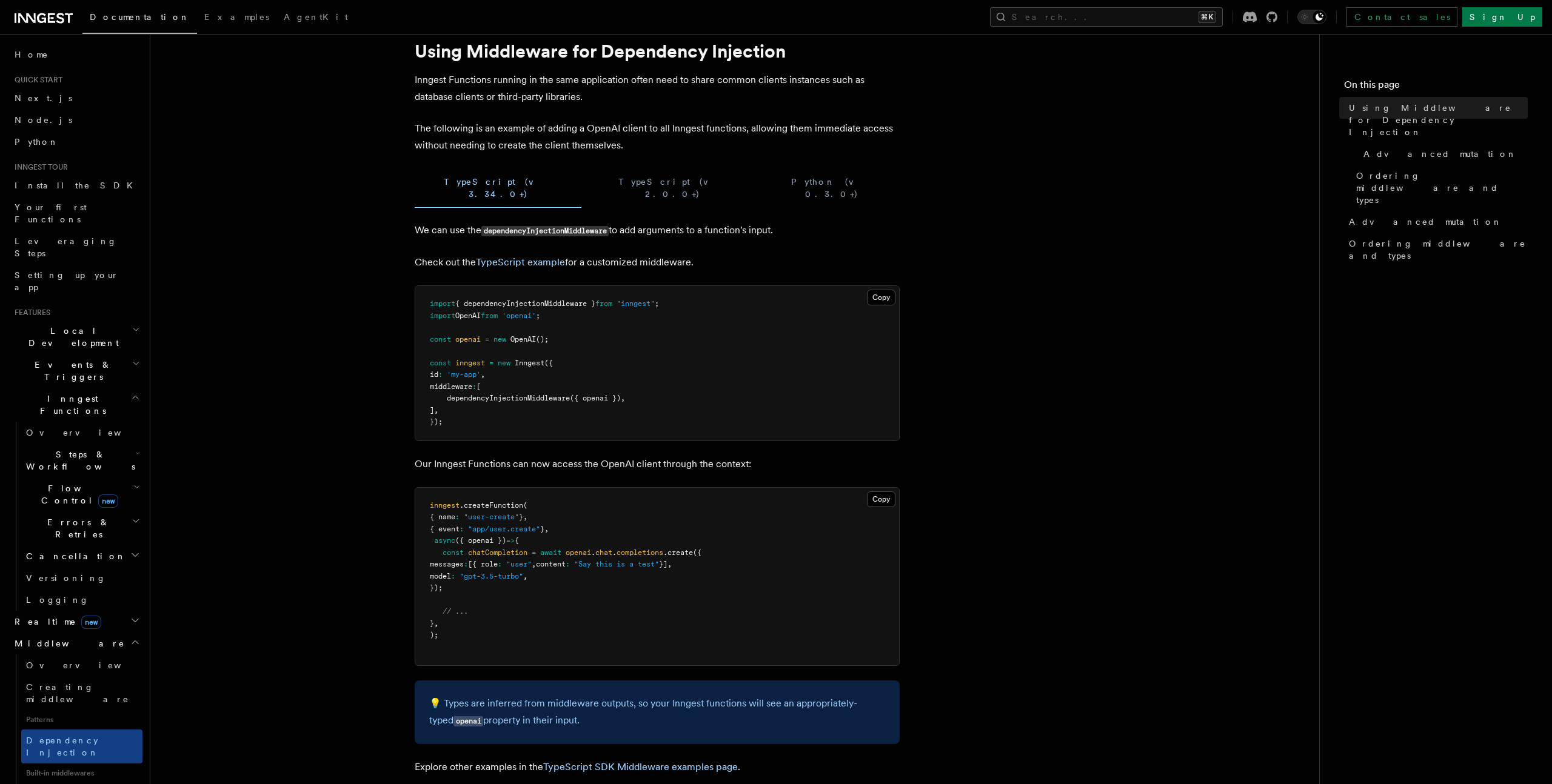
click at [364, 364] on article "Features Middleware Using Middleware for Dependency Injection Inngest Functions…" at bounding box center [734, 729] width 1130 height 1433
click at [362, 365] on article "Features Middleware Using Middleware for Dependency Injection Inngest Functions…" at bounding box center [734, 729] width 1130 height 1433
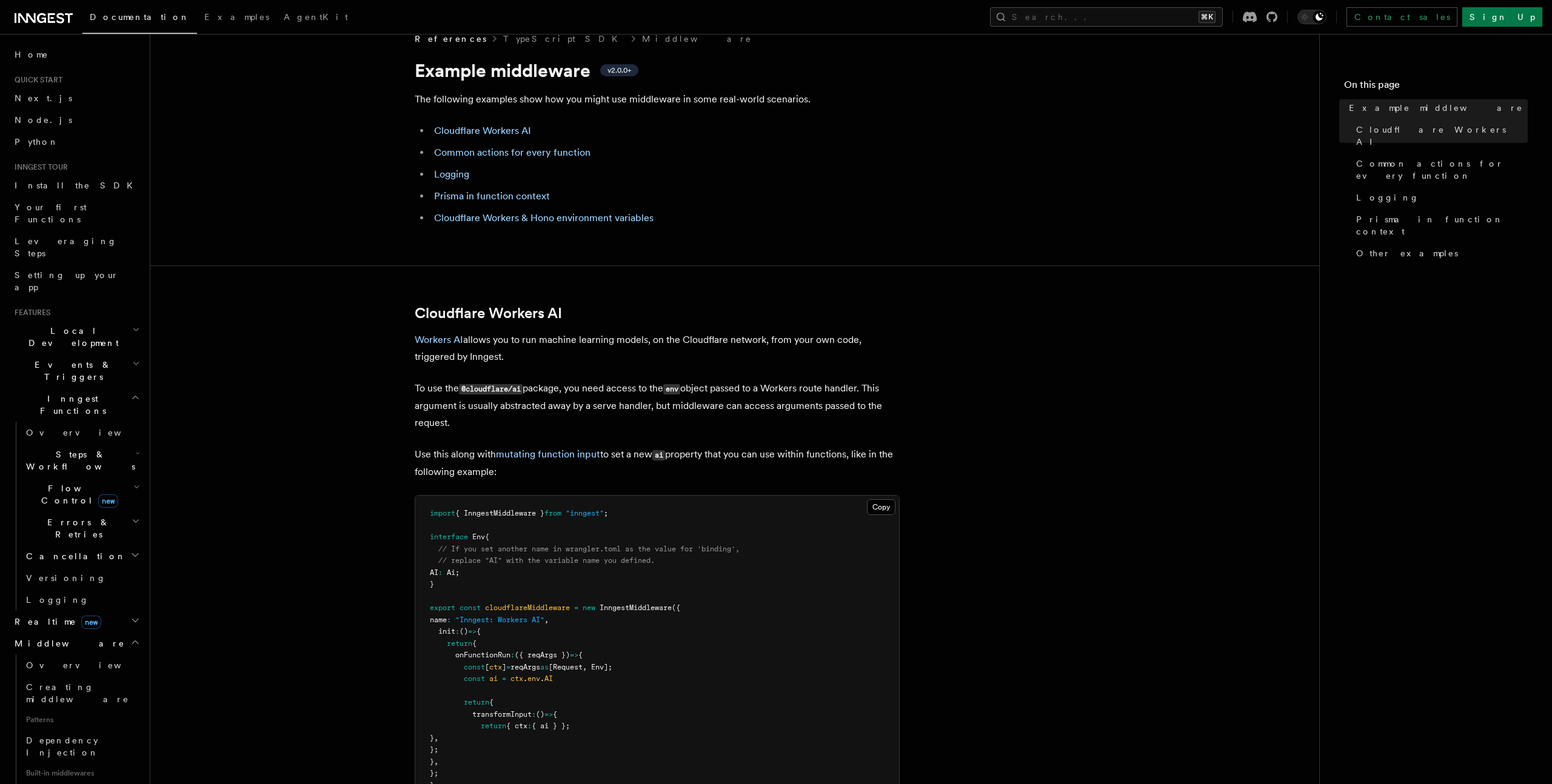
scroll to position [2874, 0]
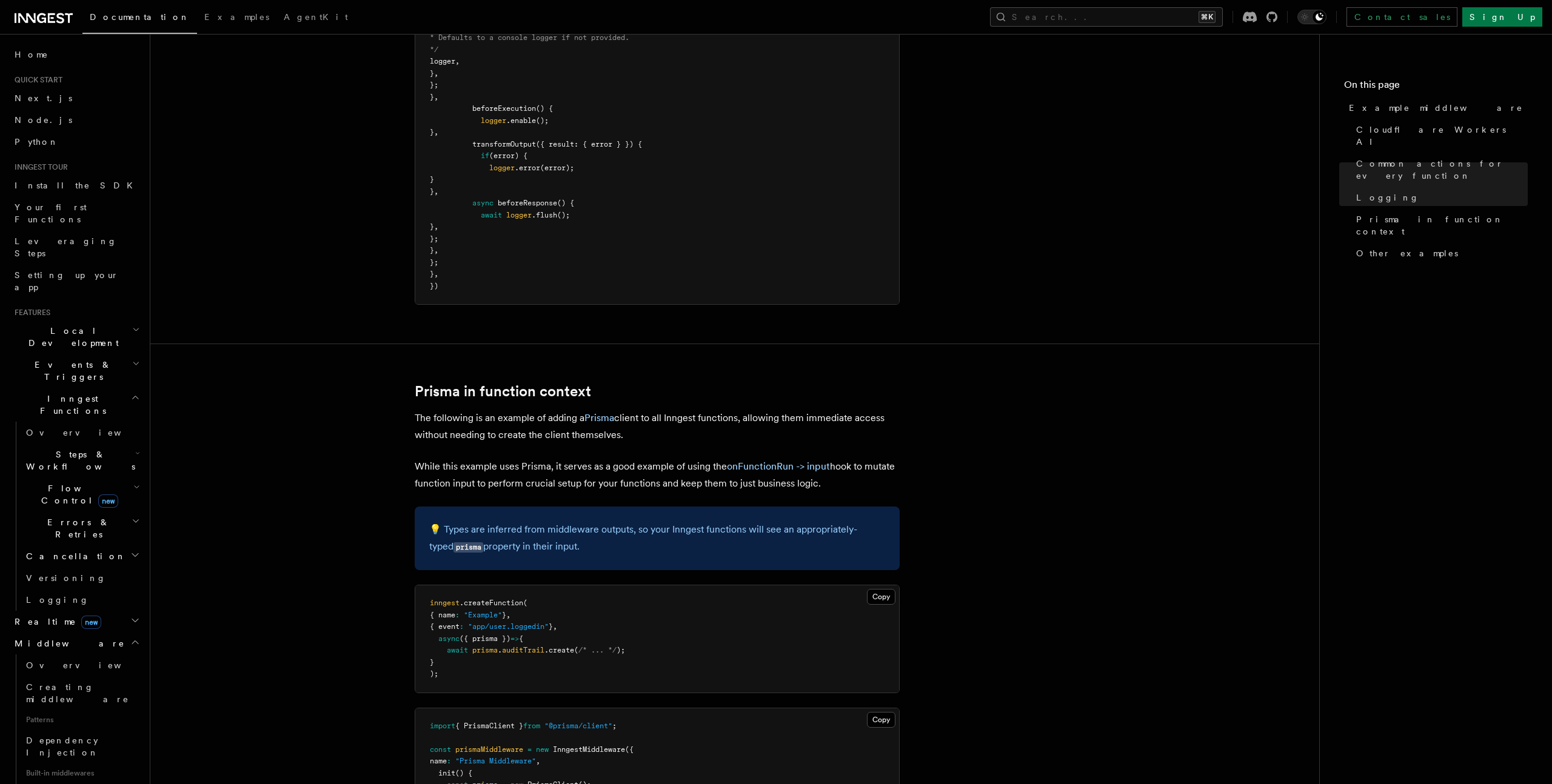
click at [494, 422] on p "The following is an example of adding a Prisma client to all Inngest functions,…" at bounding box center [657, 427] width 485 height 34
drag, startPoint x: 458, startPoint y: 431, endPoint x: 539, endPoint y: 438, distance: 81.3
click at [539, 438] on p "The following is an example of adding a Prisma client to all Inngest functions,…" at bounding box center [657, 427] width 485 height 34
drag, startPoint x: 539, startPoint y: 438, endPoint x: 516, endPoint y: 442, distance: 23.3
click at [533, 438] on p "The following is an example of adding a Prisma client to all Inngest functions,…" at bounding box center [657, 427] width 485 height 34
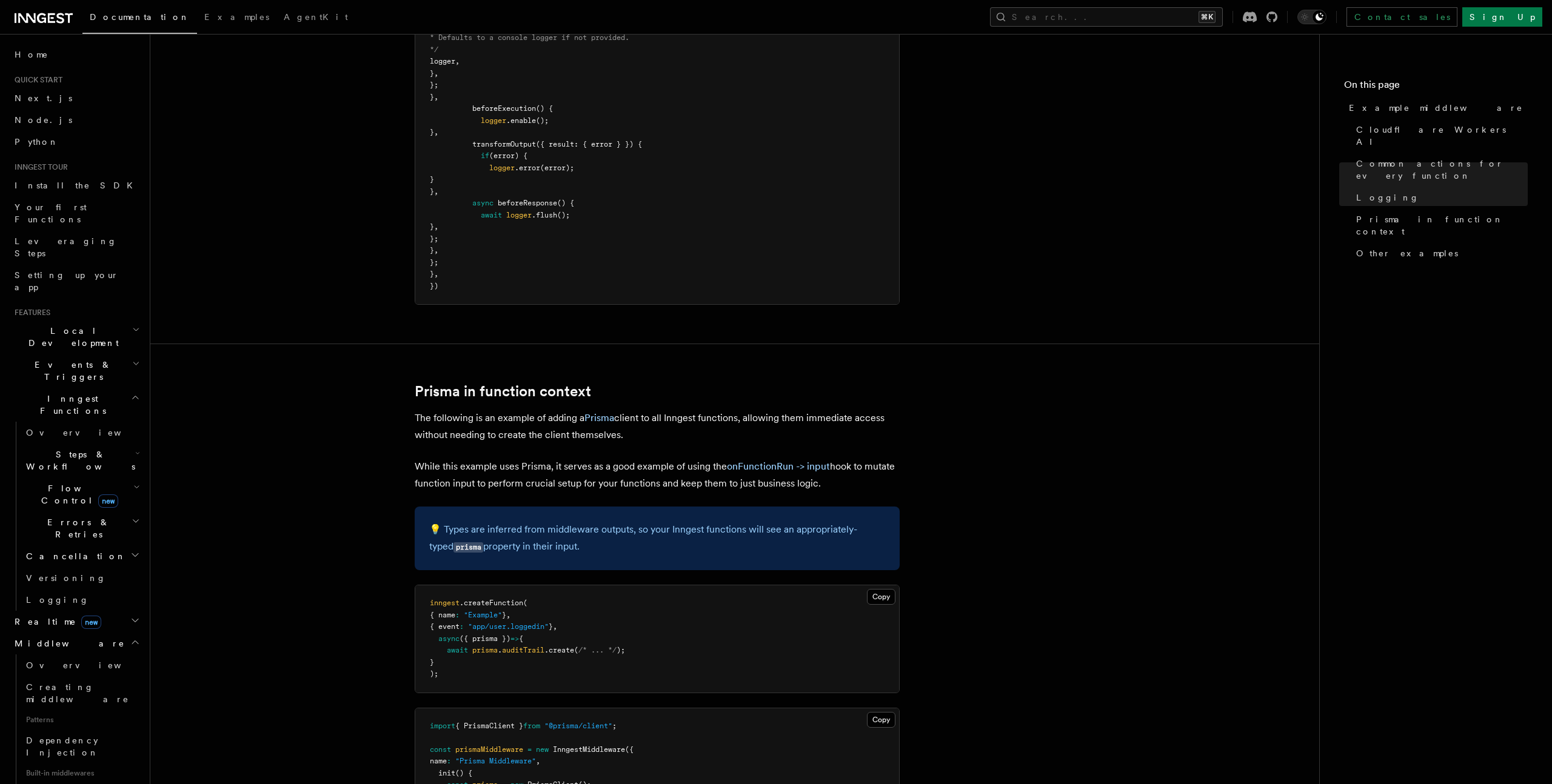
click at [498, 466] on p "While this example uses Prisma, it serves as a good example of using the onFunc…" at bounding box center [657, 475] width 485 height 34
click at [537, 471] on p "While this example uses Prisma, it serves as a good example of using the onFunc…" at bounding box center [657, 475] width 485 height 34
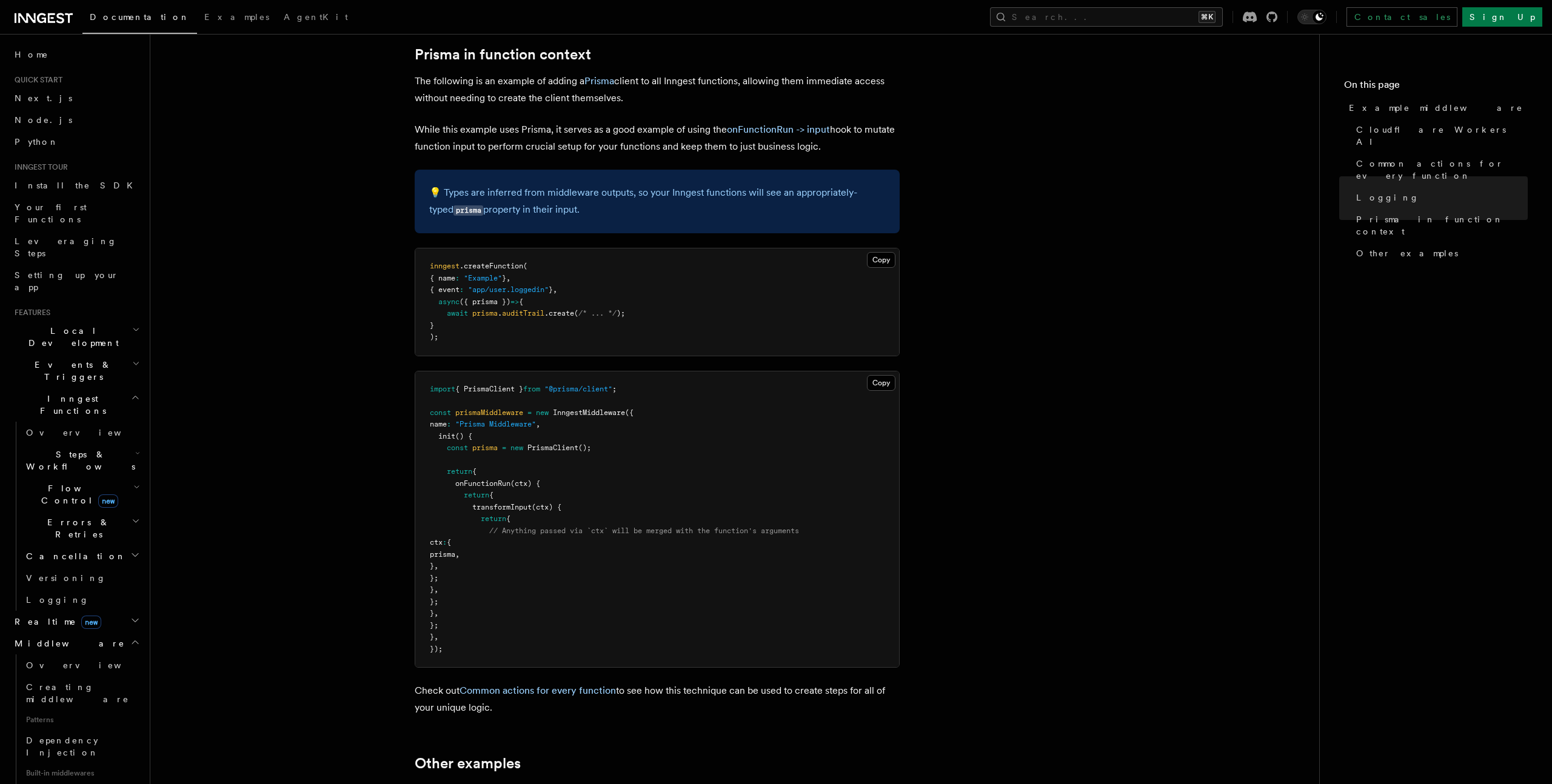
scroll to position [3234, 0]
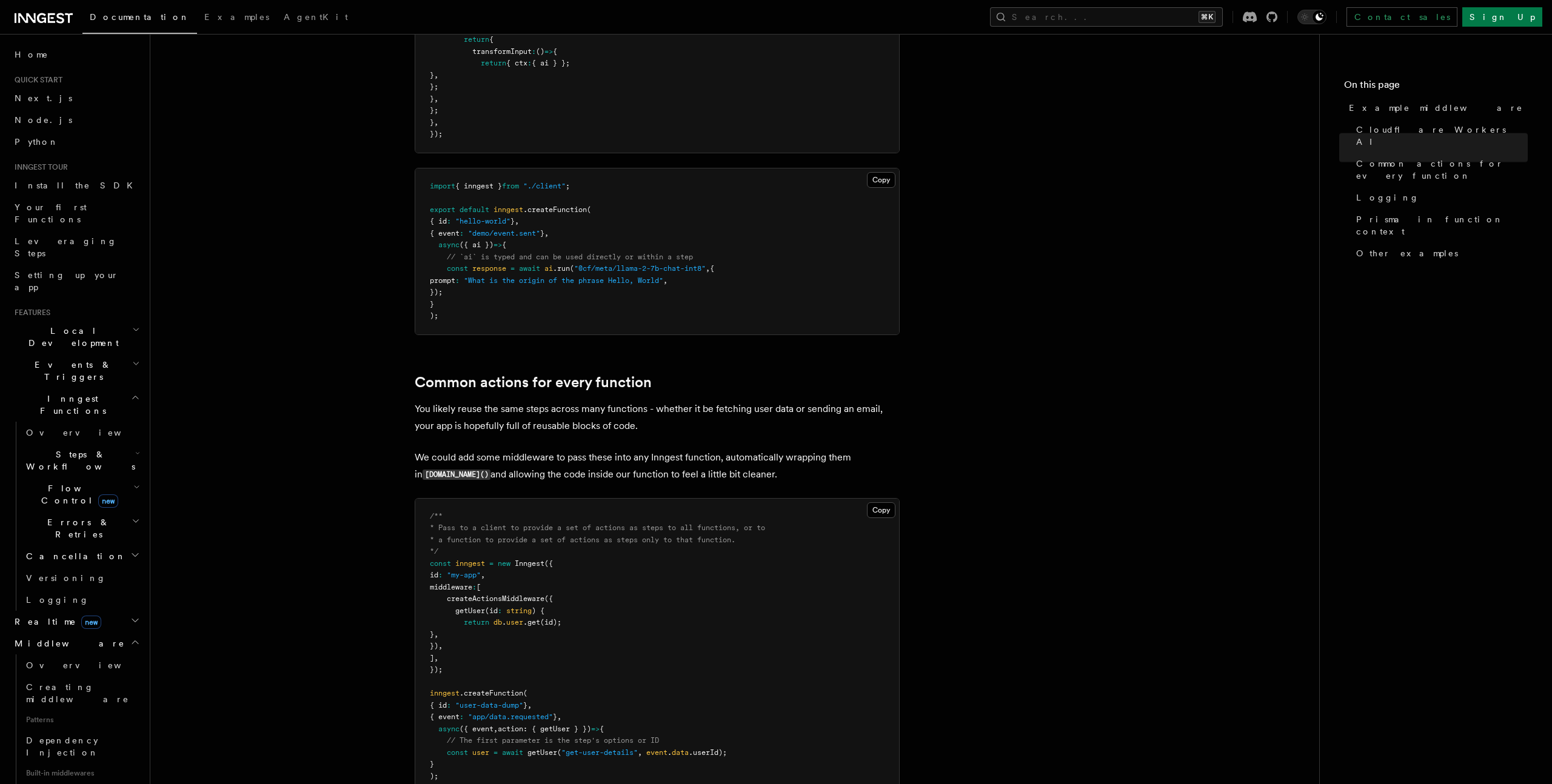
scroll to position [0, 0]
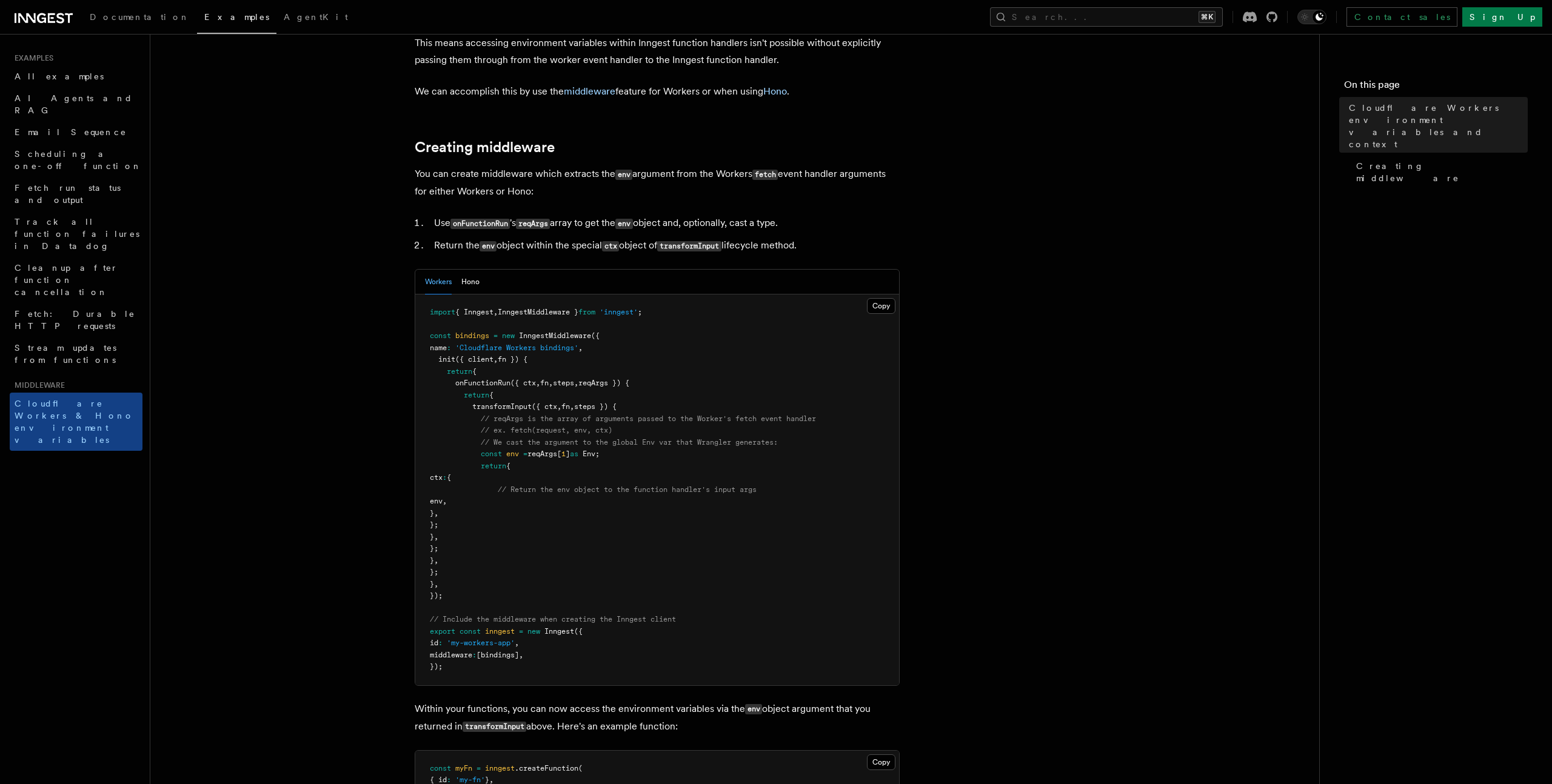
scroll to position [134, 0]
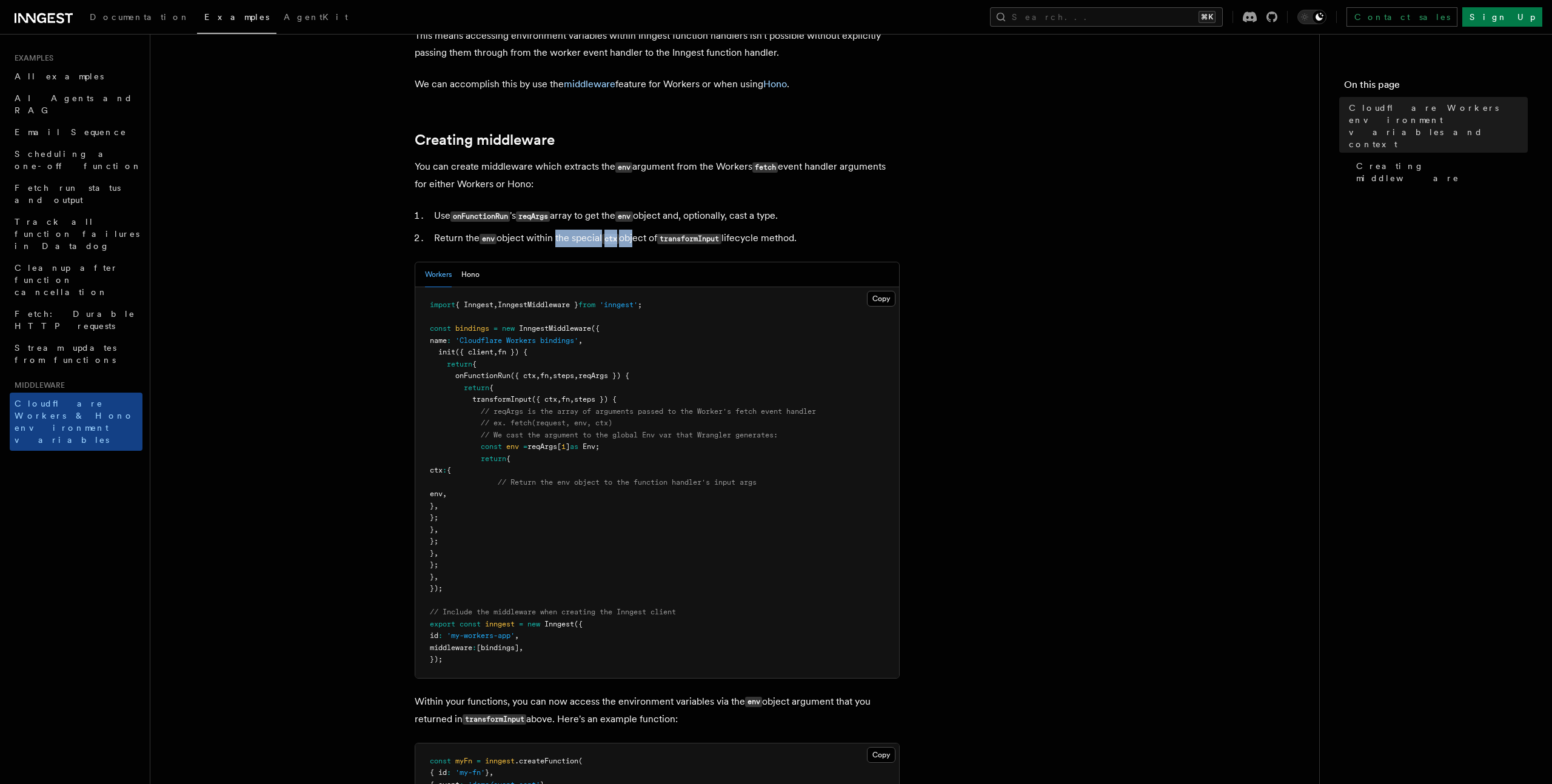
drag, startPoint x: 593, startPoint y: 257, endPoint x: 640, endPoint y: 256, distance: 47.0
click at [640, 247] on li "Return the env object within the special ctx object of transformInput lifecycle…" at bounding box center [665, 239] width 469 height 18
click at [641, 247] on li "Return the env object within the special ctx object of transformInput lifecycle…" at bounding box center [665, 239] width 469 height 18
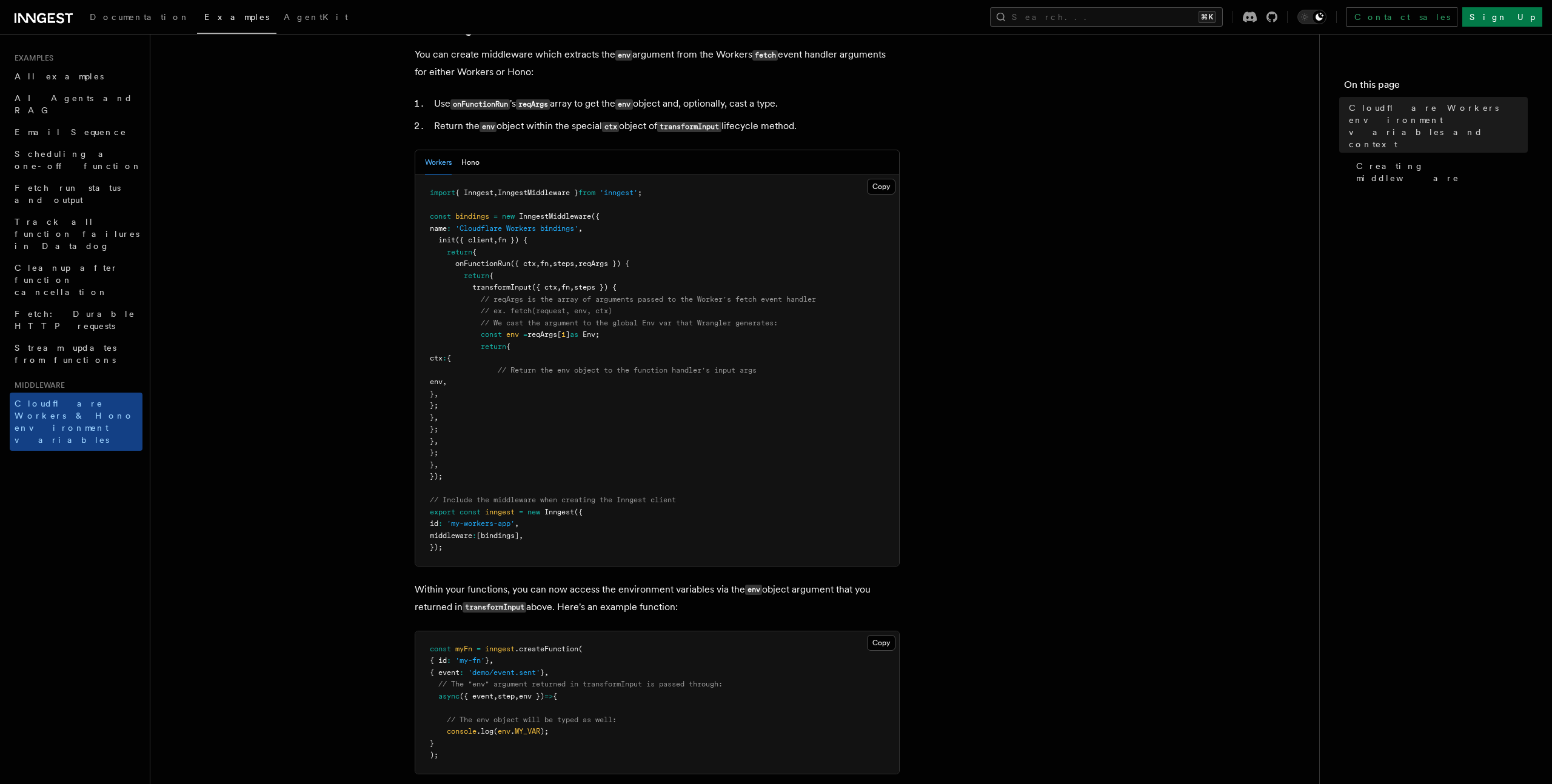
scroll to position [324, 0]
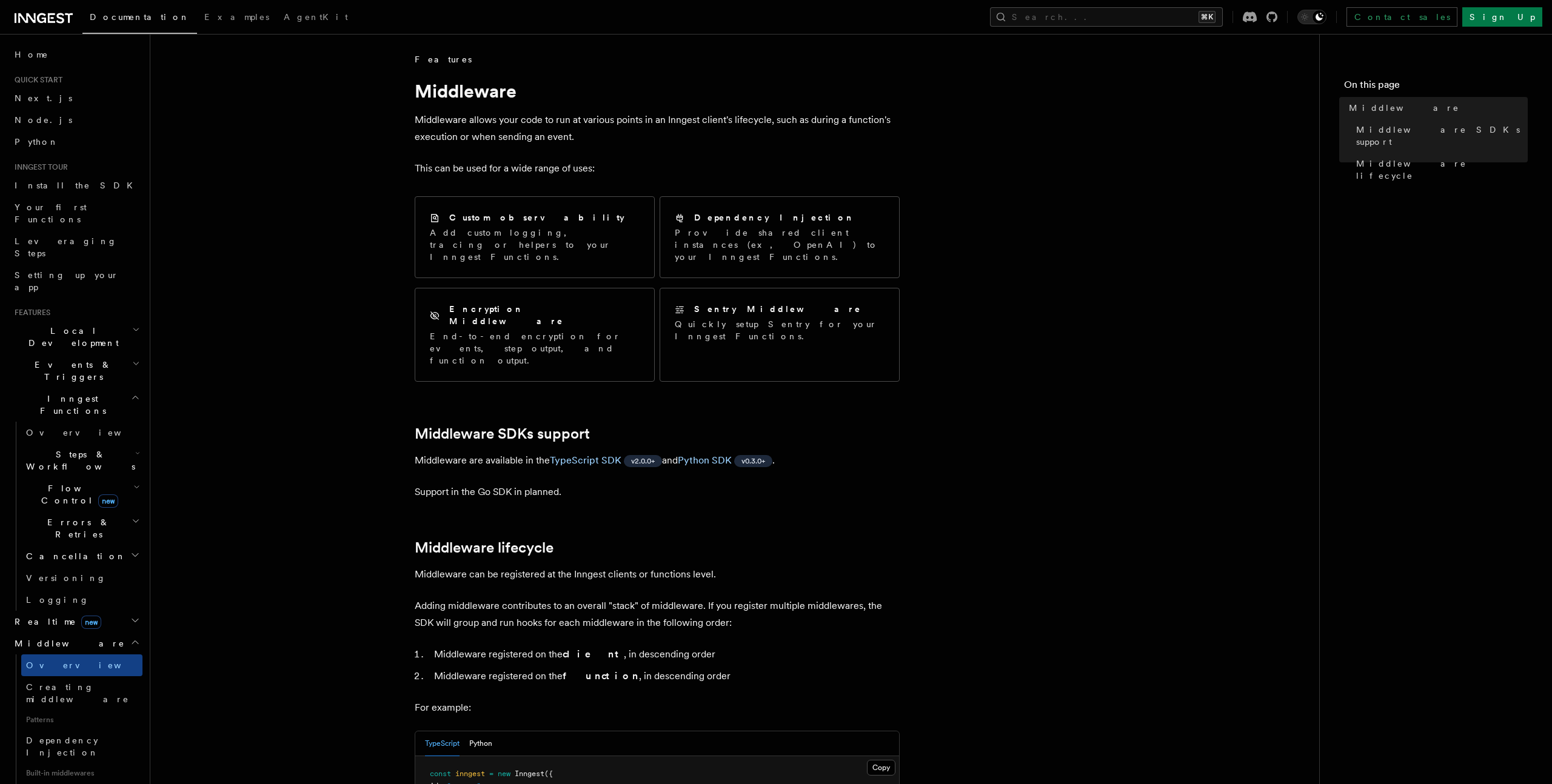
drag, startPoint x: 270, startPoint y: 535, endPoint x: 298, endPoint y: 533, distance: 28.1
click at [274, 535] on article "Features Middleware Middleware allows your code to run at various points in an …" at bounding box center [734, 677] width 1130 height 1248
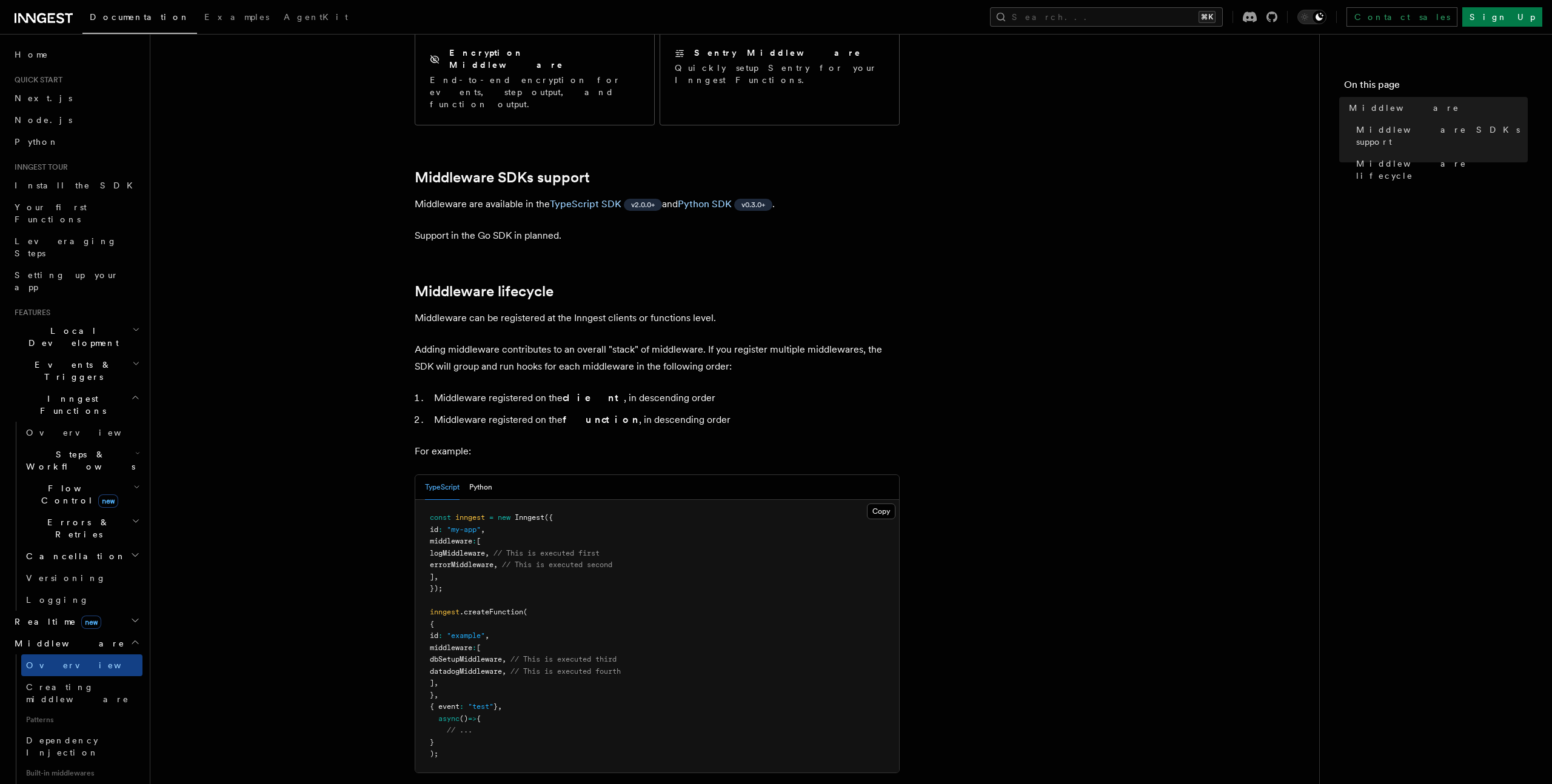
scroll to position [481, 0]
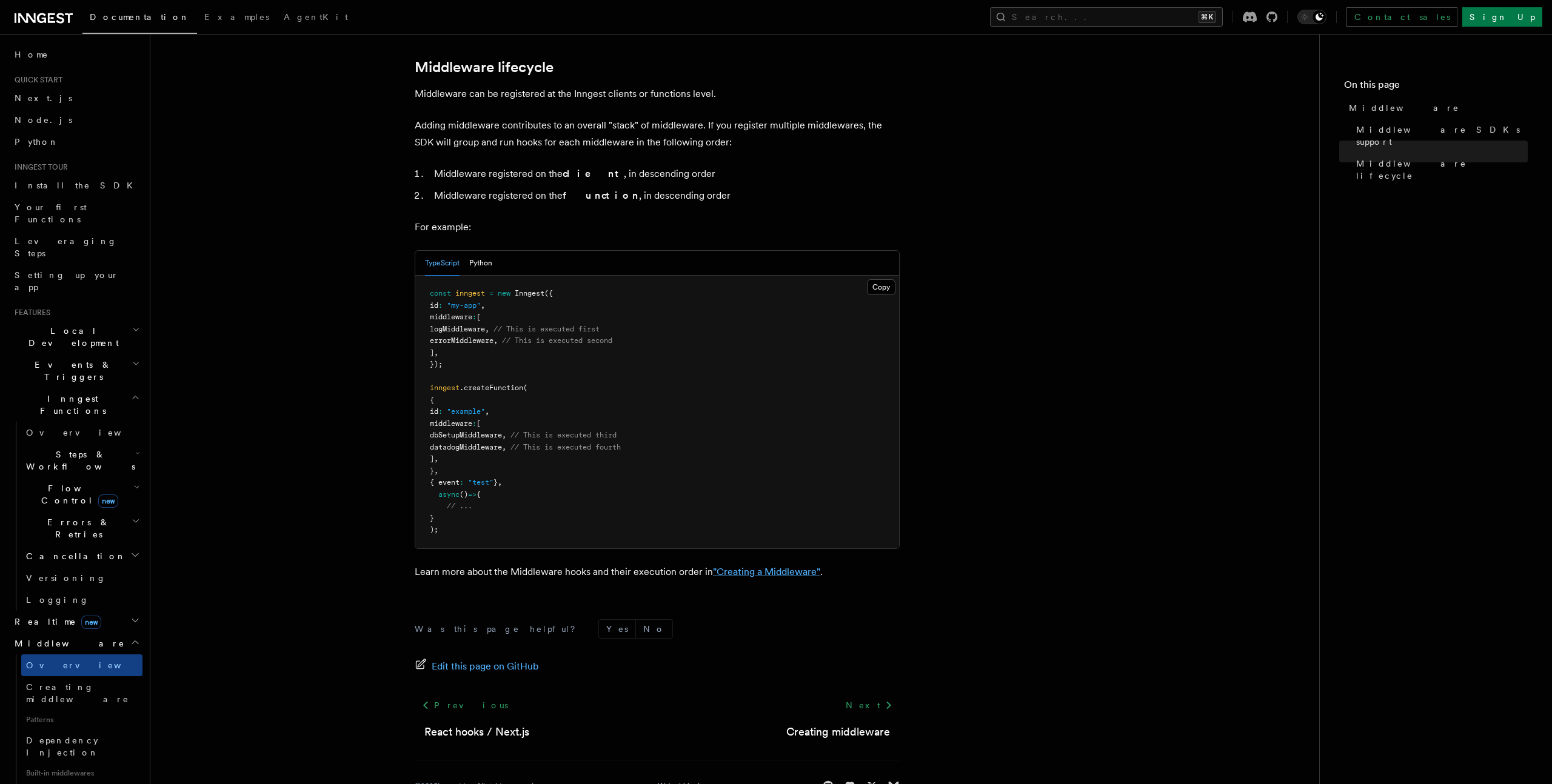
click at [807, 566] on link ""Creating a Middleware"" at bounding box center [766, 572] width 107 height 12
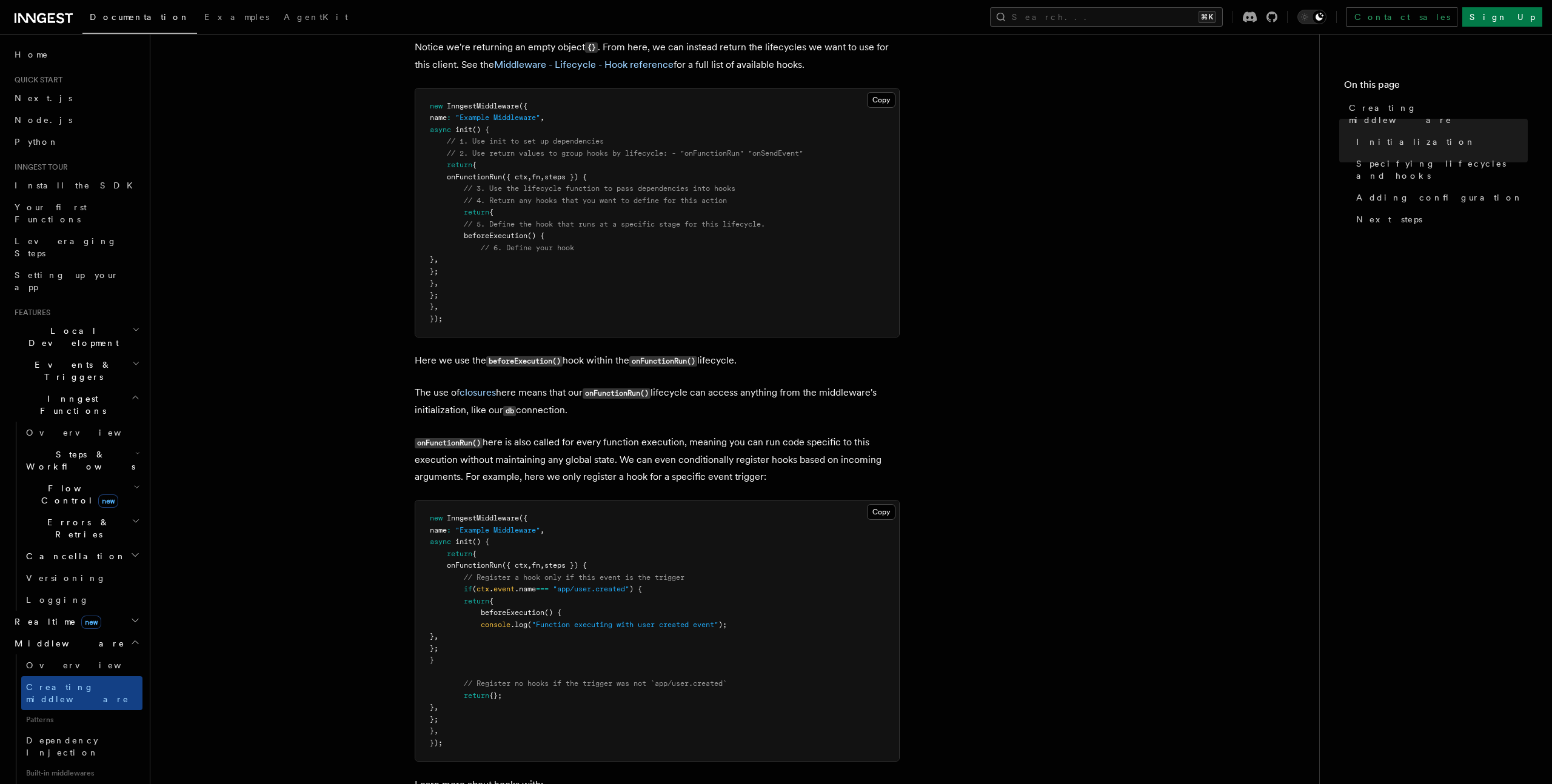
scroll to position [1091, 0]
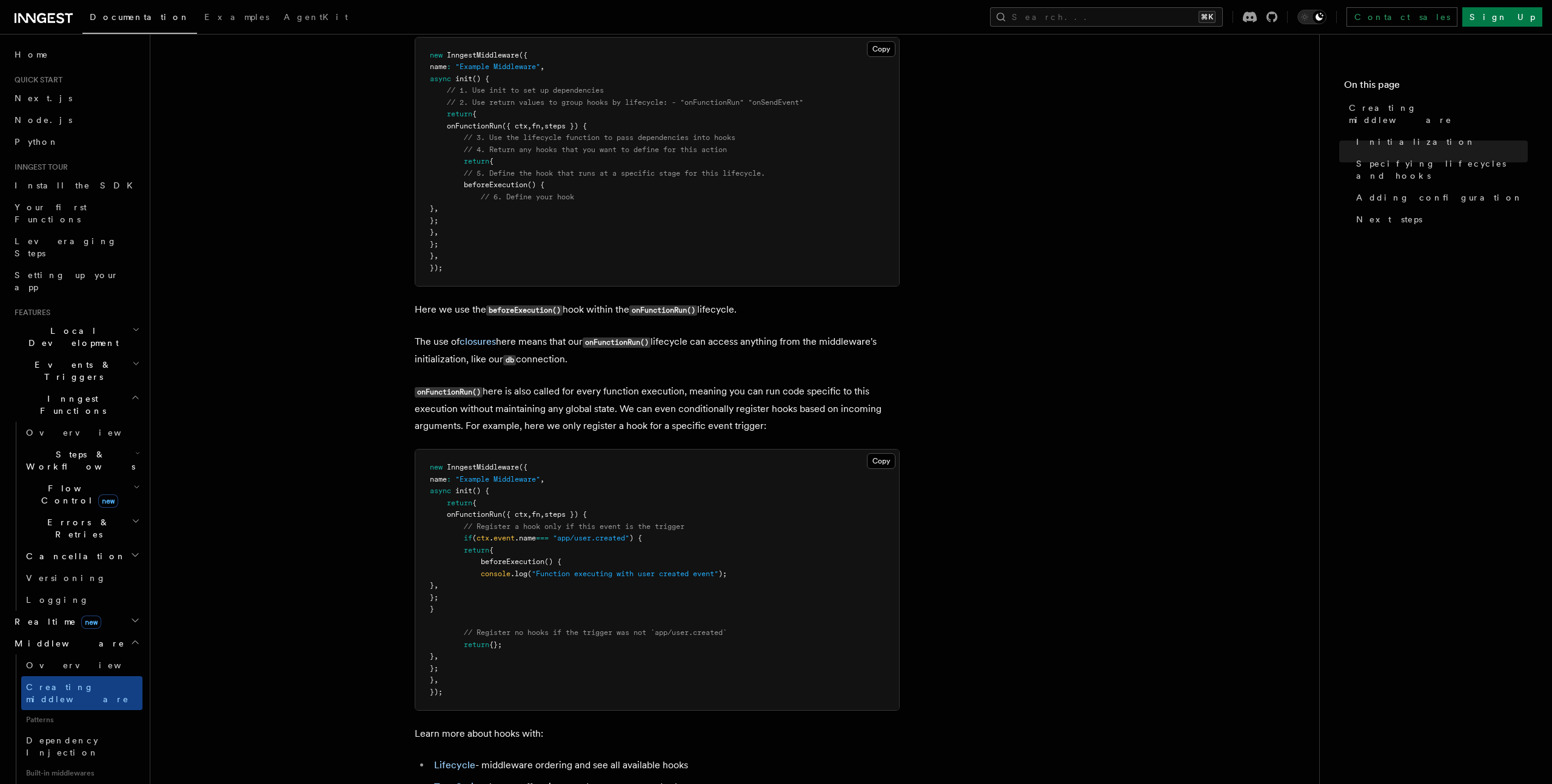
click at [372, 385] on article "Features Middleware Creating middleware Creating middleware means defining the …" at bounding box center [734, 516] width 1130 height 3109
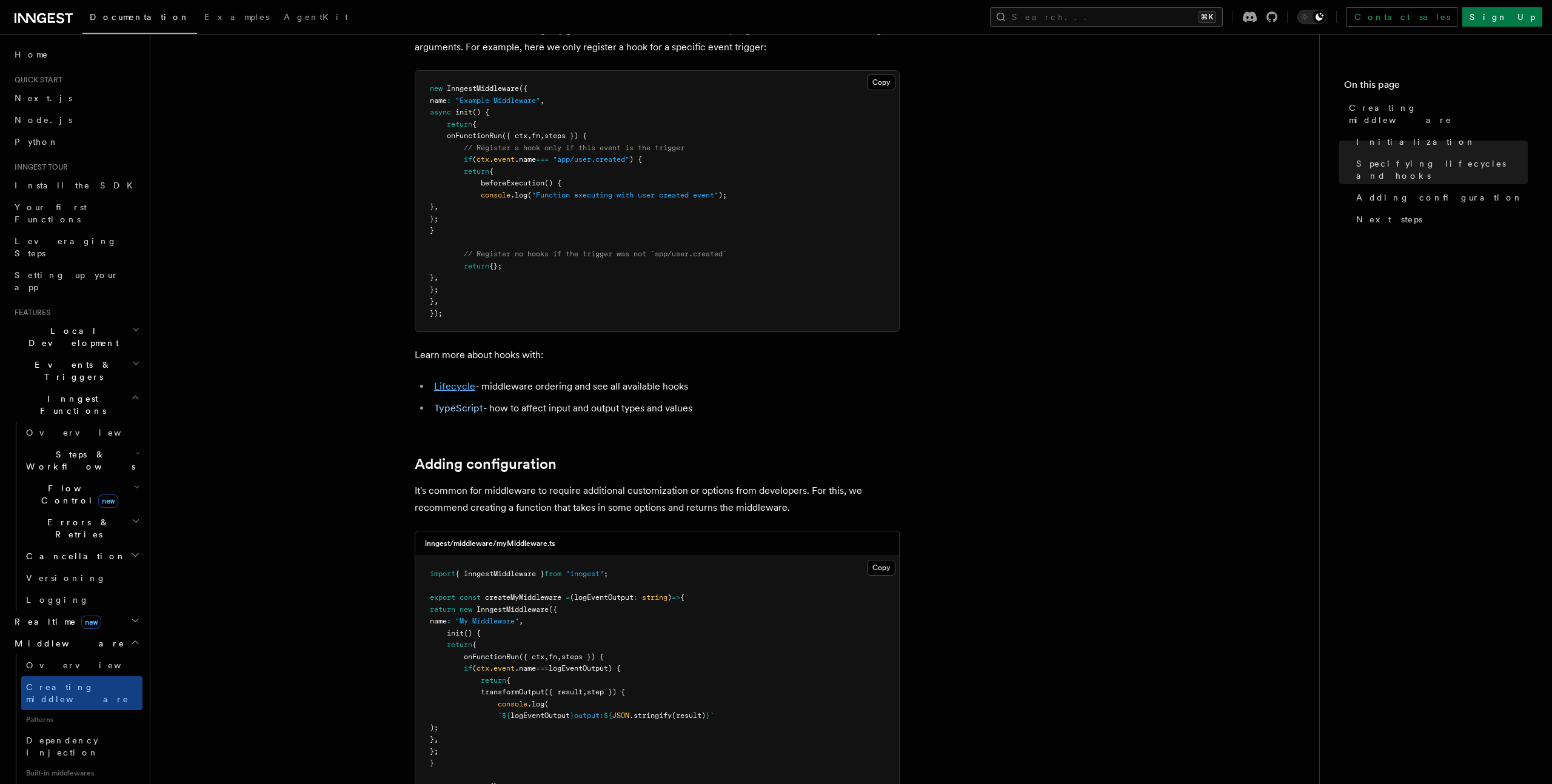
click at [456, 389] on link "Lifecycle" at bounding box center [455, 387] width 41 height 12
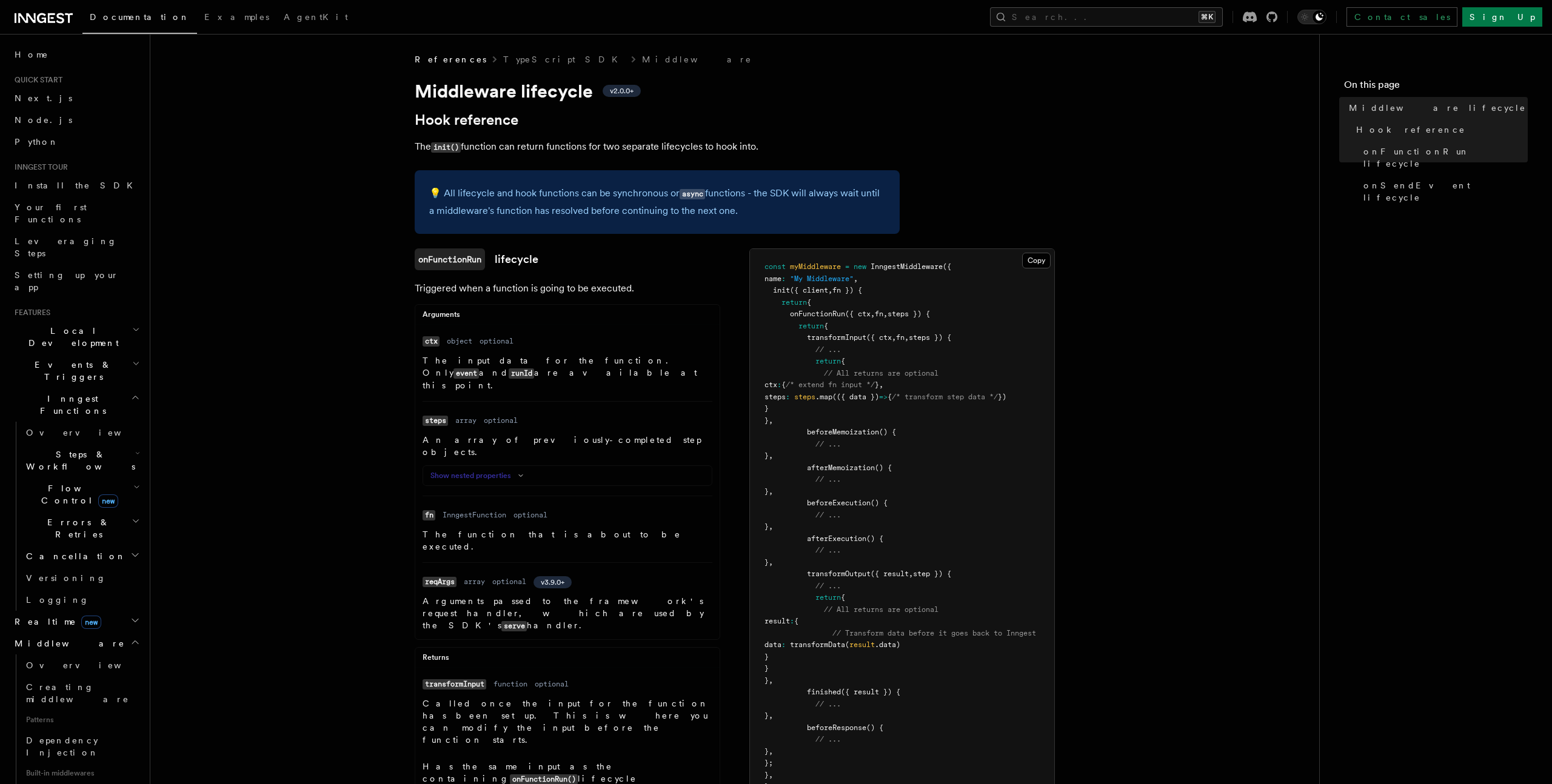
click at [473, 471] on button "Show nested properties" at bounding box center [479, 476] width 98 height 10
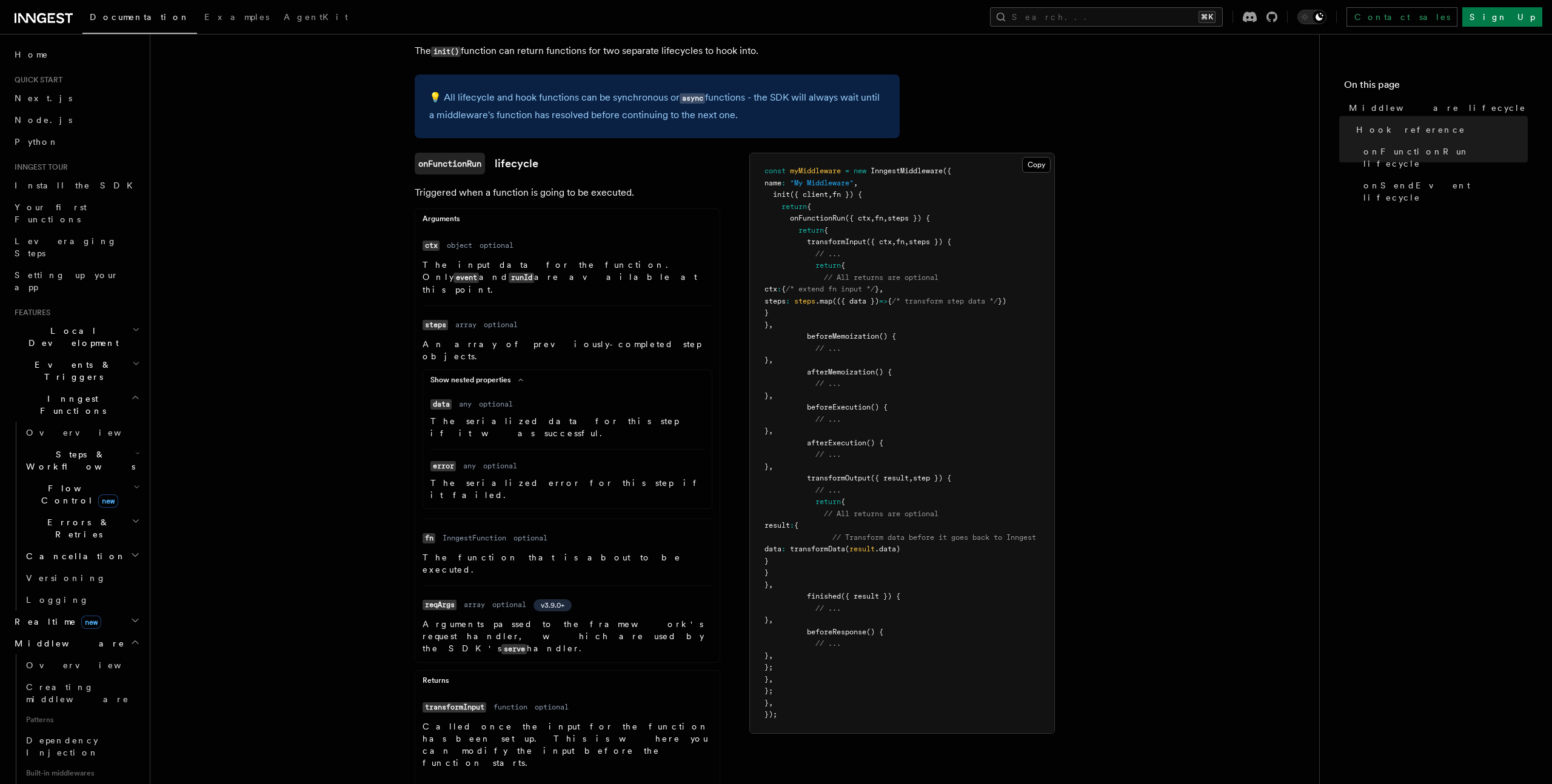
scroll to position [97, 0]
drag, startPoint x: 807, startPoint y: 334, endPoint x: 903, endPoint y: 377, distance: 105.2
click at [903, 377] on pre "const myMiddleware = new InngestMiddleware ({ name : "My Middleware" , init ({ …" at bounding box center [902, 442] width 304 height 580
copy code "beforeMemoization () { // ... } , afterMemoization () {"
drag, startPoint x: 840, startPoint y: 388, endPoint x: 746, endPoint y: 399, distance: 94.6
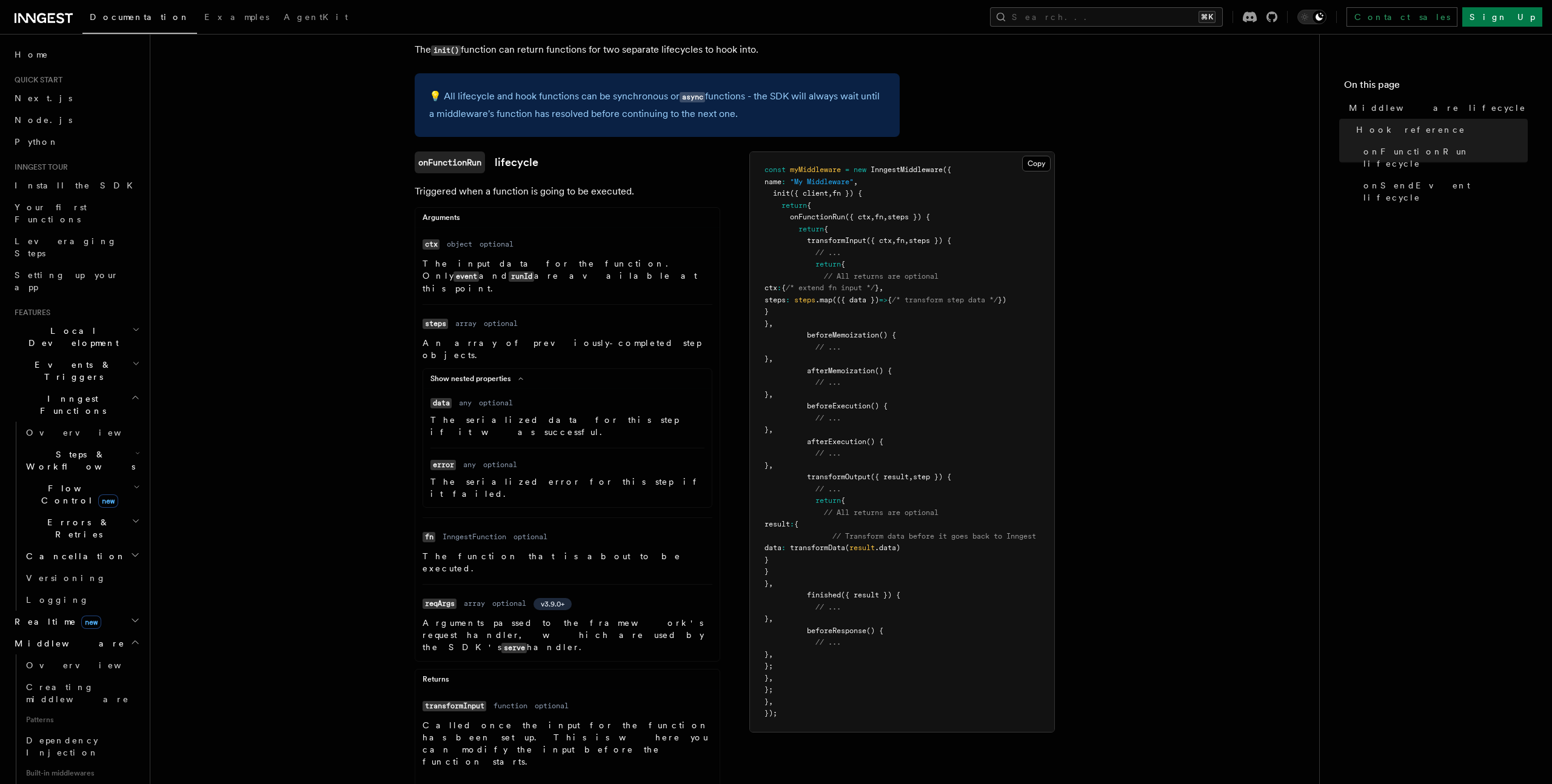
click at [842, 389] on pre "const myMiddleware = new InngestMiddleware ({ name : "My Middleware" , init ({ …" at bounding box center [902, 442] width 304 height 580
click at [478, 448] on li "Name error Type any Required optional Description The serialized error for this…" at bounding box center [567, 474] width 274 height 52
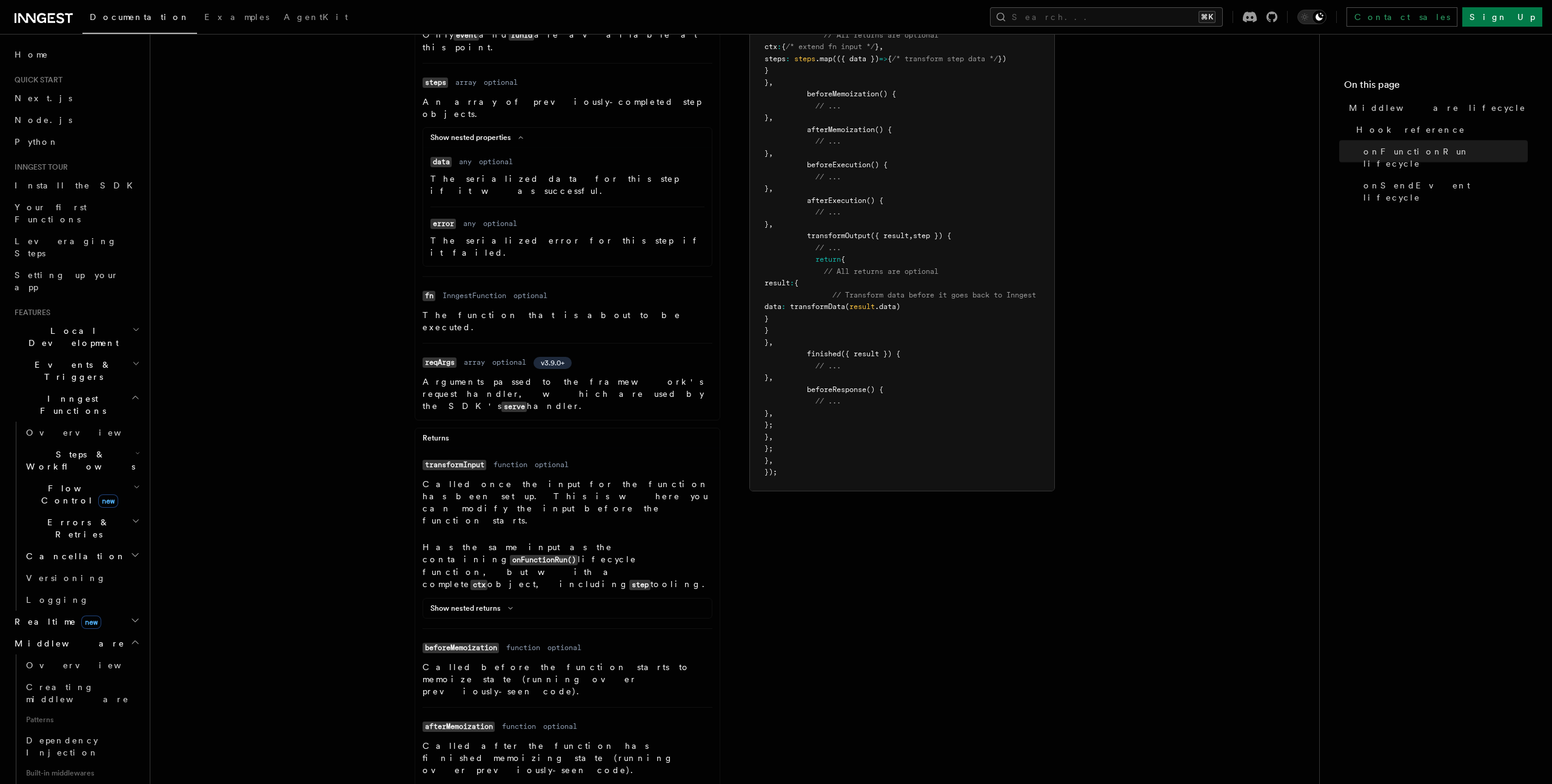
scroll to position [337, 0]
drag, startPoint x: 493, startPoint y: 406, endPoint x: 492, endPoint y: 425, distance: 19.0
click at [492, 456] on dl "Name transformInput Type function Required optional Description Called once the…" at bounding box center [567, 538] width 290 height 163
click at [492, 479] on p "Called once the input for the function has been set up. This is where you can m…" at bounding box center [567, 503] width 290 height 49
drag, startPoint x: 470, startPoint y: 426, endPoint x: 576, endPoint y: 428, distance: 106.0
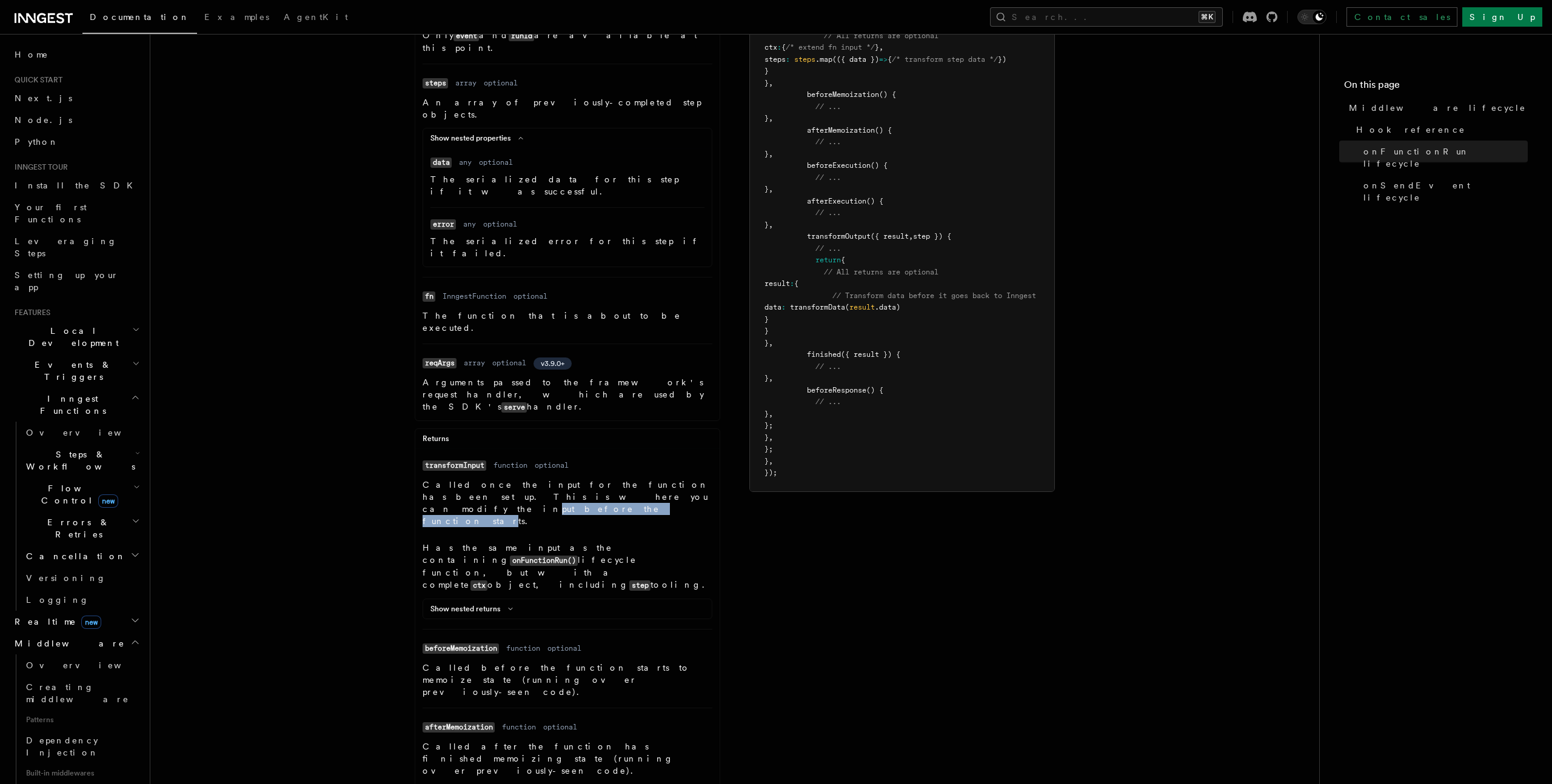
click at [576, 479] on p "Called once the input for the function has been set up. This is where you can m…" at bounding box center [567, 503] width 290 height 49
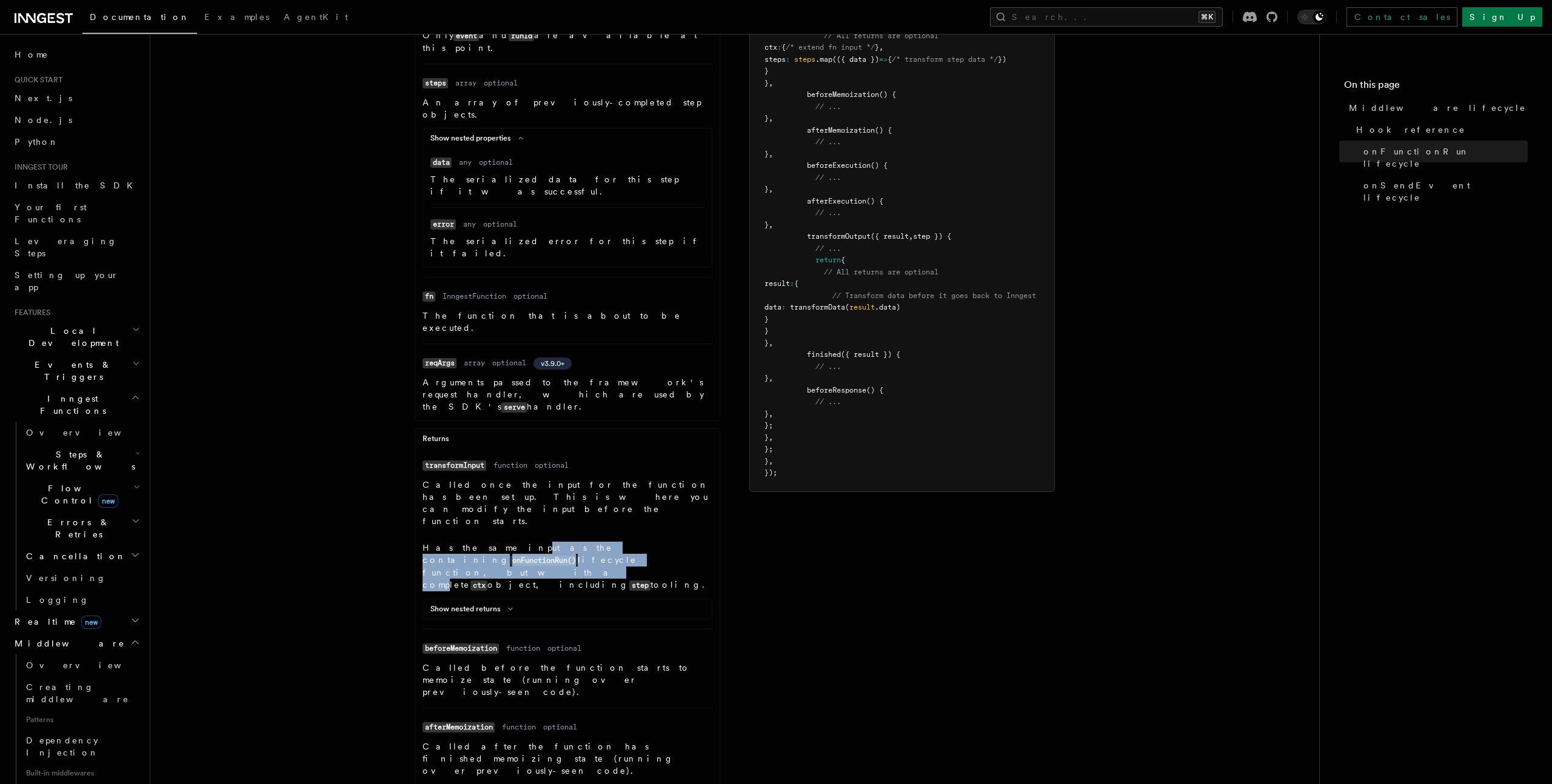
drag, startPoint x: 487, startPoint y: 451, endPoint x: 481, endPoint y: 464, distance: 14.3
click at [481, 542] on p "Has the same input as the containing onFunctionRun() lifecycle function, but wi…" at bounding box center [567, 567] width 290 height 50
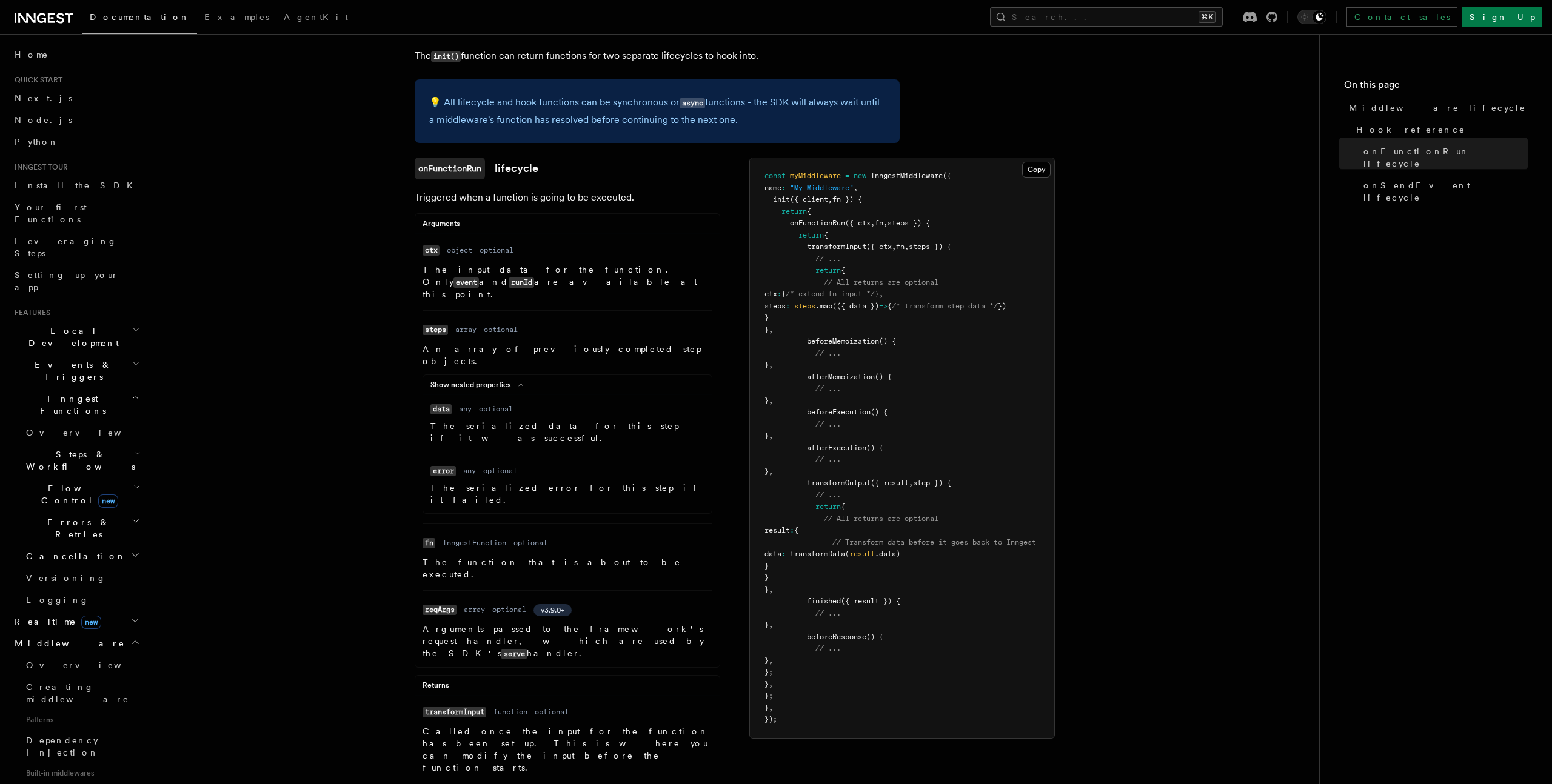
scroll to position [0, 0]
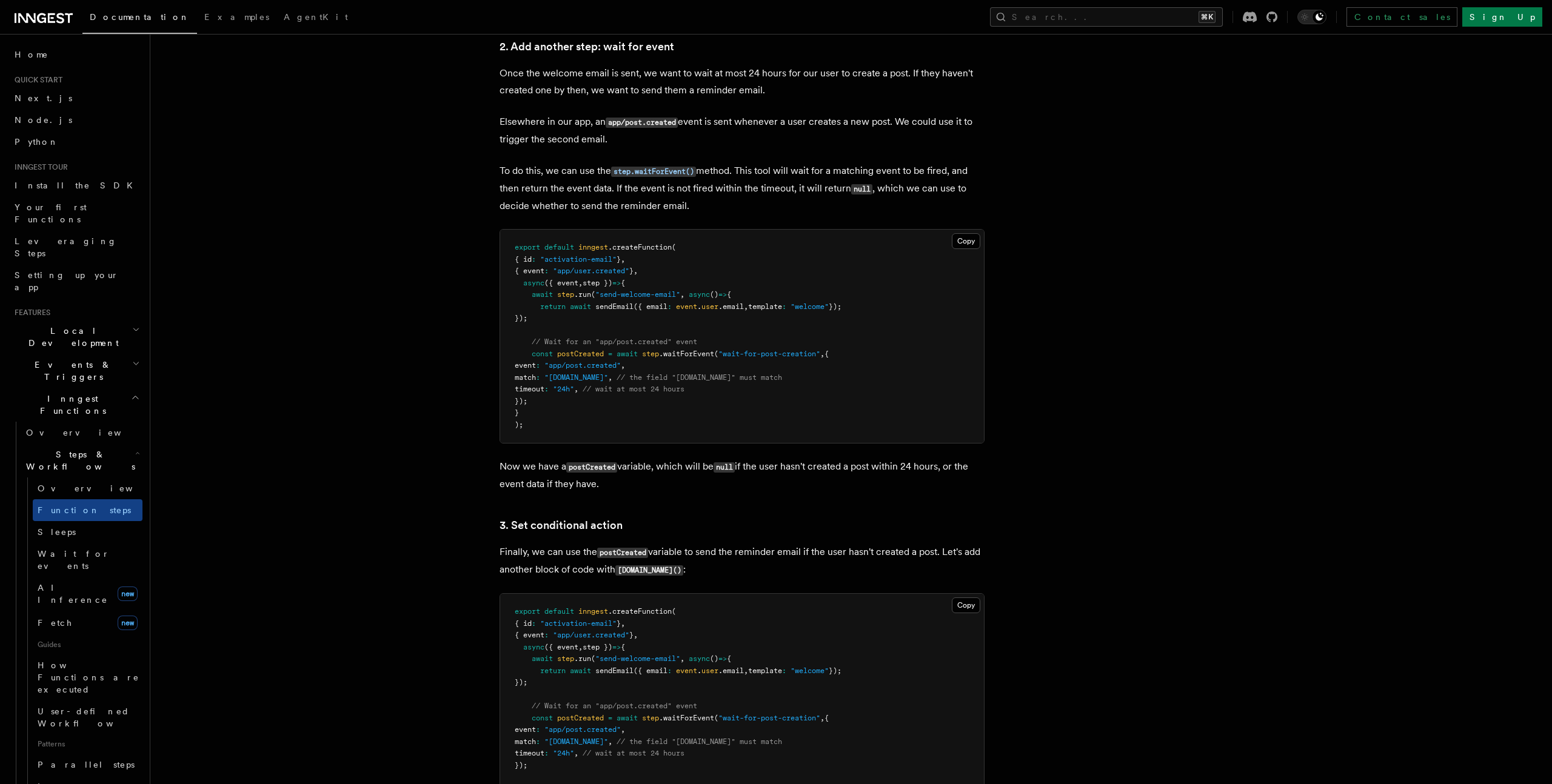
scroll to position [1173, 0]
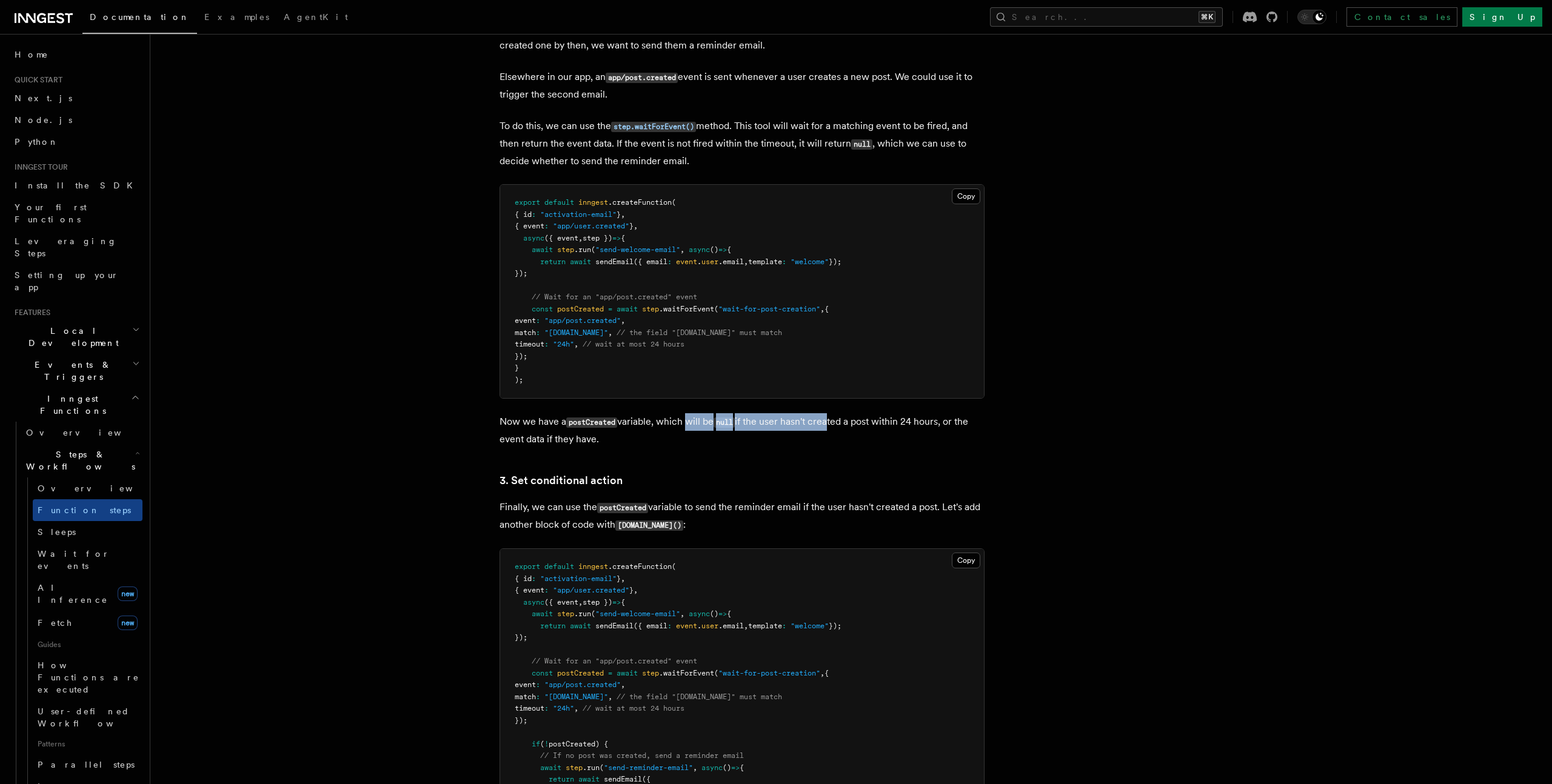
drag, startPoint x: 768, startPoint y: 425, endPoint x: 831, endPoint y: 425, distance: 63.0
click at [831, 425] on p "Now we have a postCreated variable, which will be null if the user hasn't creat…" at bounding box center [742, 430] width 485 height 35
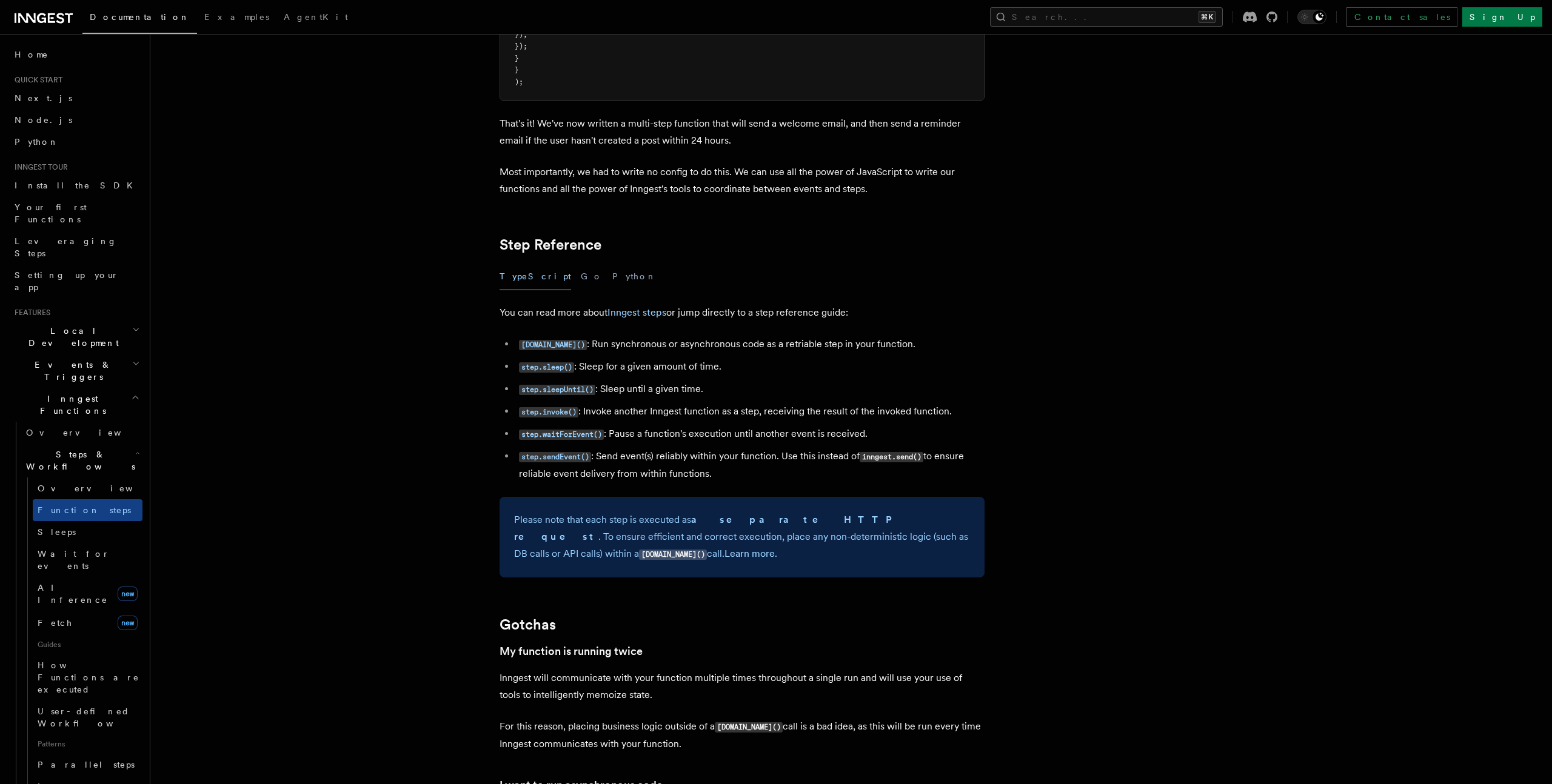
scroll to position [1957, 0]
click at [539, 412] on code "step.invoke()" at bounding box center [548, 410] width 59 height 10
click at [470, 428] on article "Features Inngest Functions Steps & Workflows Multi-Step Functions Use Inngest's…" at bounding box center [819, 393] width 1300 height 4595
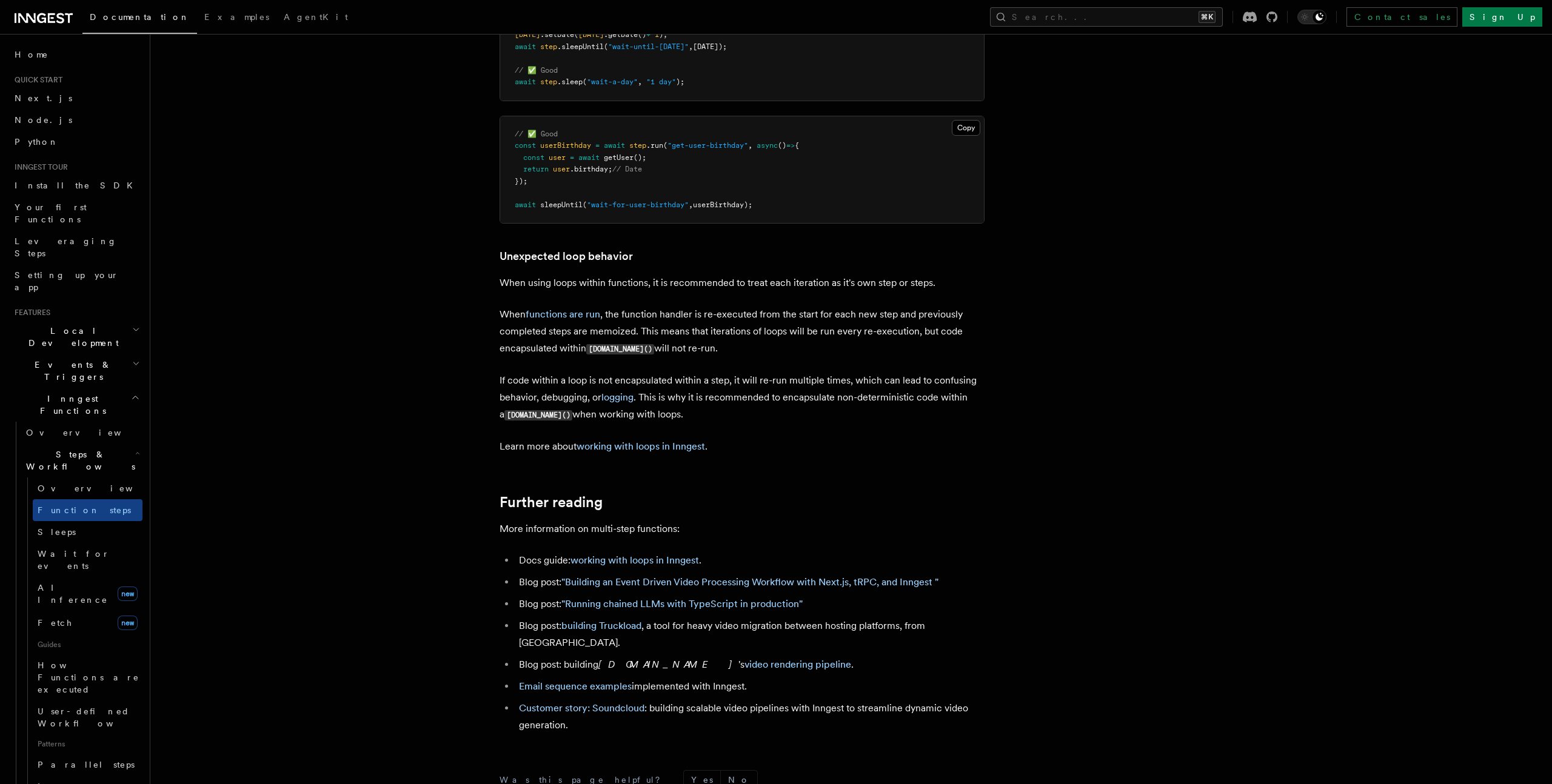
scroll to position [3756, 0]
